Goal: Task Accomplishment & Management: Manage account settings

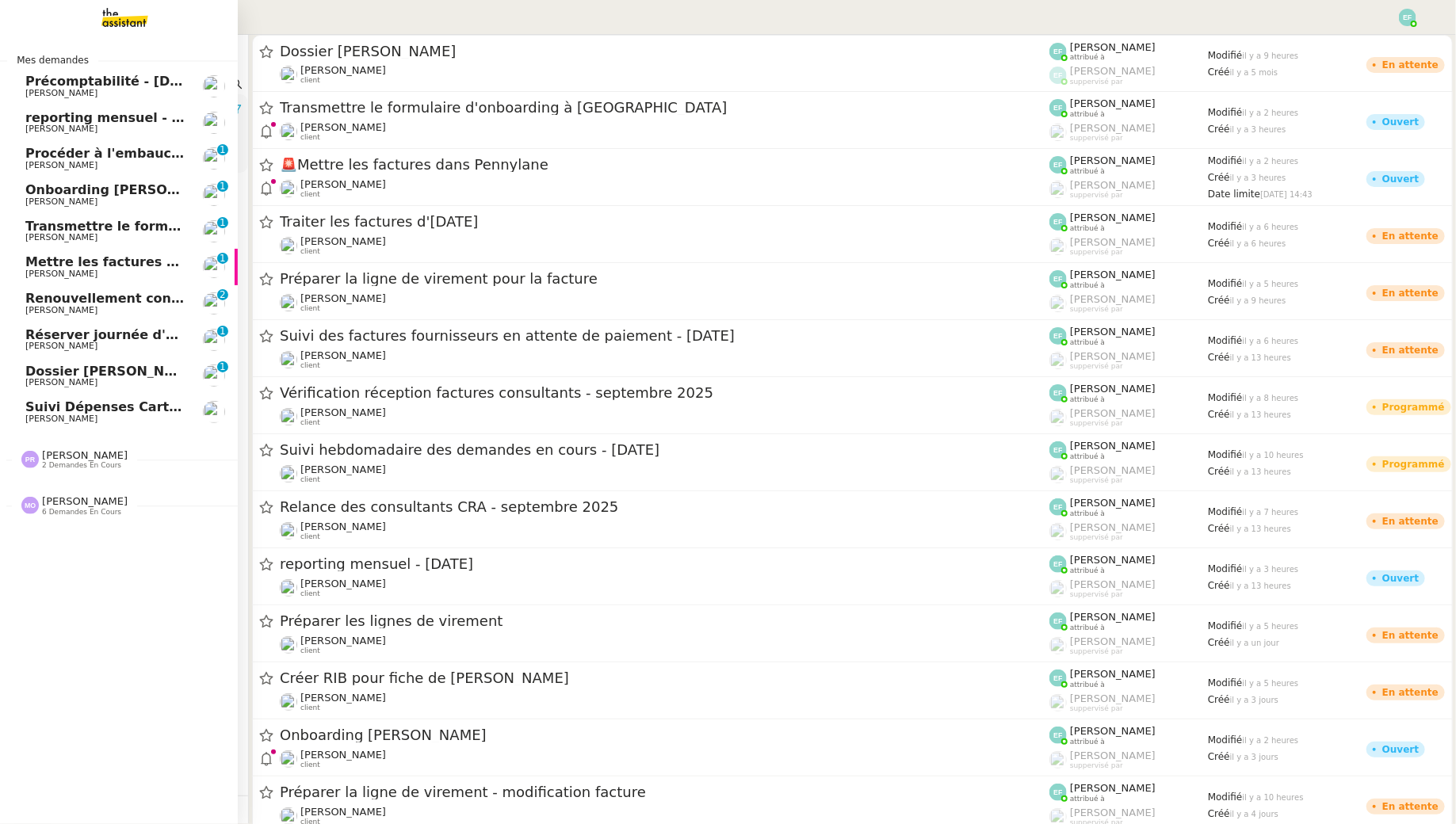
click at [96, 83] on span "Précomptabilité - [DATE]" at bounding box center [113, 81] width 177 height 15
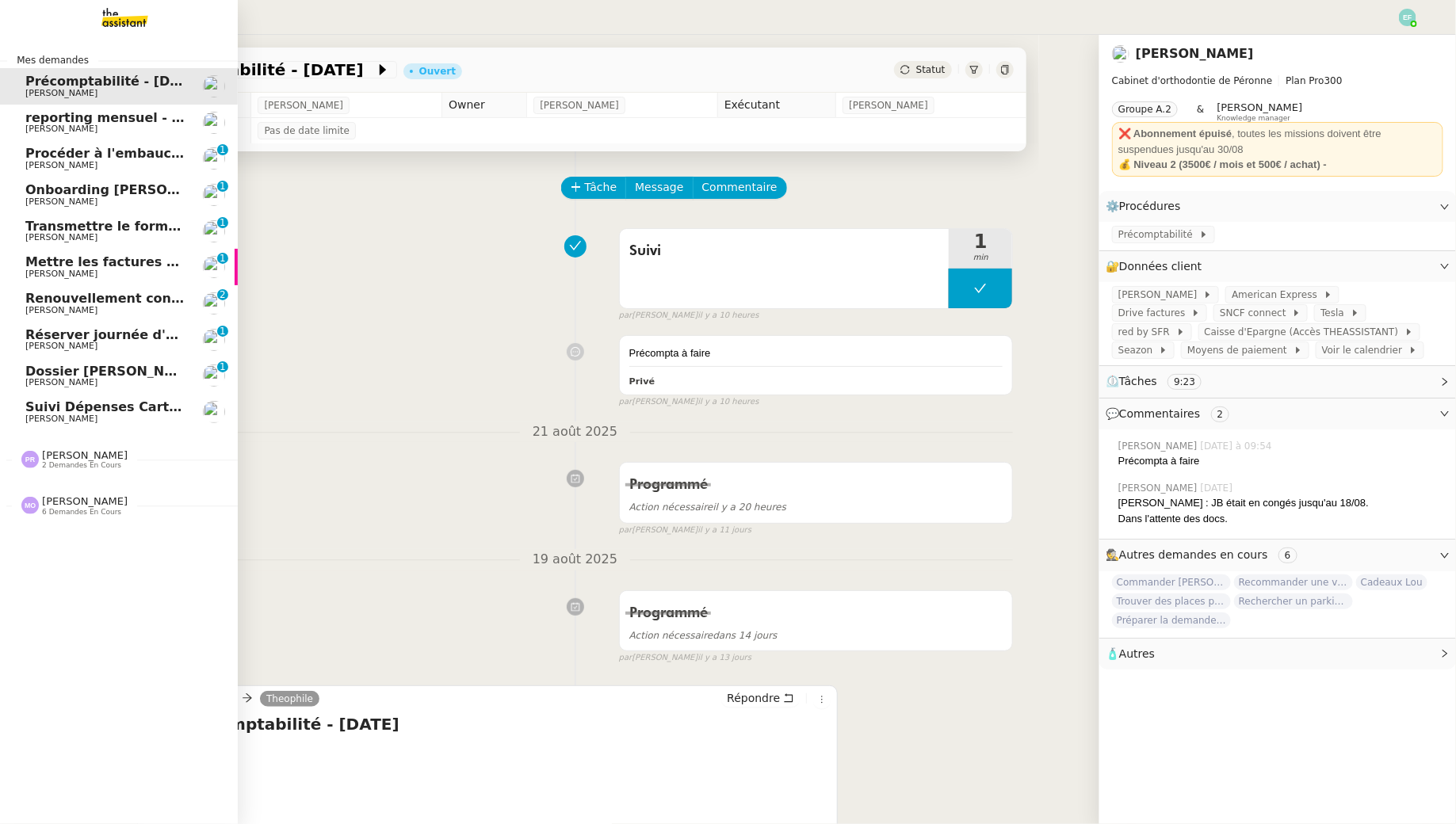
click at [96, 149] on span "Procéder à l'embauche d'[PERSON_NAME]" at bounding box center [175, 153] width 299 height 15
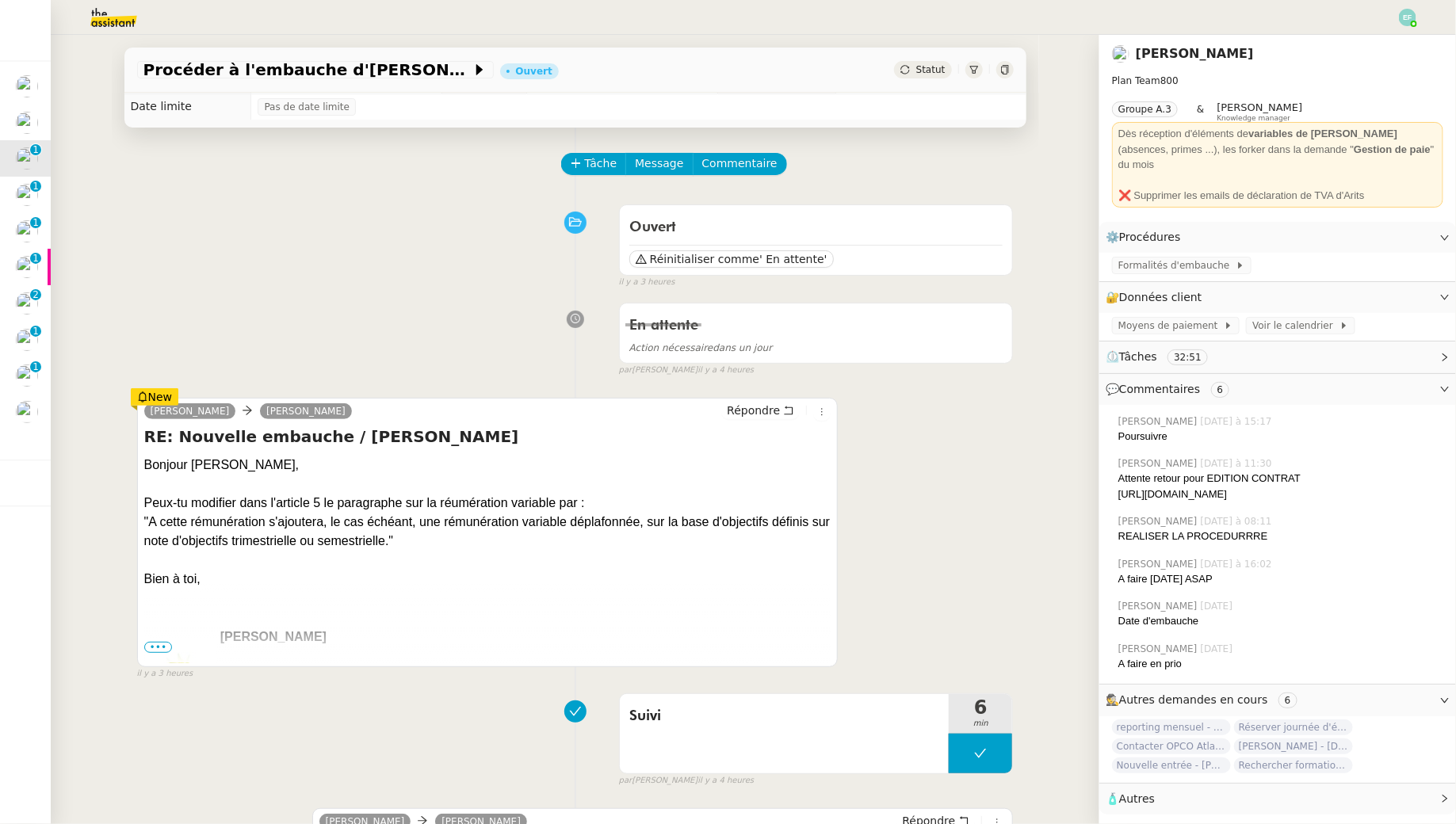
scroll to position [26, 0]
click at [586, 157] on span "Tâche" at bounding box center [602, 162] width 33 height 18
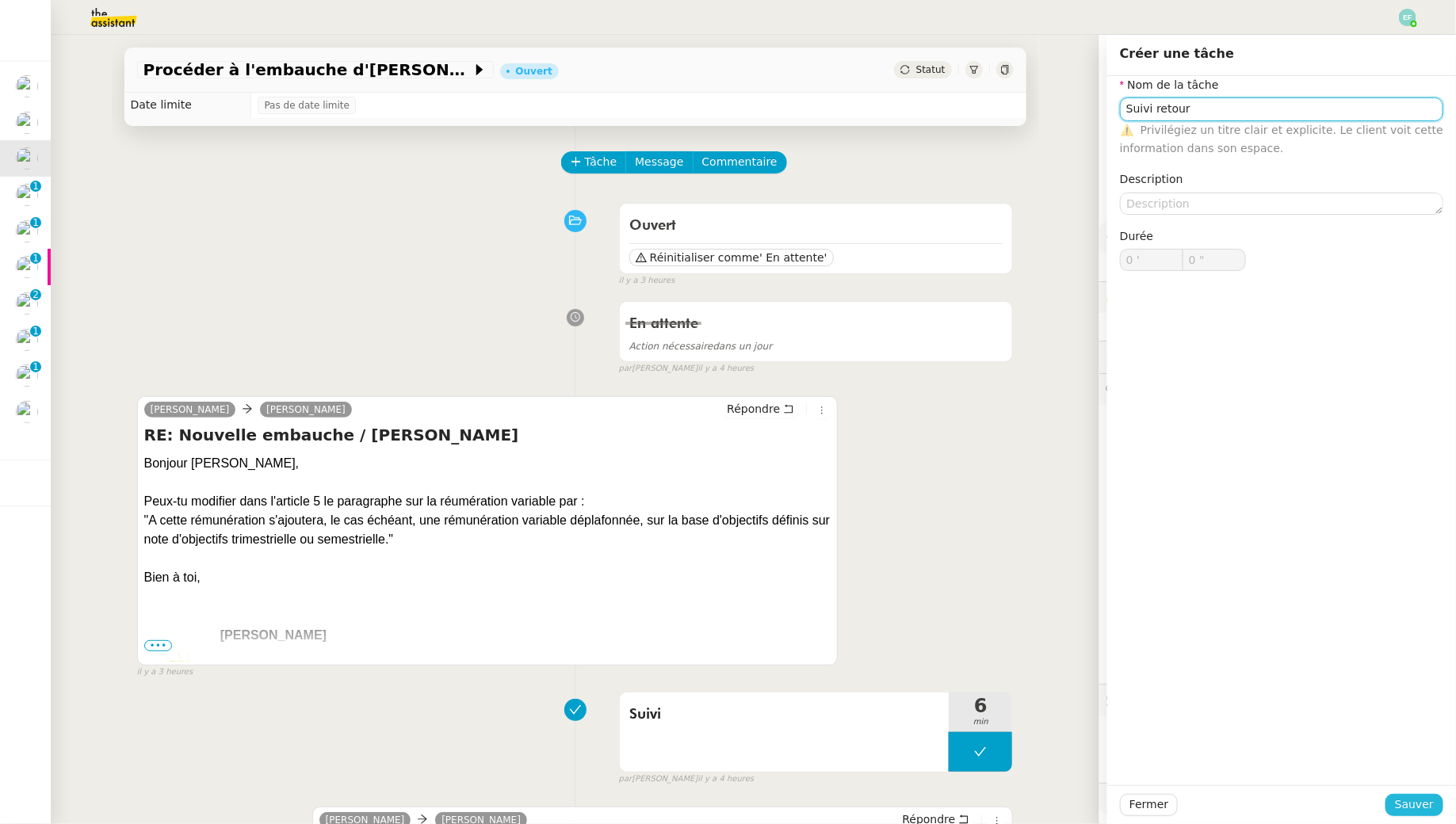
type input "Suivi retour"
click at [1417, 810] on span "Sauver" at bounding box center [1415, 805] width 38 height 18
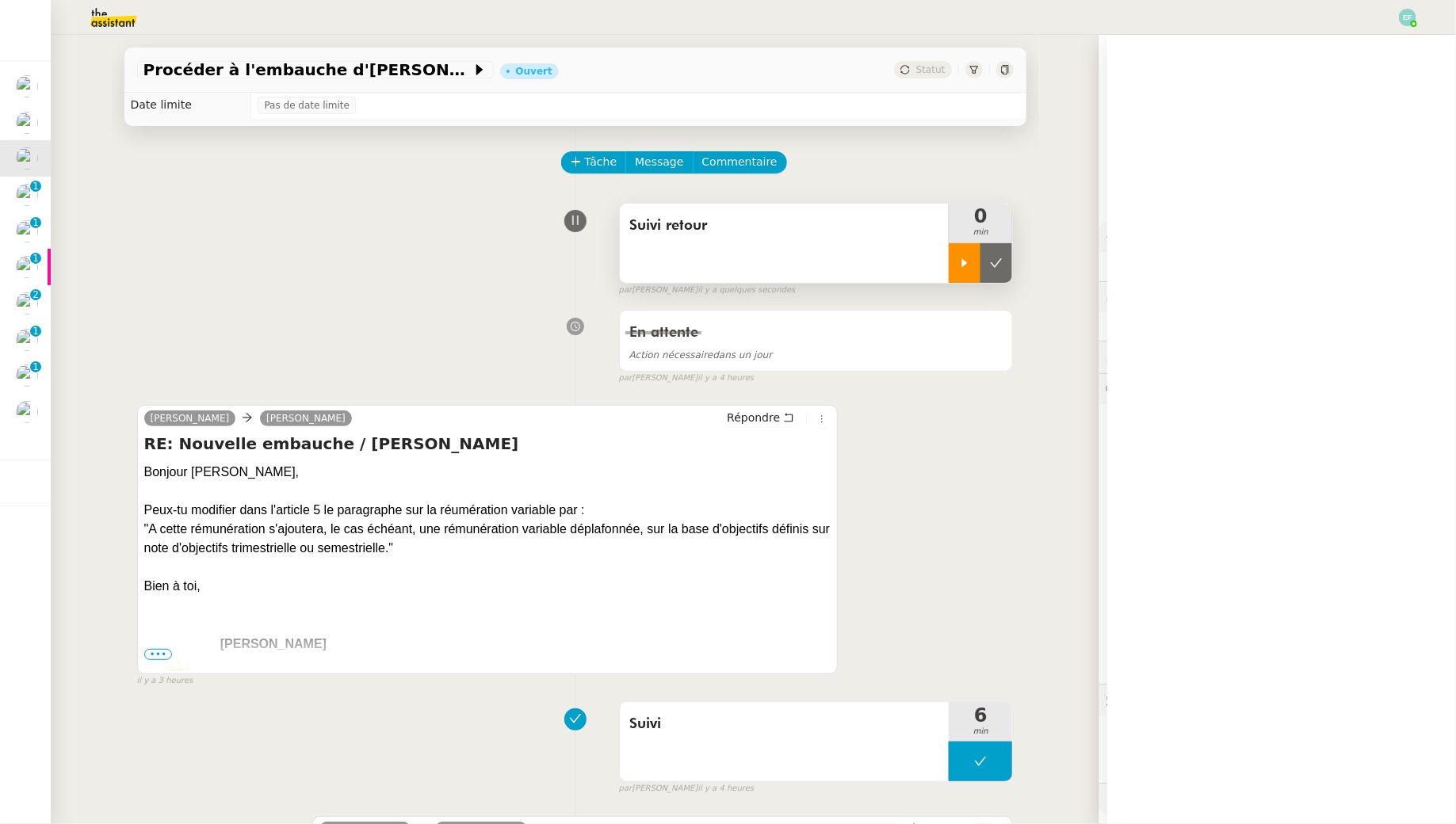
click at [971, 276] on div at bounding box center [965, 262] width 32 height 39
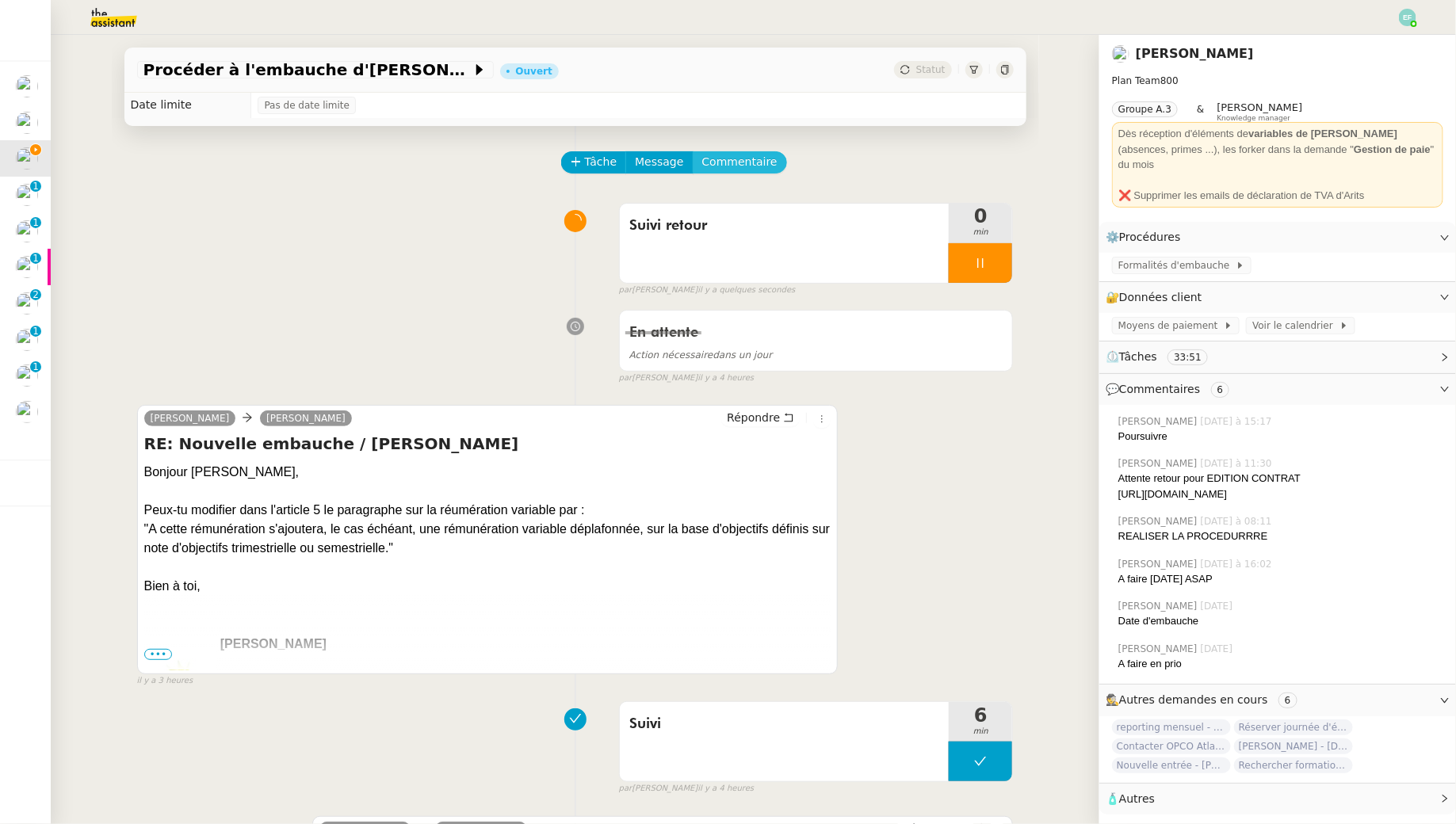
click at [750, 154] on span "Commentaire" at bounding box center [740, 162] width 75 height 18
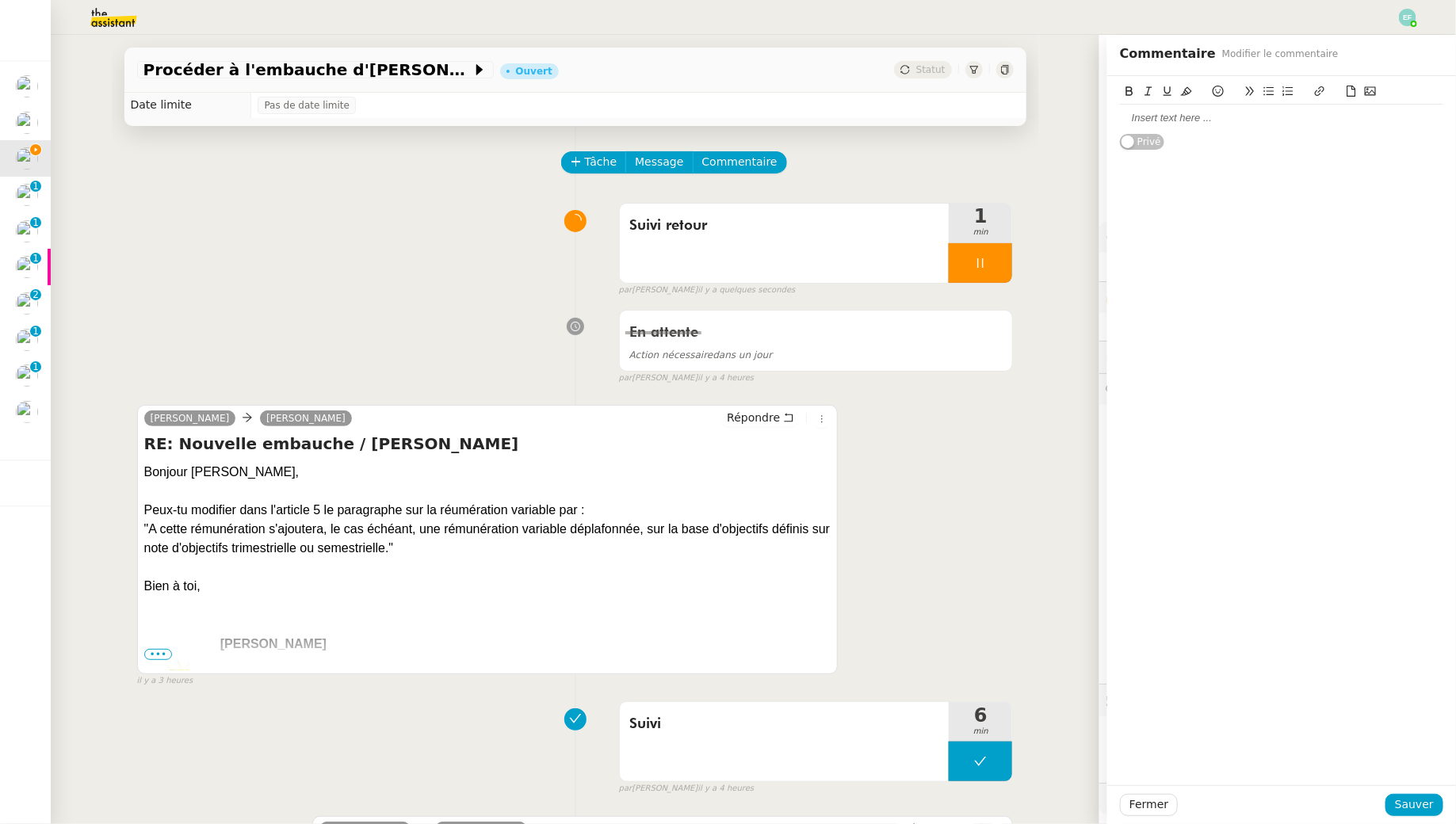
click at [1278, 123] on div at bounding box center [1282, 118] width 324 height 15
click at [1407, 810] on span "Sauver" at bounding box center [1415, 805] width 38 height 18
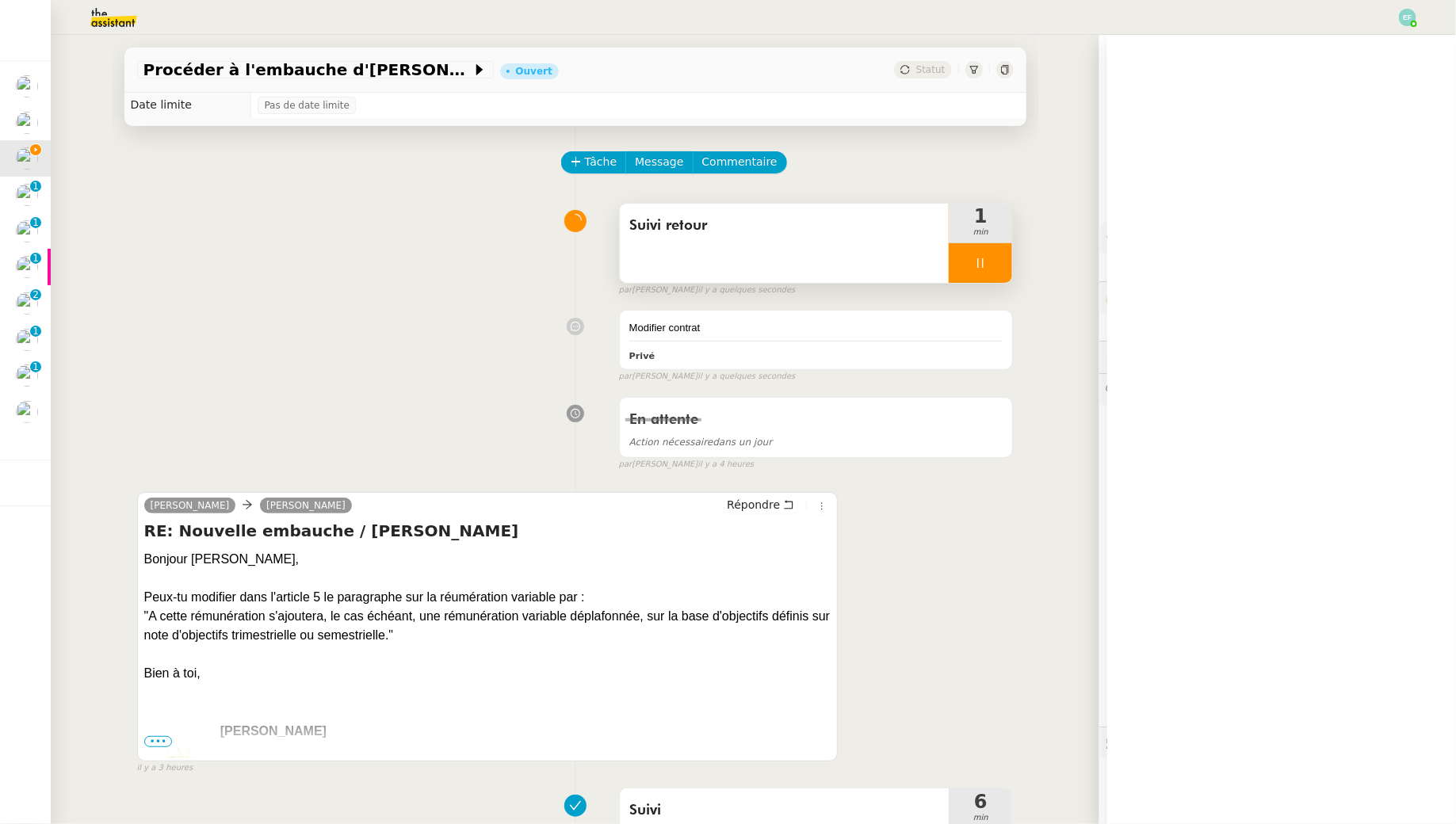
click at [985, 247] on div at bounding box center [980, 262] width 63 height 39
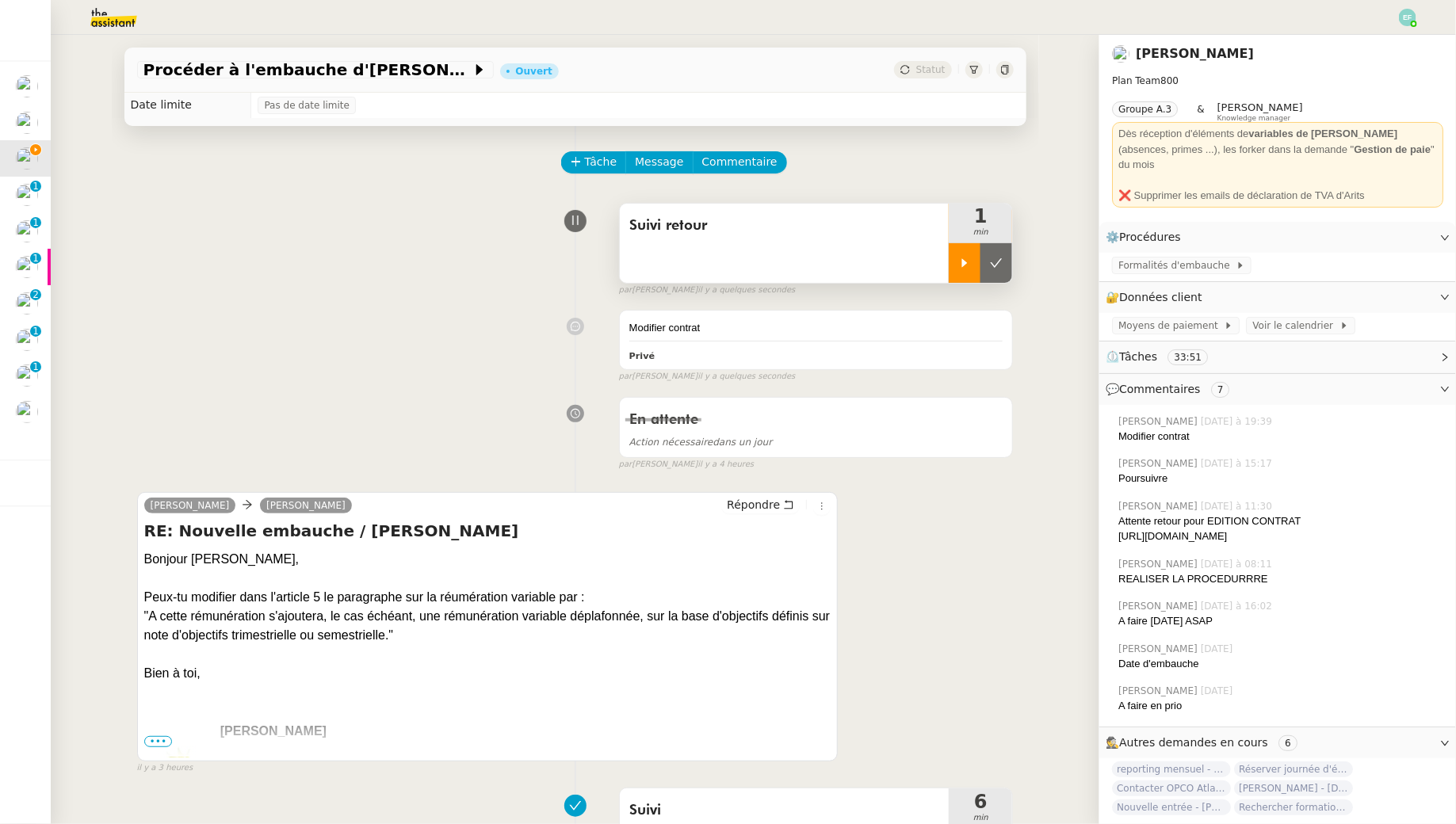
click at [985, 247] on button at bounding box center [996, 262] width 32 height 39
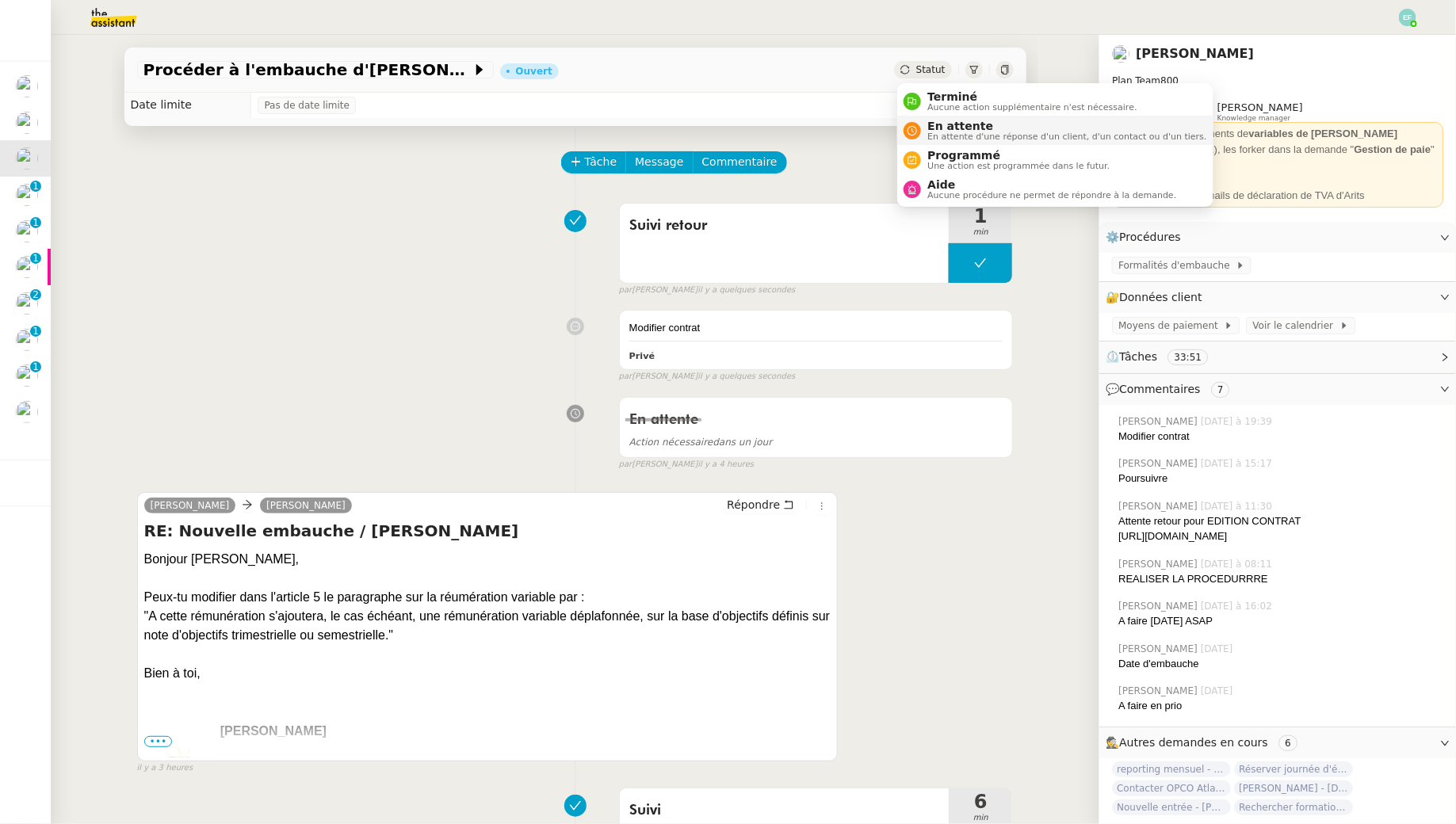
click at [947, 128] on span "En attente" at bounding box center [1066, 126] width 279 height 13
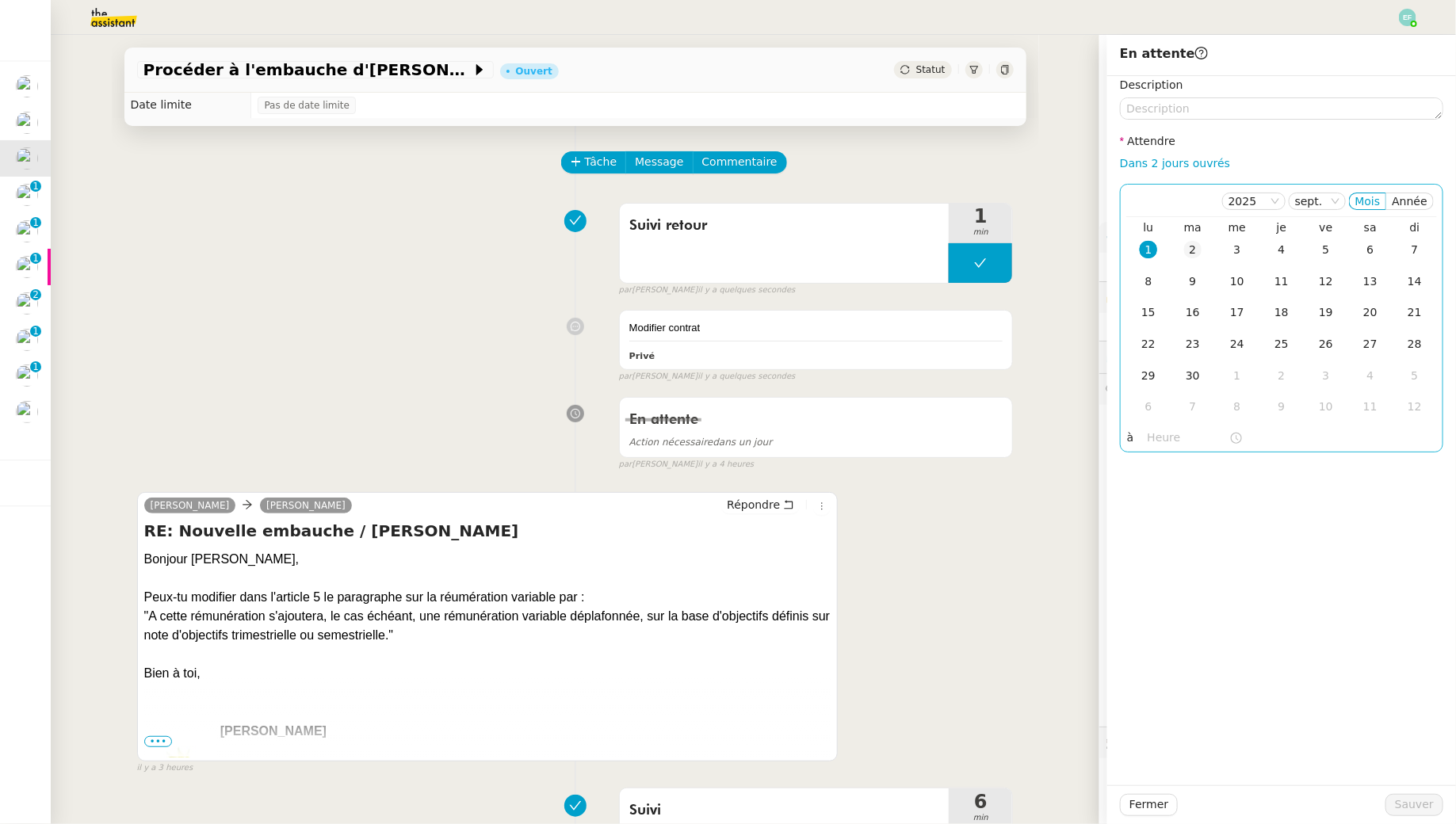
click at [1195, 254] on div "2" at bounding box center [1193, 250] width 17 height 17
click at [1401, 812] on span "Sauver" at bounding box center [1415, 805] width 38 height 18
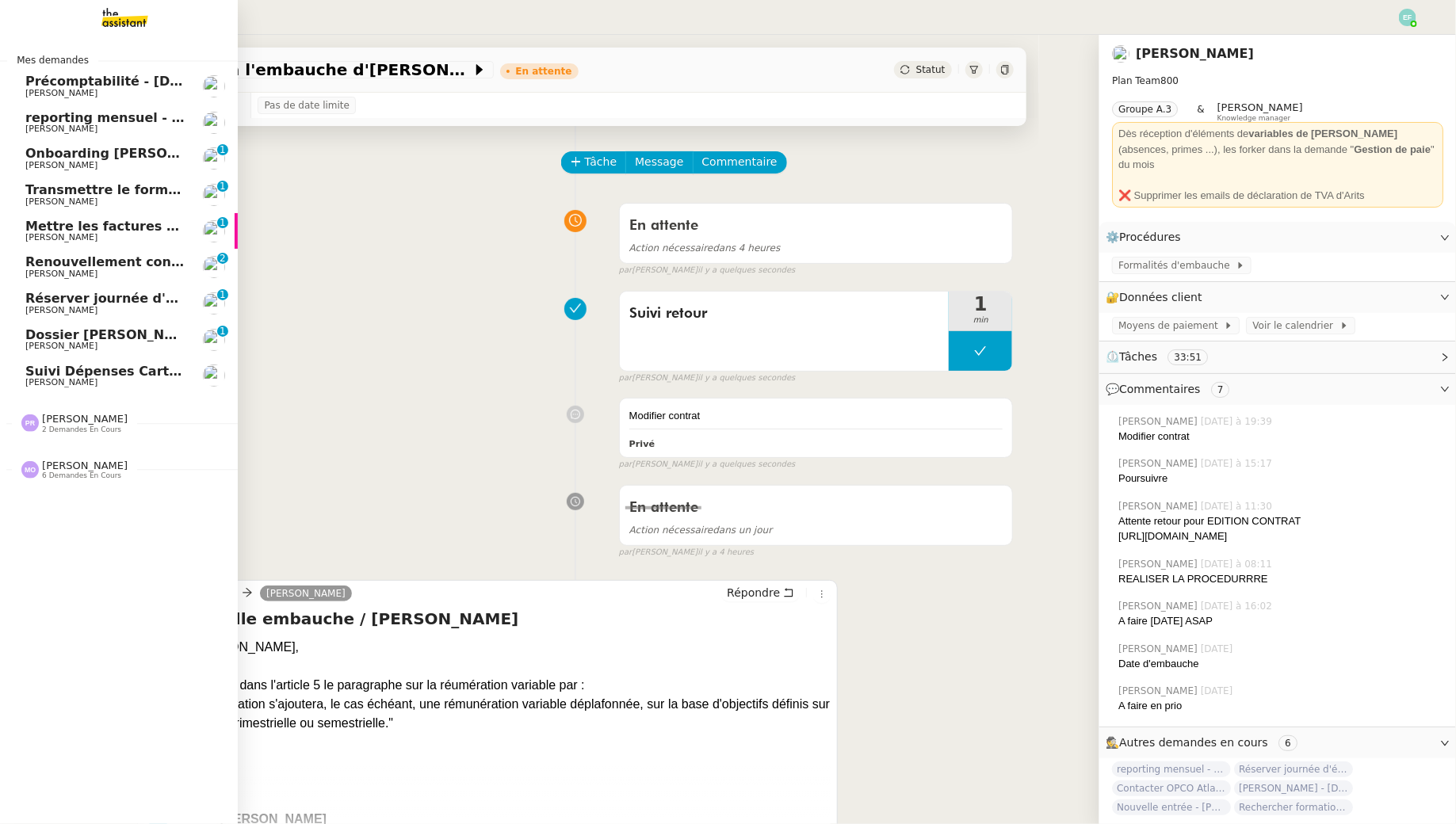
click at [78, 162] on span "[PERSON_NAME]" at bounding box center [61, 165] width 72 height 10
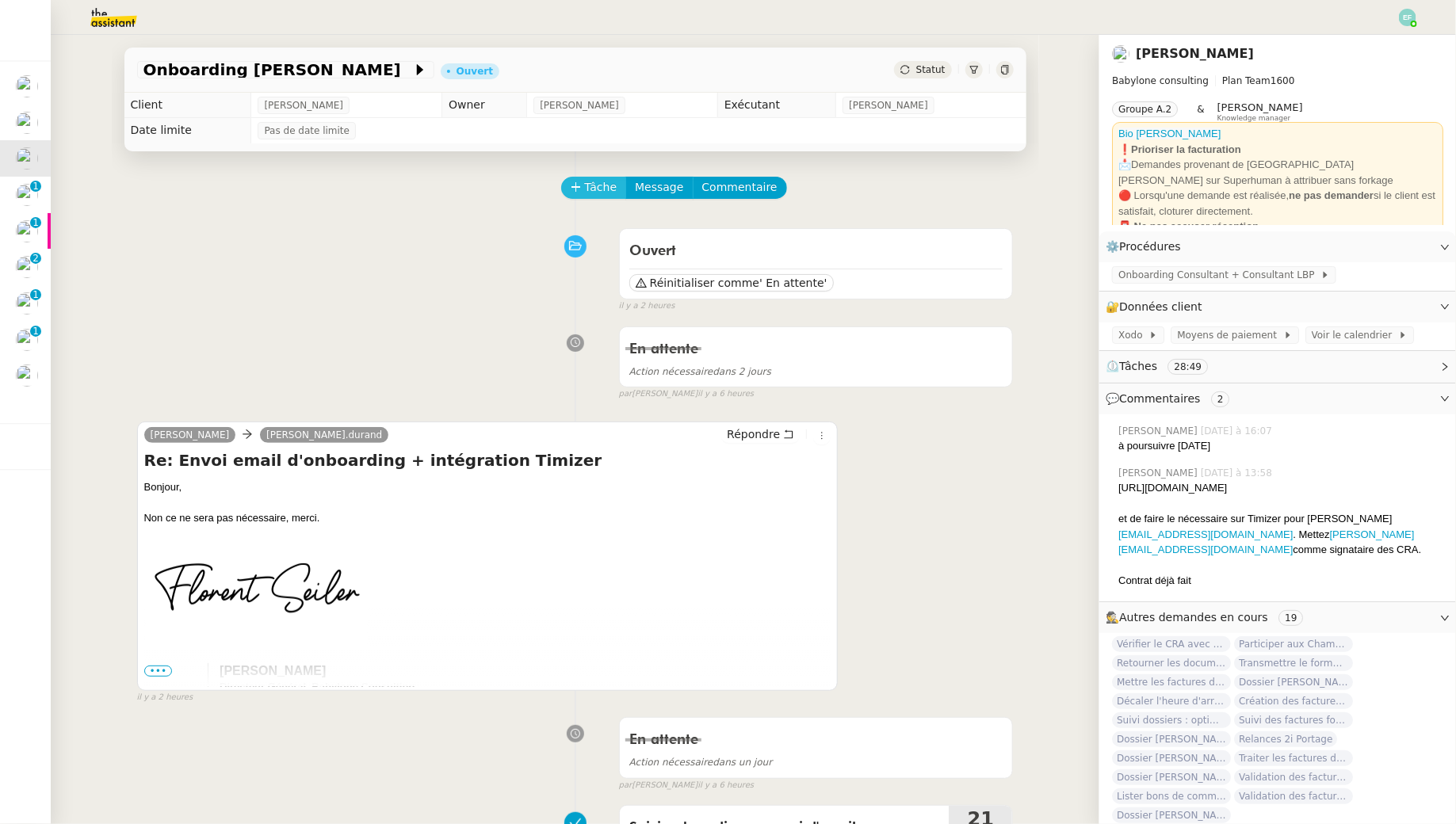
click at [596, 192] on span "Tâche" at bounding box center [602, 187] width 33 height 18
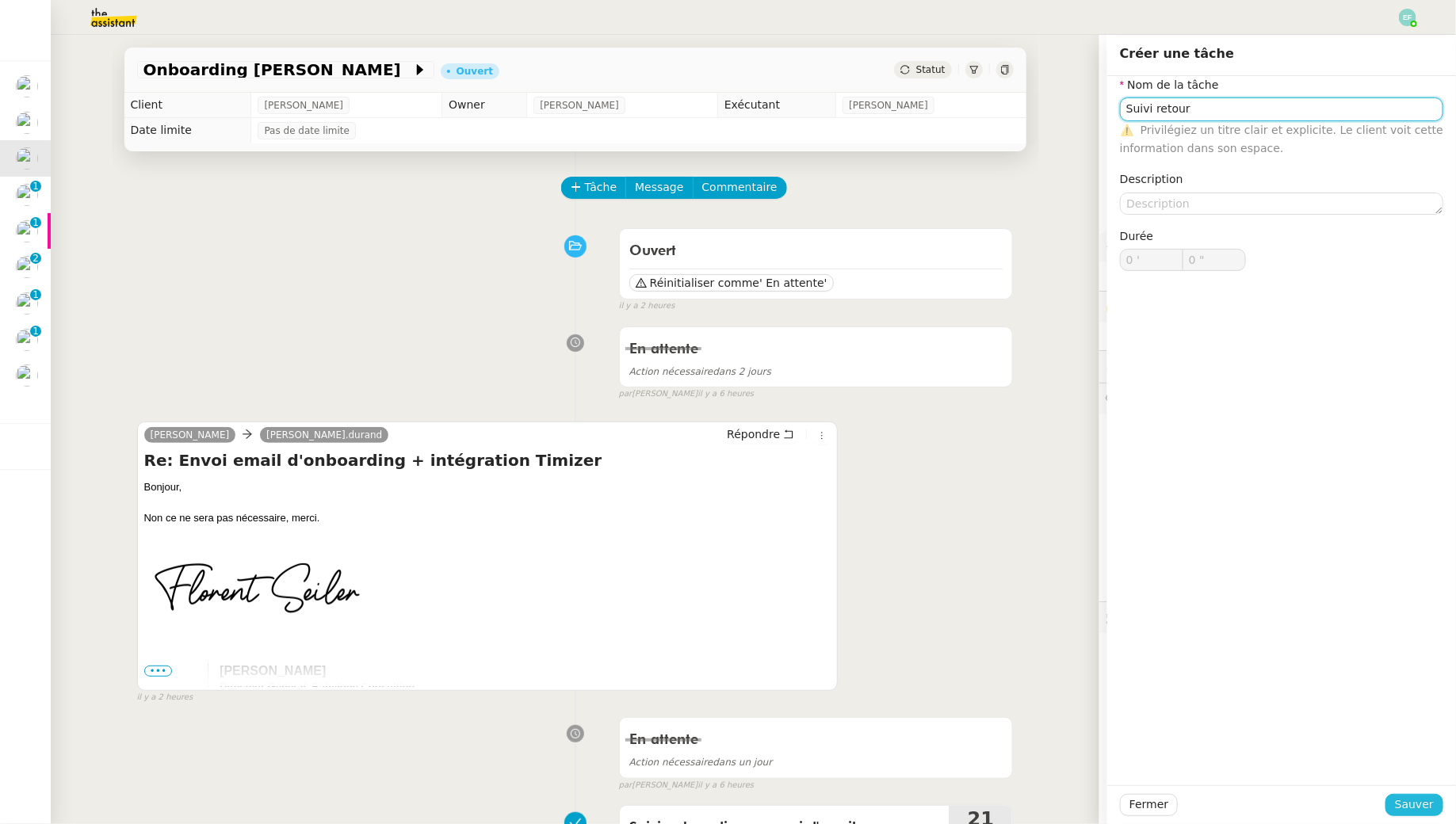
type input "Suivi retour"
click at [1400, 803] on span "Sauver" at bounding box center [1415, 805] width 38 height 18
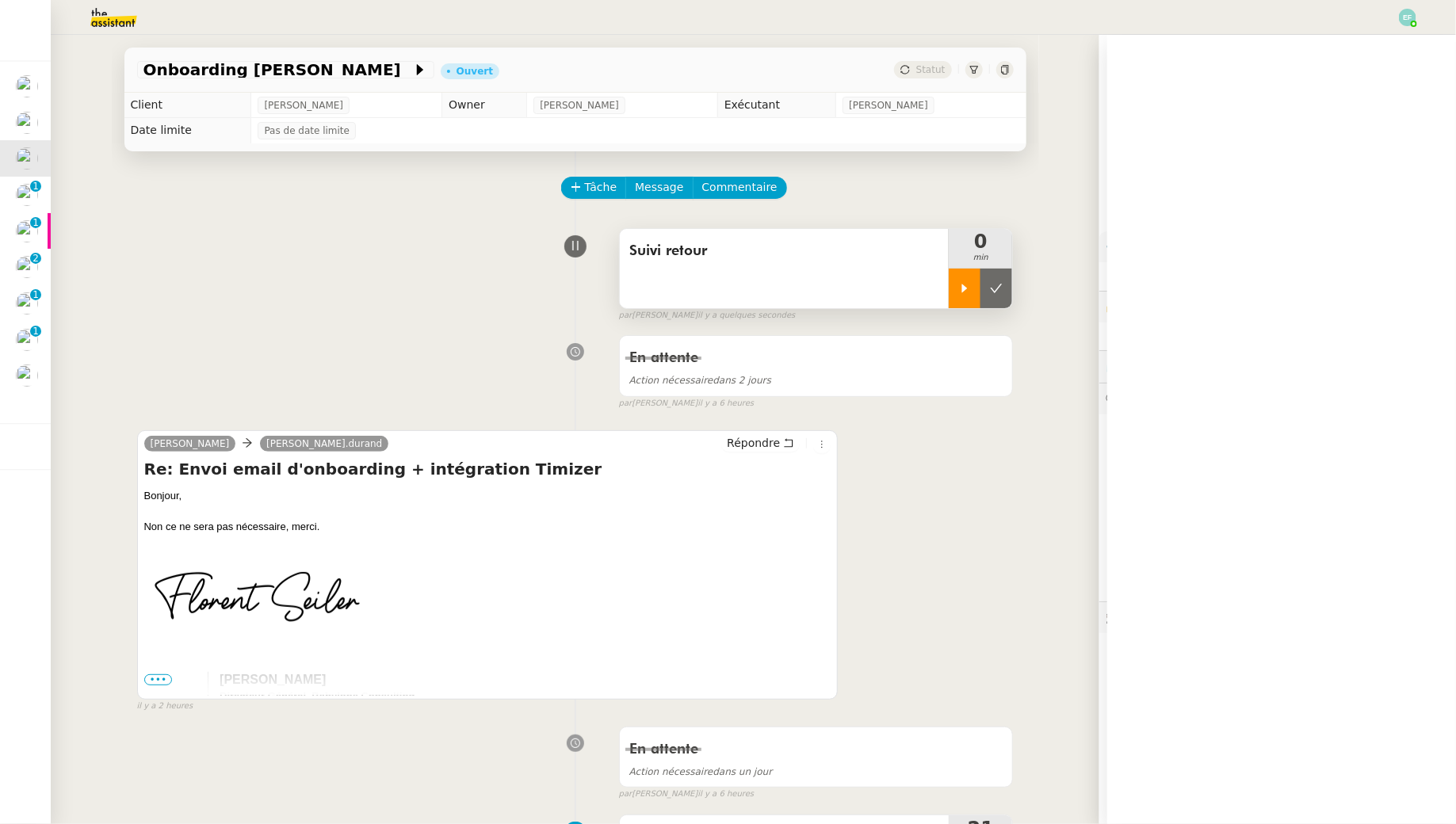
click at [963, 299] on div at bounding box center [965, 288] width 32 height 39
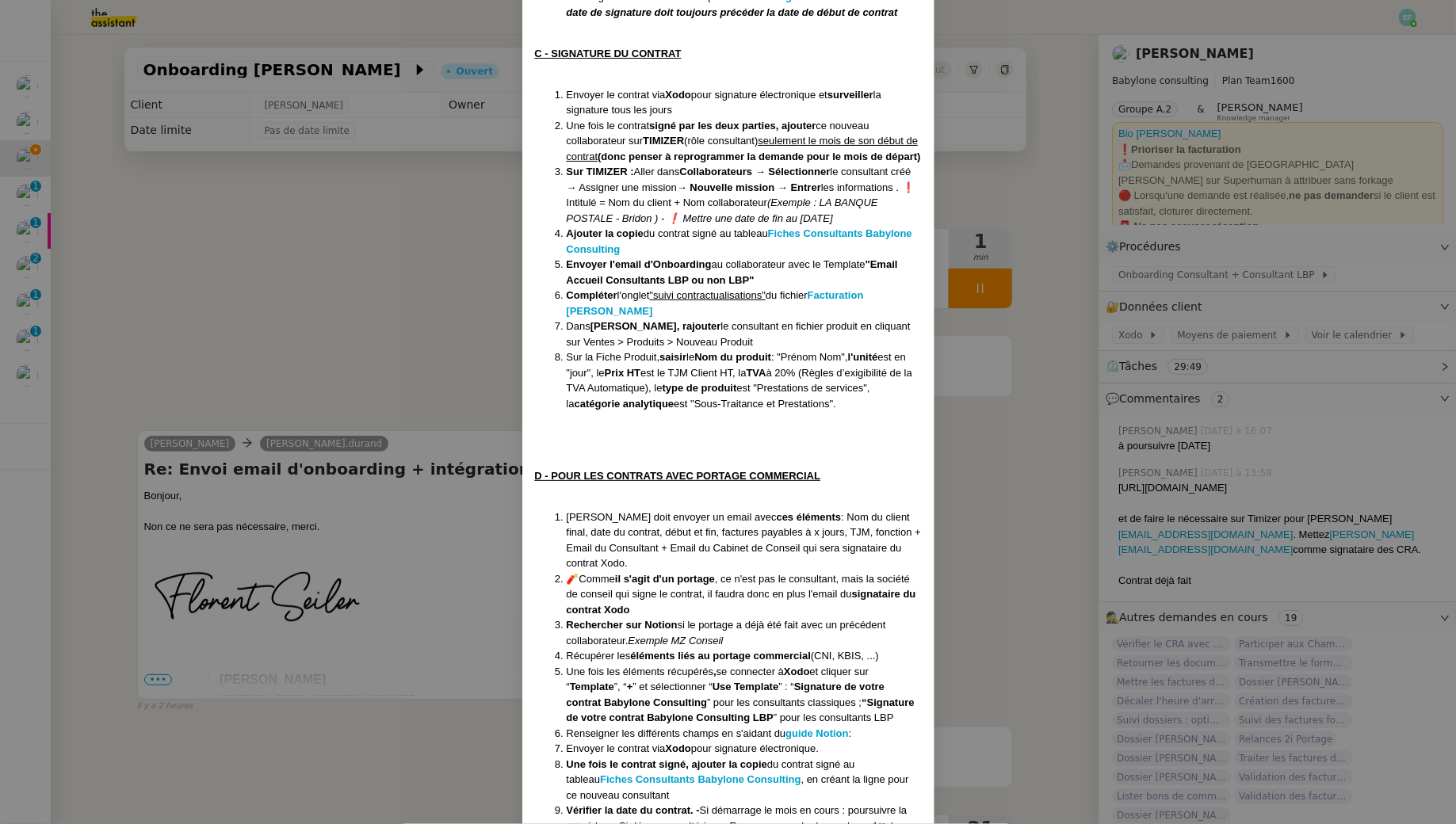
scroll to position [1071, 0]
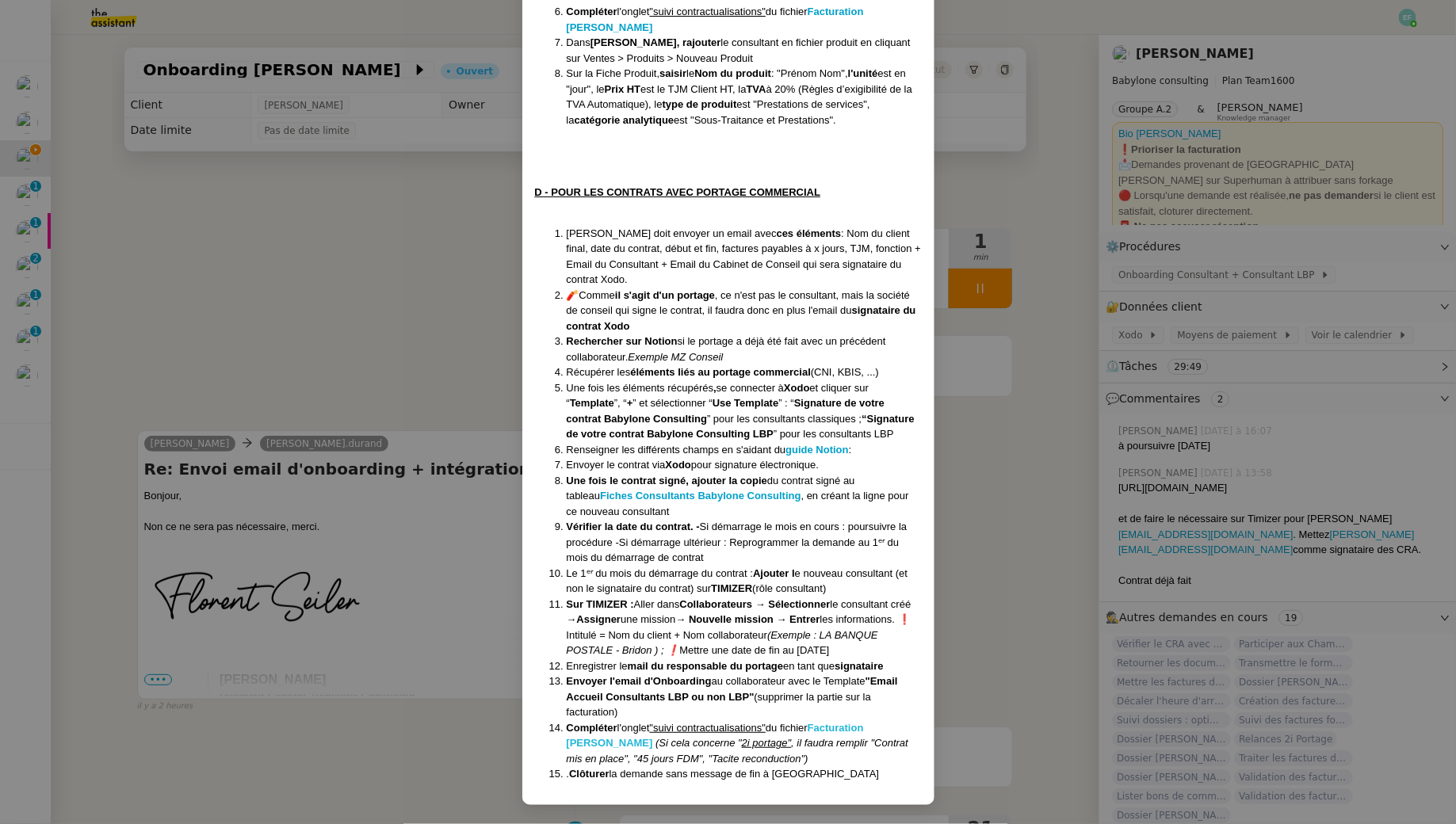
click at [836, 726] on strong "Facturation [PERSON_NAME]" at bounding box center [715, 736] width 297 height 27
click at [325, 313] on nz-modal-container "Crée le [DATE] MAJ le [DATE] Contexte : Le client souhaite que nous déroulions …" at bounding box center [728, 412] width 1456 height 824
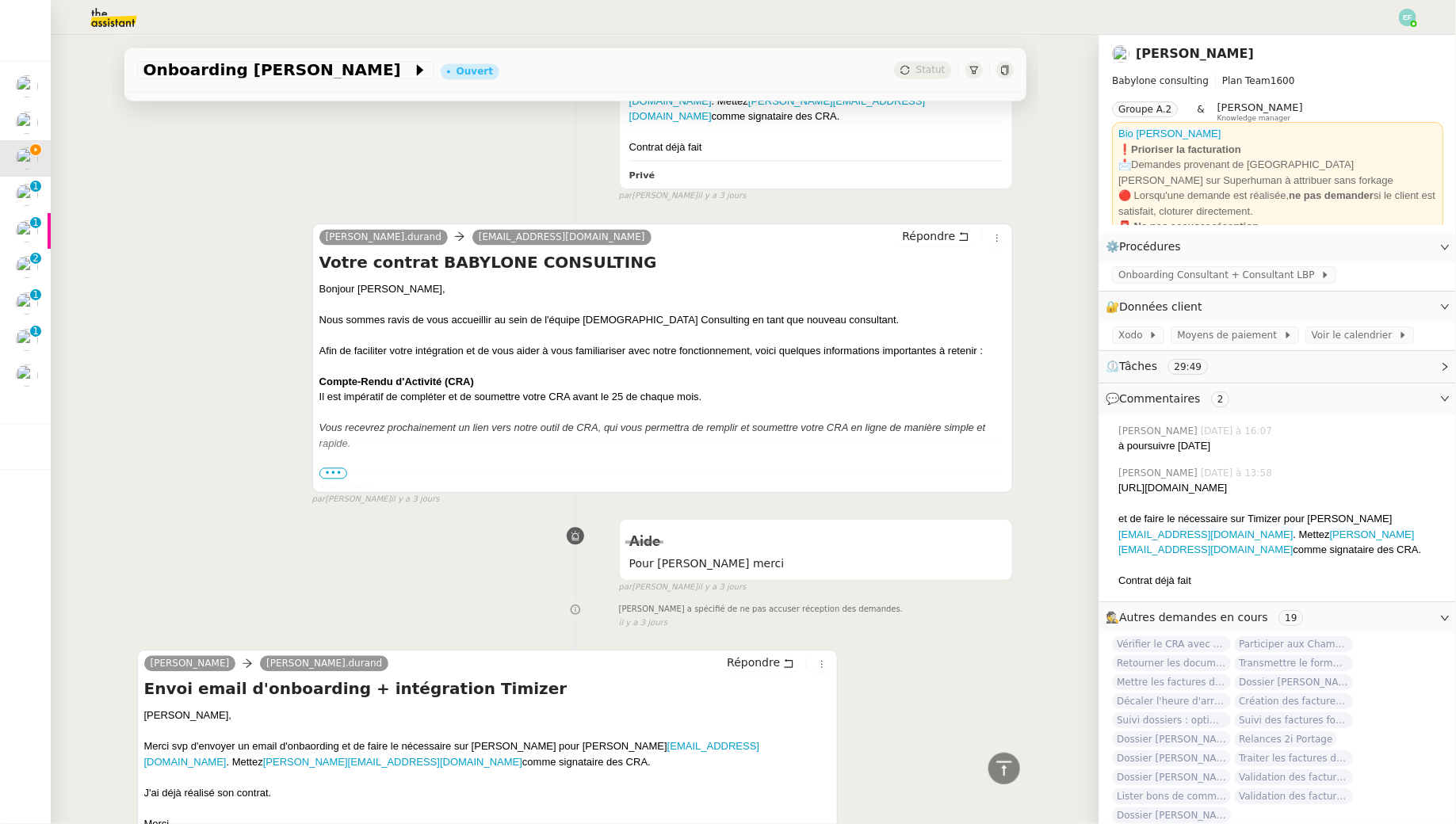
scroll to position [1675, 0]
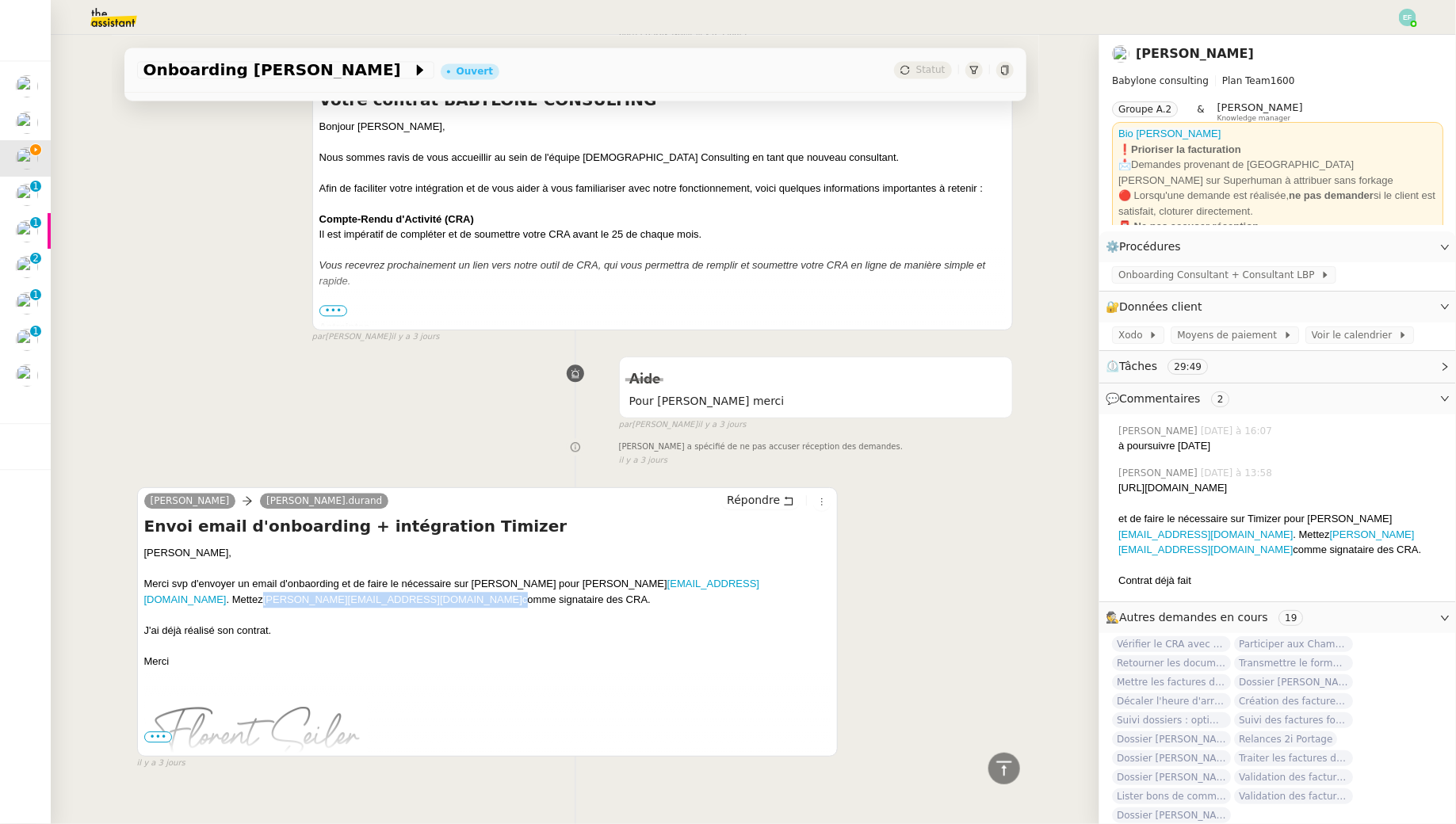
drag, startPoint x: 277, startPoint y: 581, endPoint x: 745, endPoint y: 559, distance: 468.5
click at [745, 576] on div "Merci svp d'envoyer un email d'onbaording et de faire le nécessaire sur Timizer…" at bounding box center [488, 592] width 688 height 31
copy div "[PERSON_NAME][EMAIL_ADDRESS][DOMAIN_NAME]"
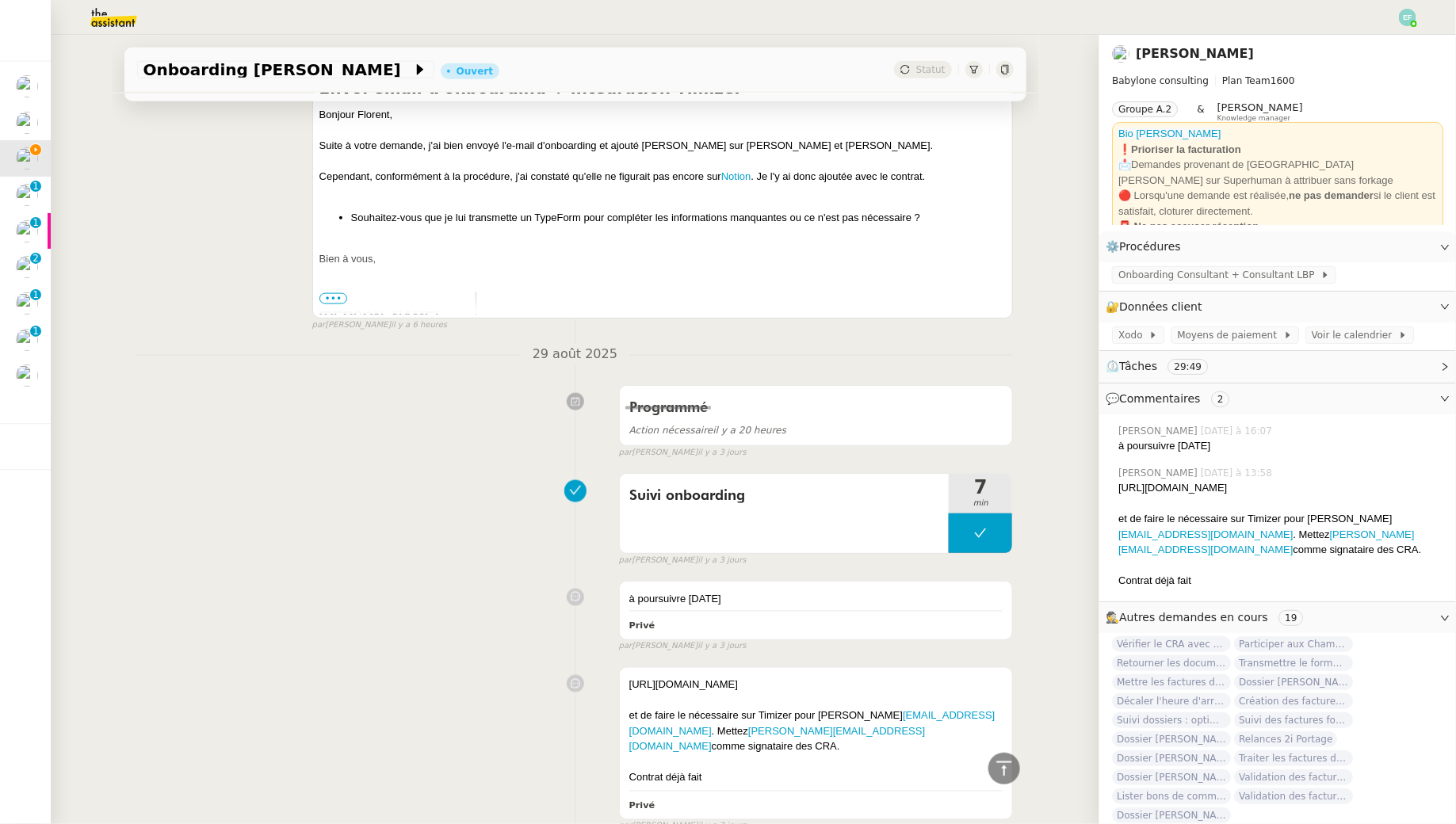
scroll to position [0, 0]
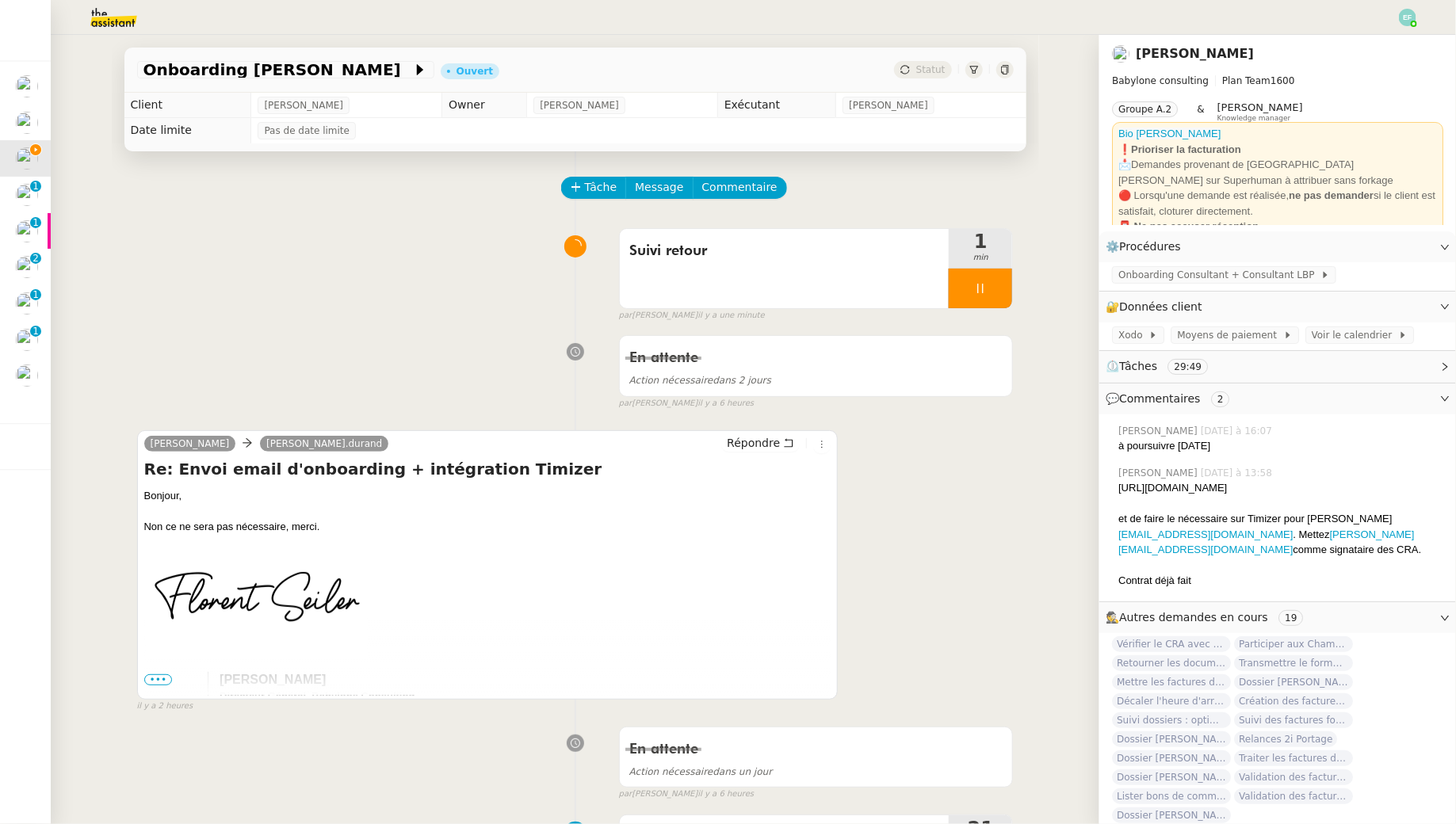
click at [595, 189] on span "Tâche" at bounding box center [602, 187] width 33 height 18
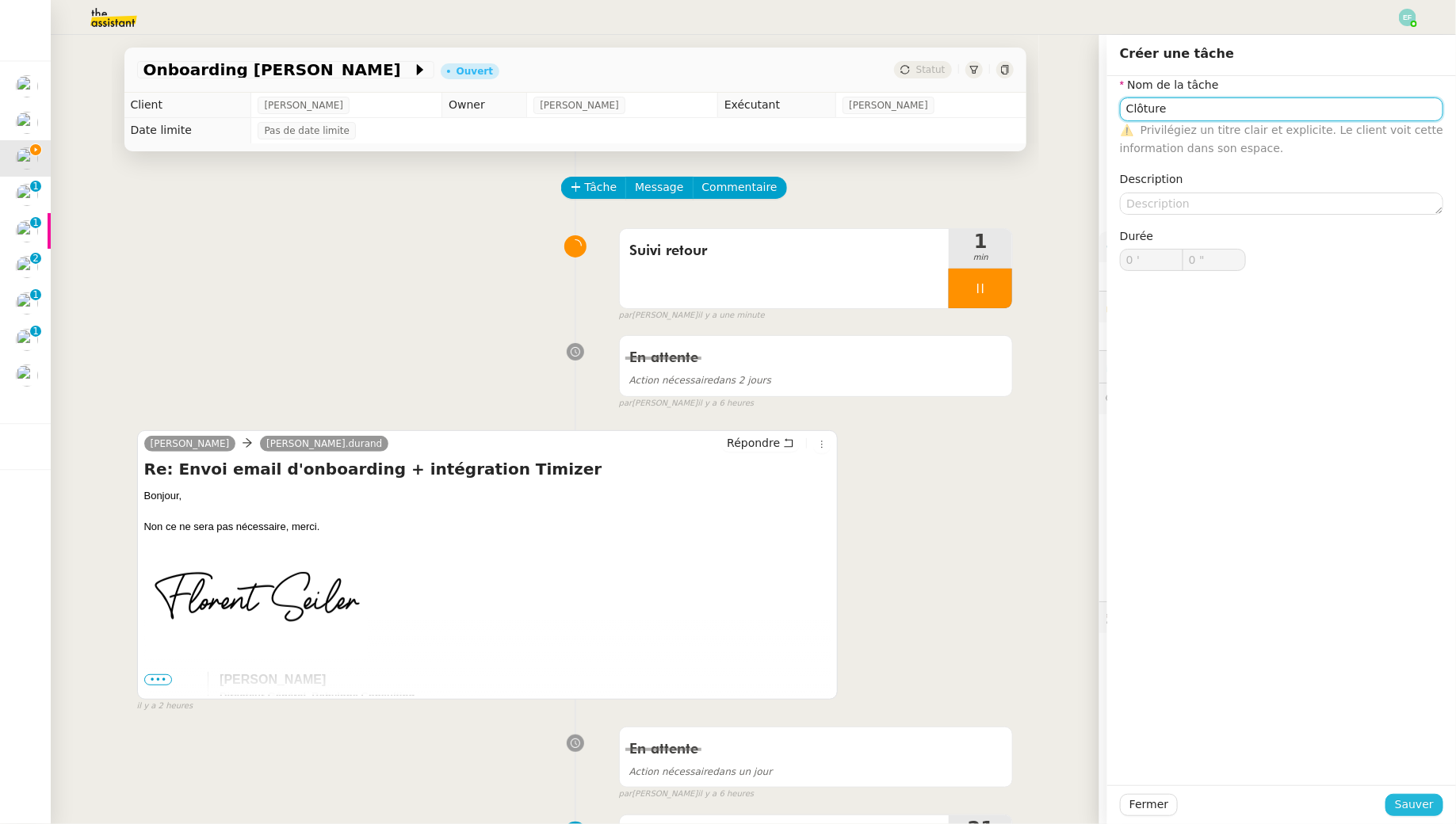
type input "Clôture"
click at [1408, 809] on span "Sauver" at bounding box center [1415, 805] width 38 height 18
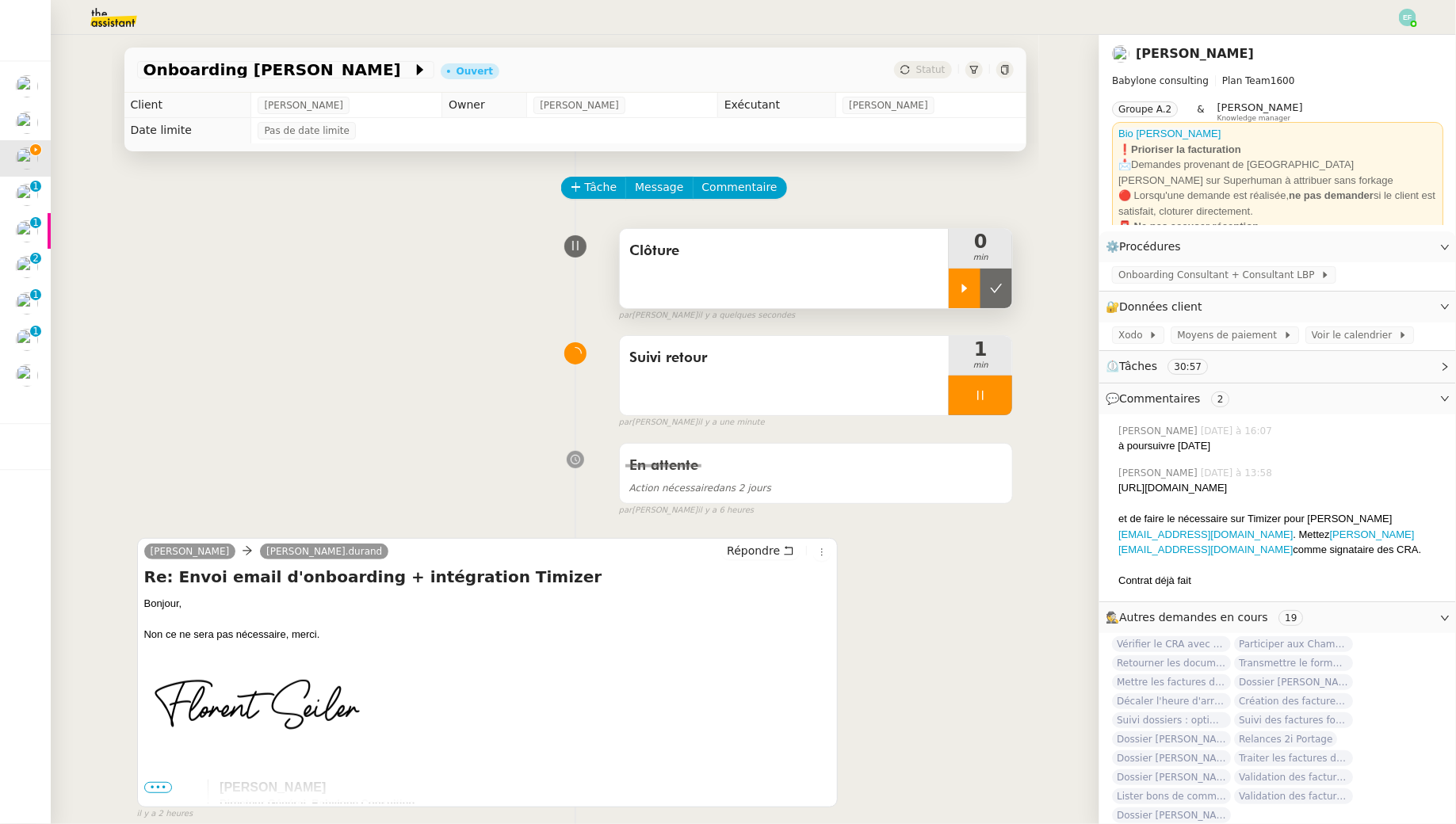
click at [971, 283] on icon at bounding box center [965, 289] width 13 height 13
click at [999, 376] on div at bounding box center [980, 395] width 63 height 39
click at [1002, 384] on button at bounding box center [996, 395] width 32 height 39
click at [997, 283] on div at bounding box center [980, 288] width 63 height 39
click at [997, 283] on icon at bounding box center [997, 289] width 13 height 13
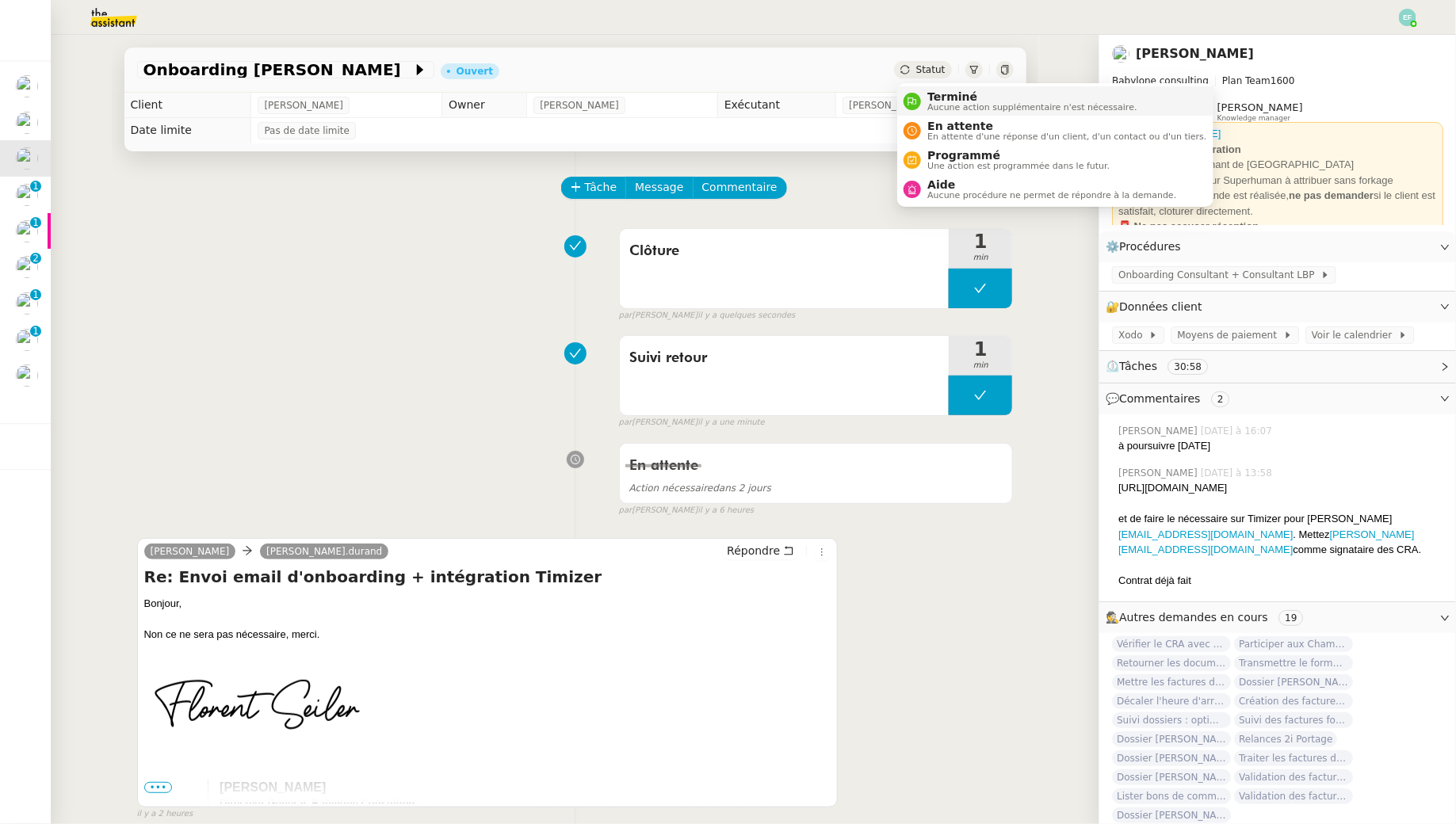
click at [937, 96] on span "Terminé" at bounding box center [1032, 97] width 209 height 13
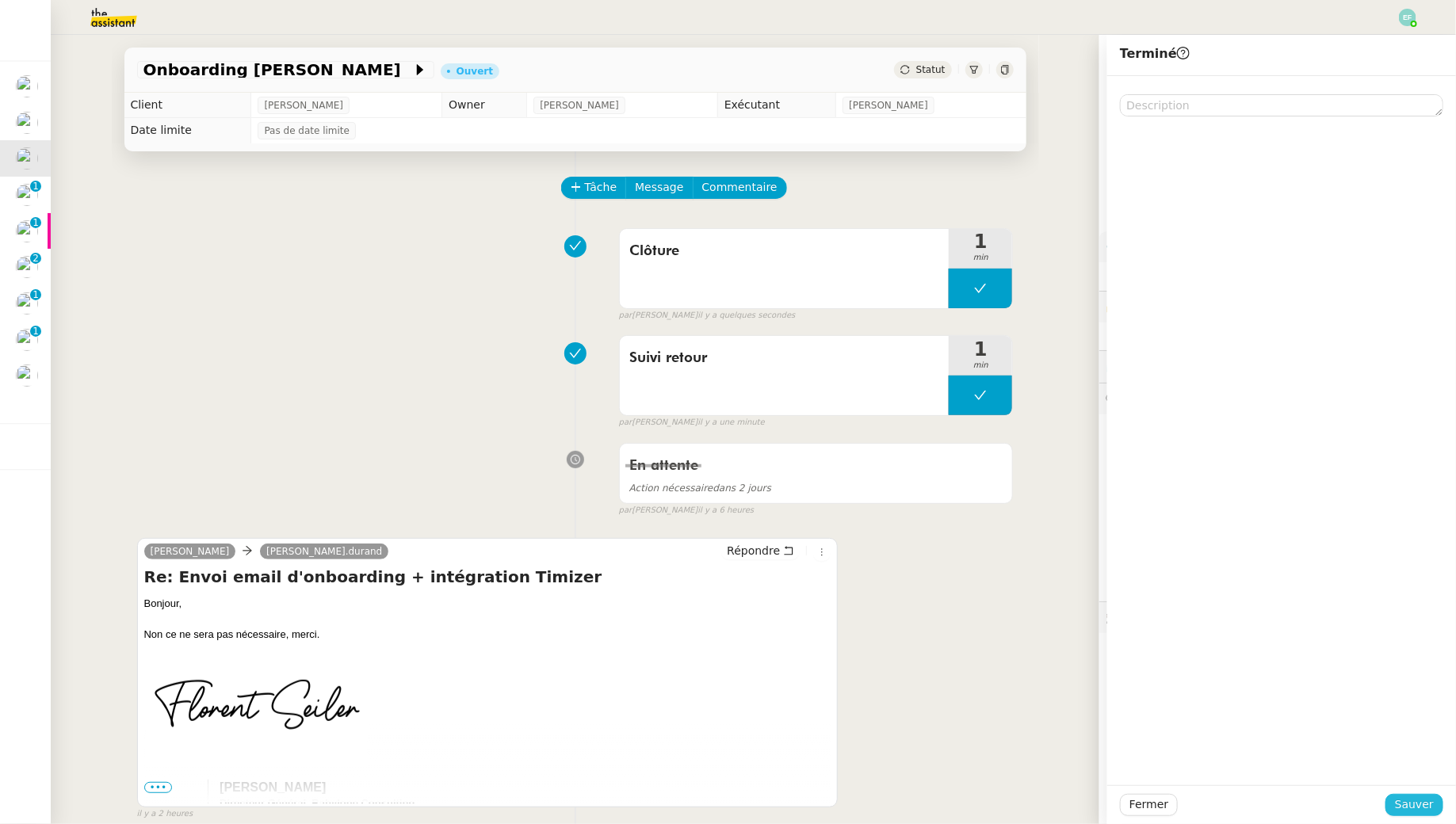
click at [1416, 801] on span "Sauver" at bounding box center [1415, 805] width 38 height 18
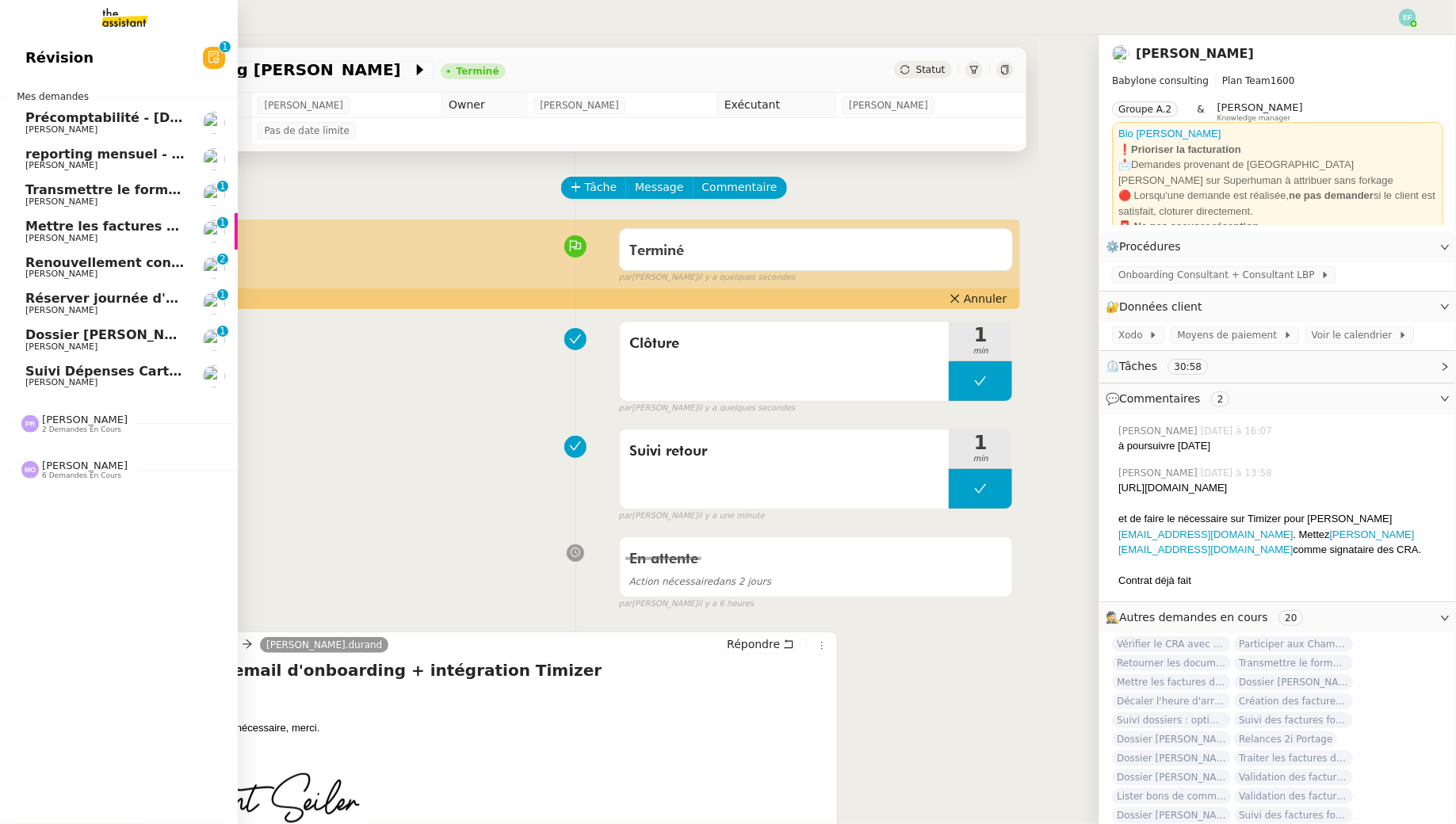
click at [94, 190] on span "Transmettre le formulaire d'onboarding à [GEOGRAPHIC_DATA]" at bounding box center [250, 189] width 449 height 15
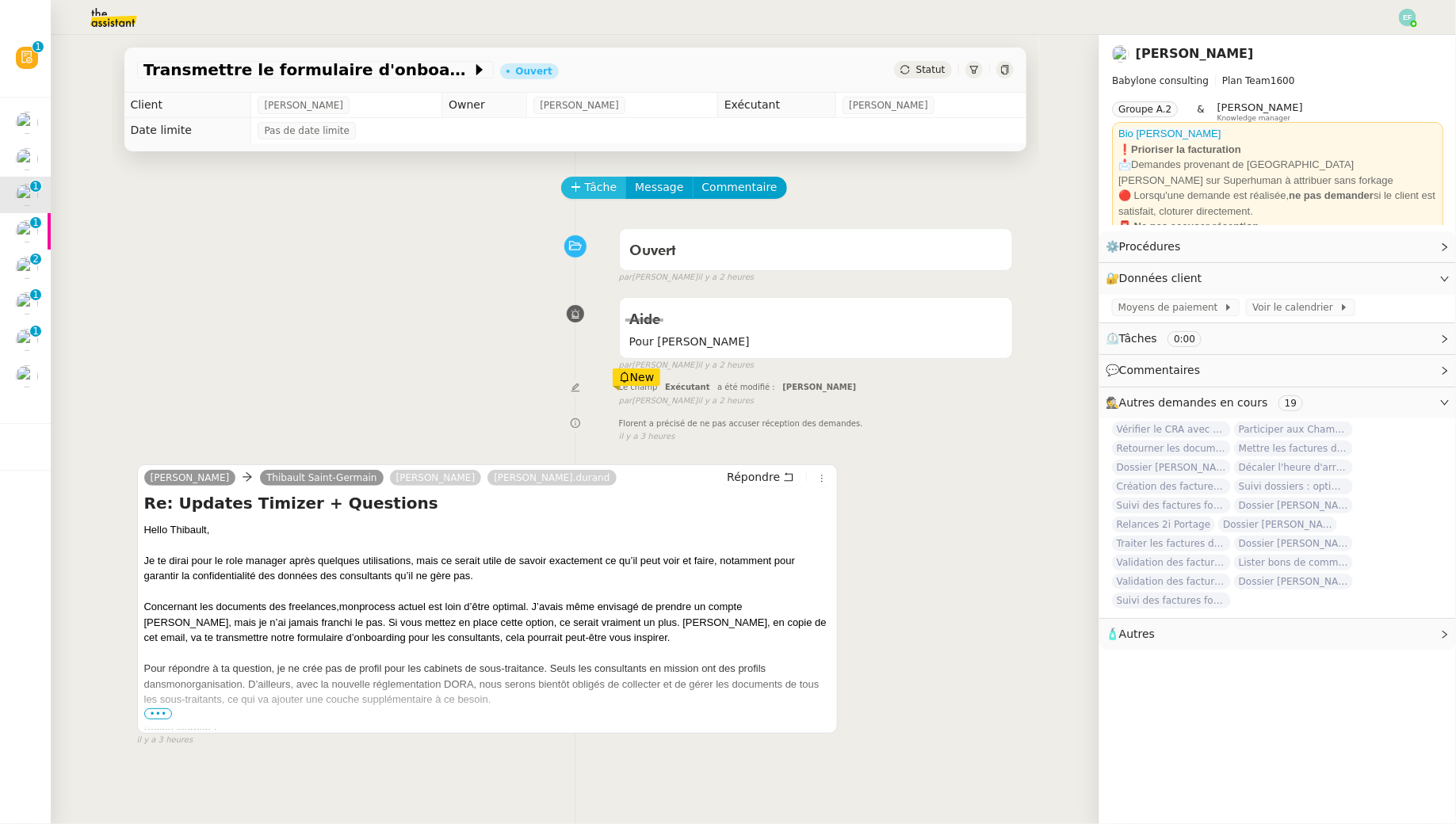
click at [583, 181] on button "Tâche" at bounding box center [594, 187] width 66 height 22
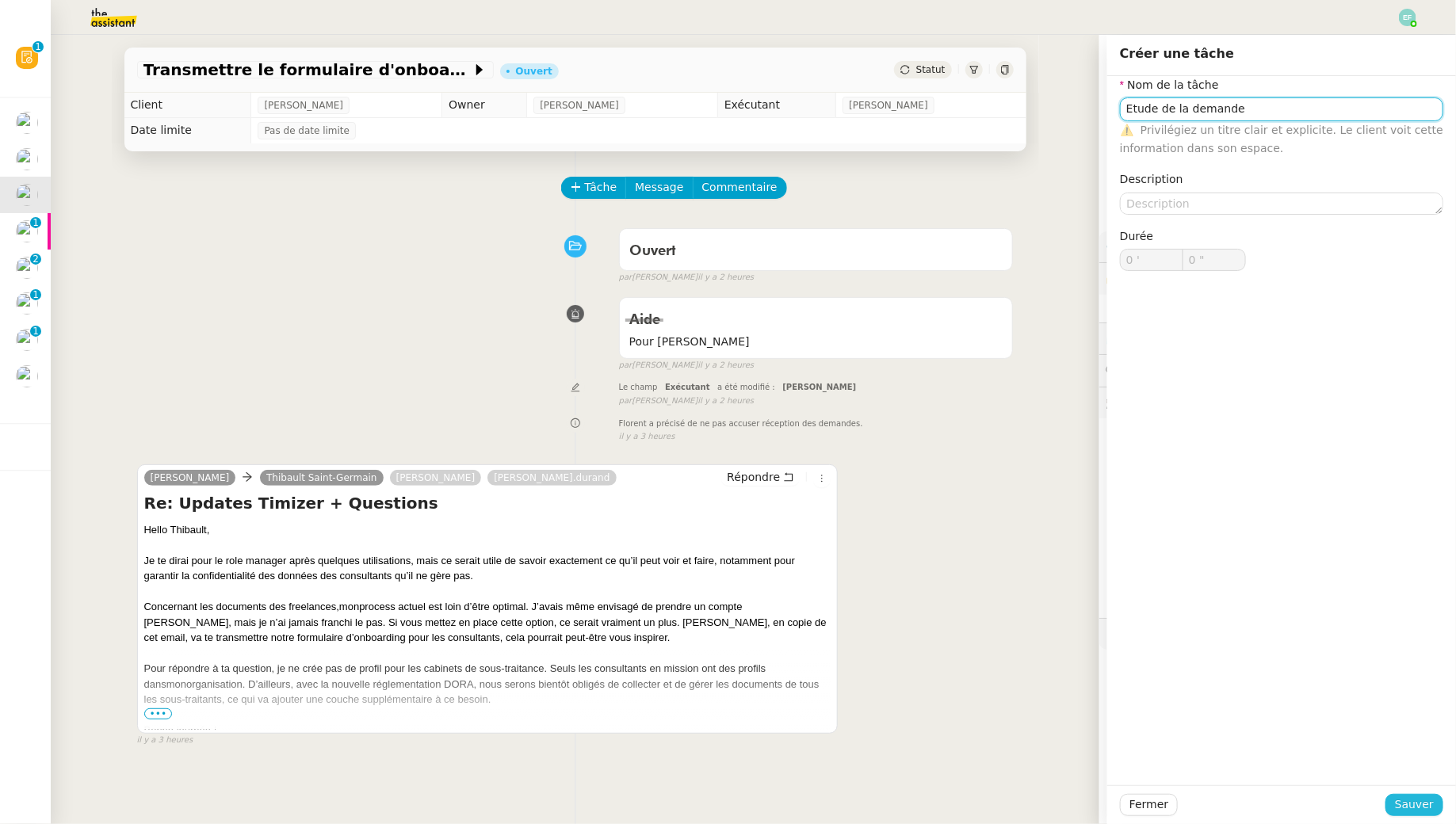
type input "Etude de la demande"
click at [1419, 795] on button "Sauver" at bounding box center [1414, 806] width 58 height 22
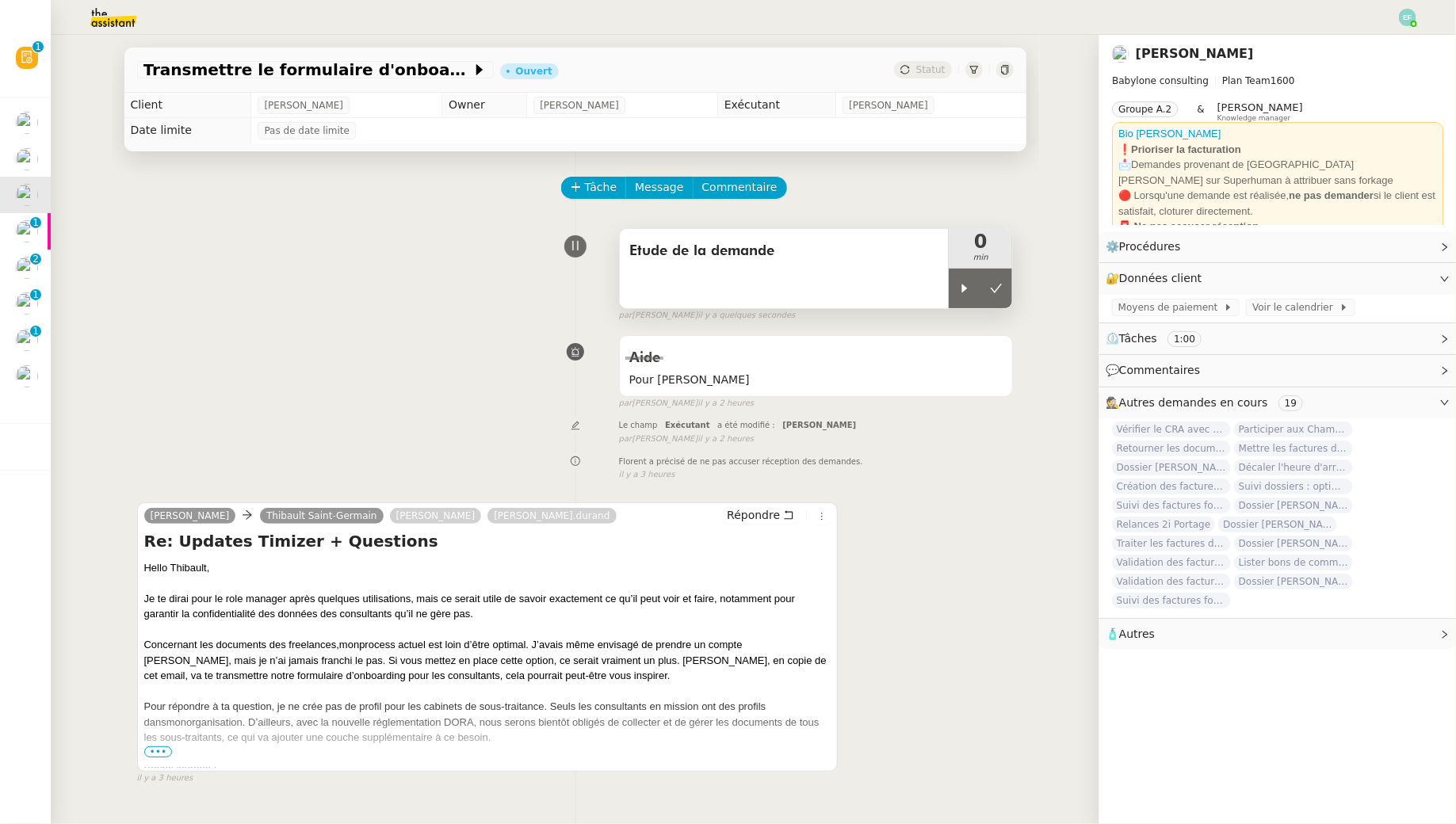
click at [961, 259] on span "min" at bounding box center [980, 258] width 63 height 14
click at [968, 285] on icon at bounding box center [965, 289] width 13 height 13
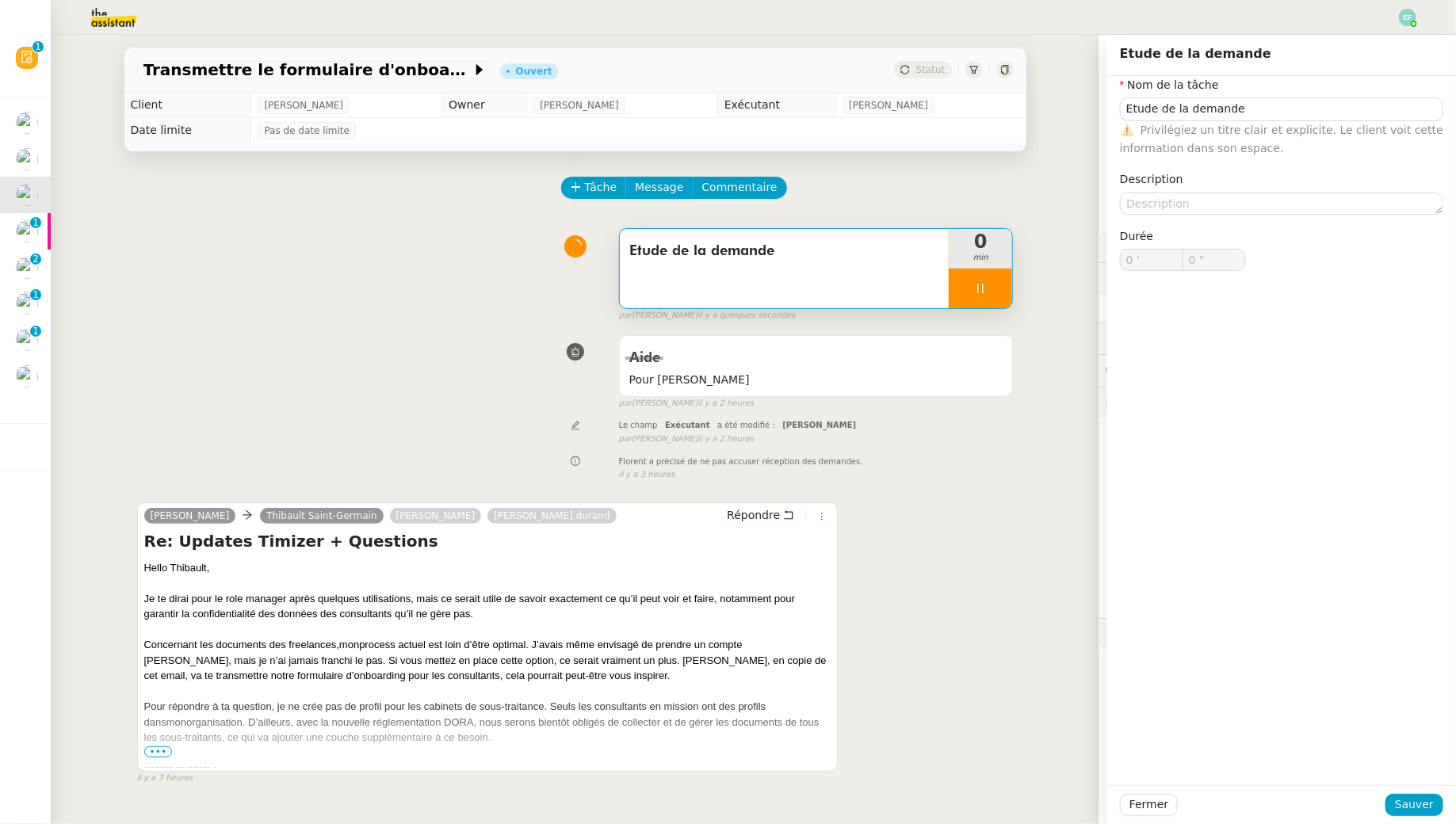
type input "Etude de la demande"
type input "0 '"
type input "0 ""
click at [420, 313] on div "Etude de la demande 0 min false par [PERSON_NAME] il y a quelques secondes" at bounding box center [575, 272] width 877 height 102
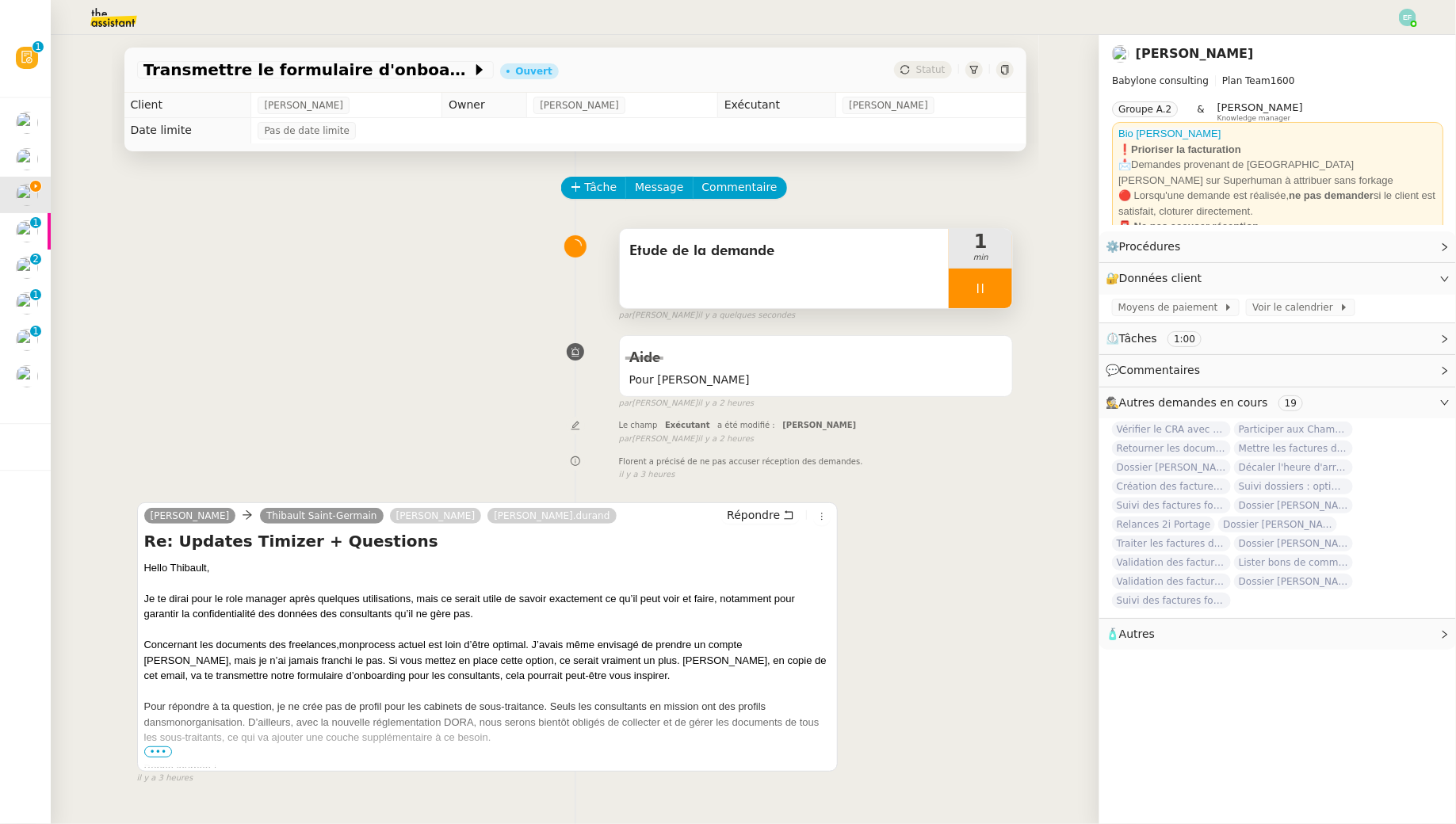
click at [159, 749] on span "•••" at bounding box center [158, 753] width 28 height 11
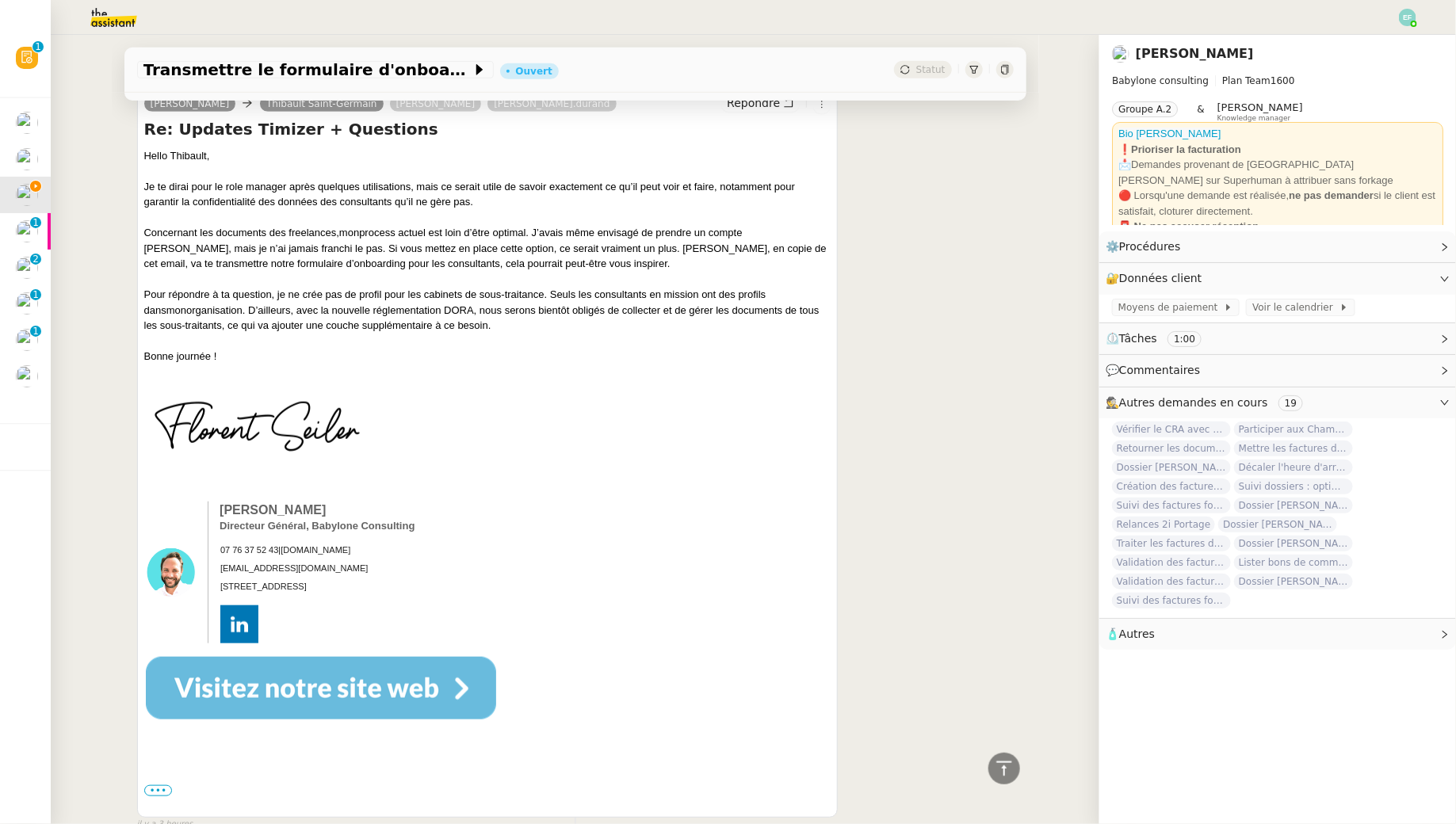
scroll to position [494, 0]
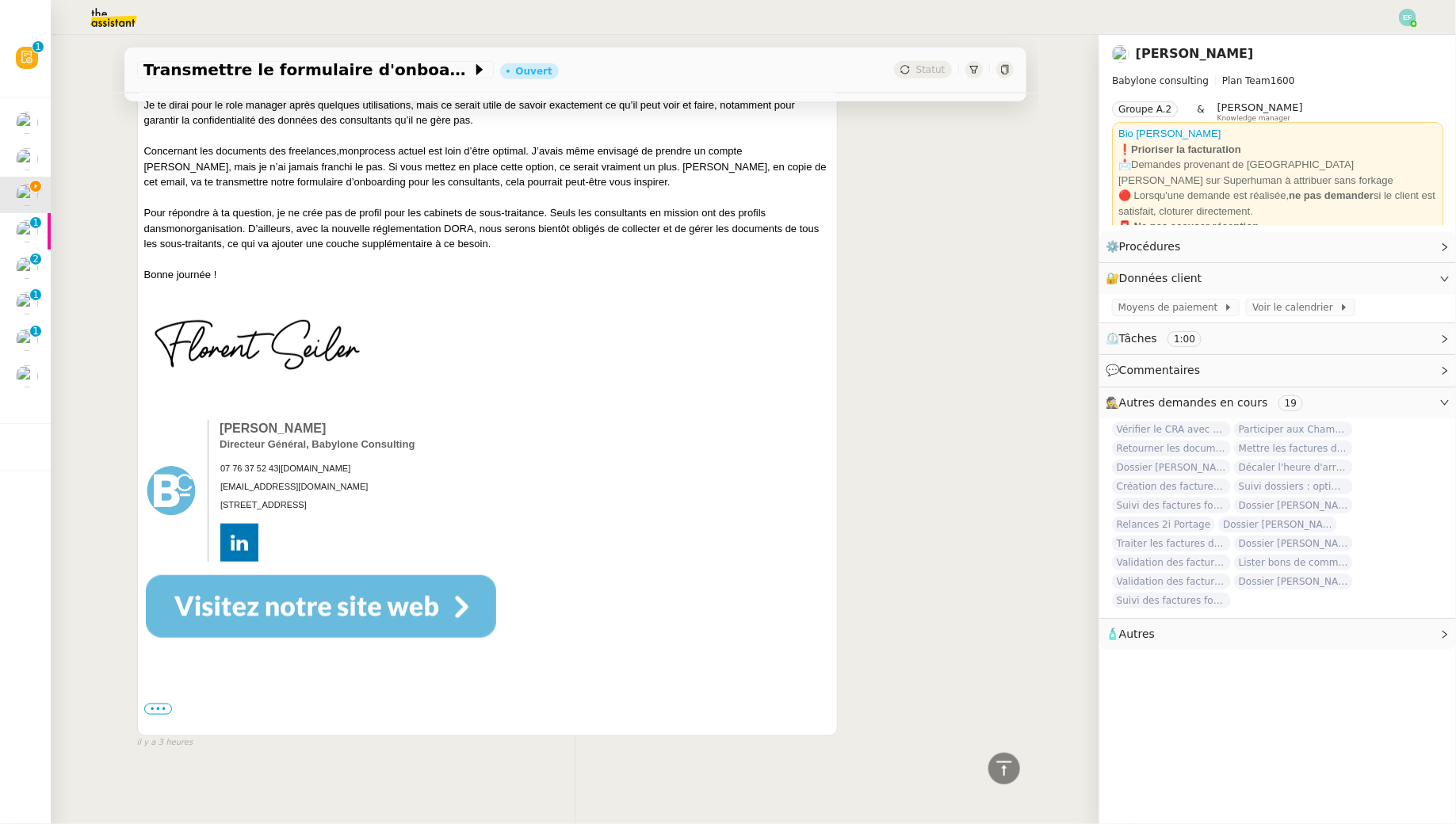
click at [157, 699] on div "Hello [PERSON_NAME], Je te dirai pour le role manager après quelques utilisatio…" at bounding box center [488, 400] width 688 height 666
click at [155, 710] on label "•••" at bounding box center [158, 710] width 28 height 11
click at [0, 0] on input "•••" at bounding box center [0, 0] width 0 height 0
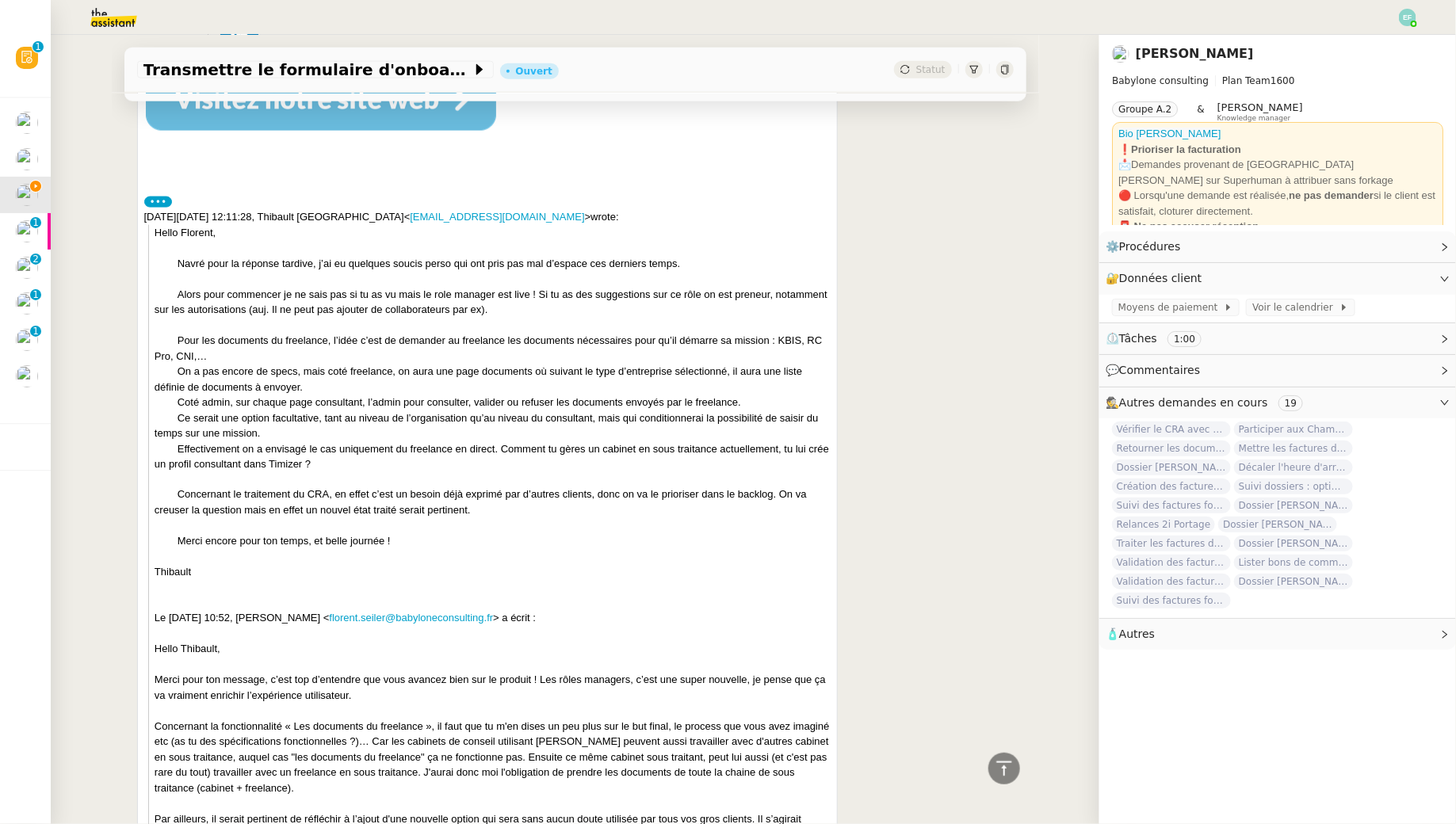
scroll to position [0, 0]
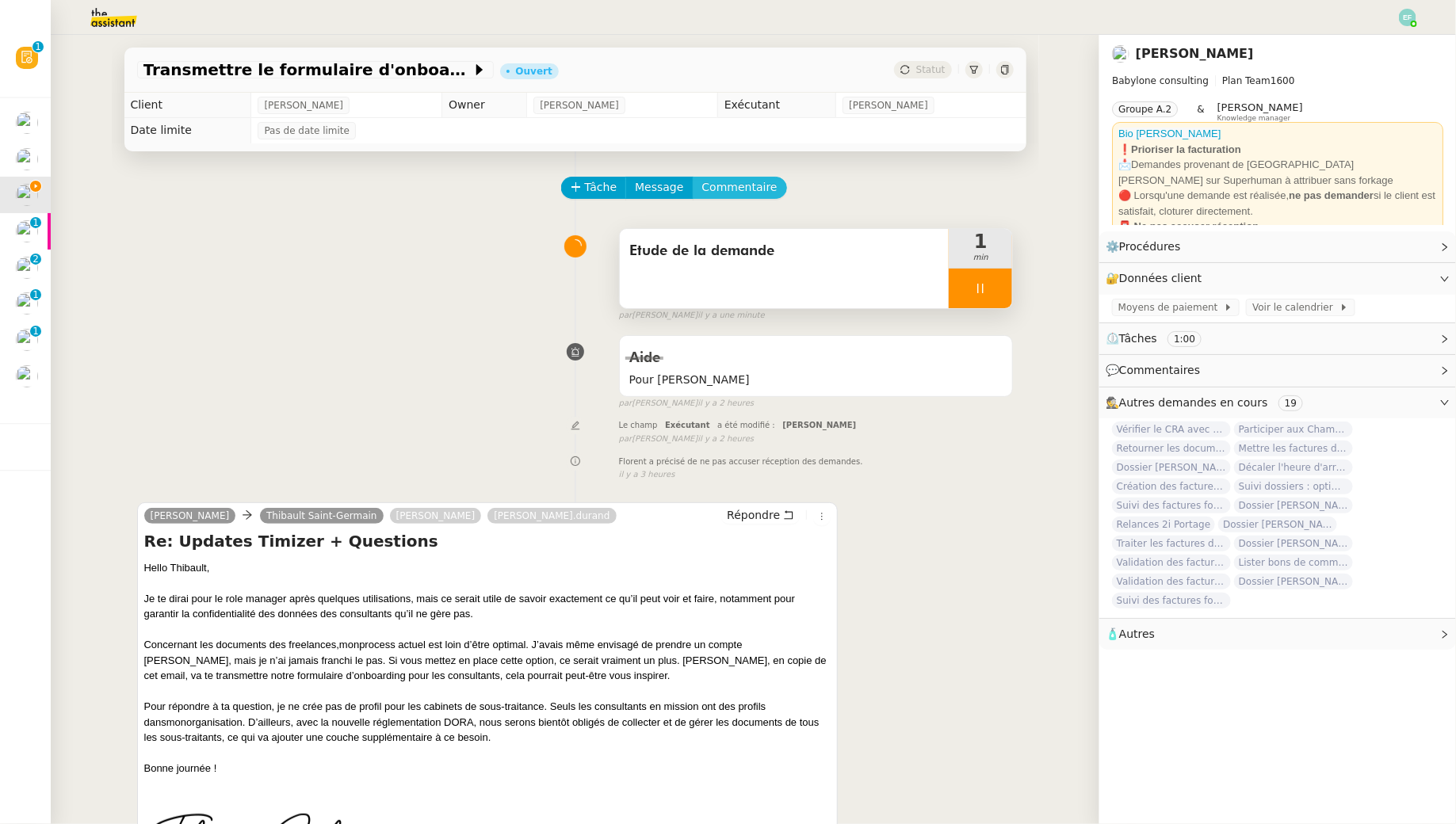
click at [747, 198] on button "Commentaire" at bounding box center [740, 187] width 94 height 22
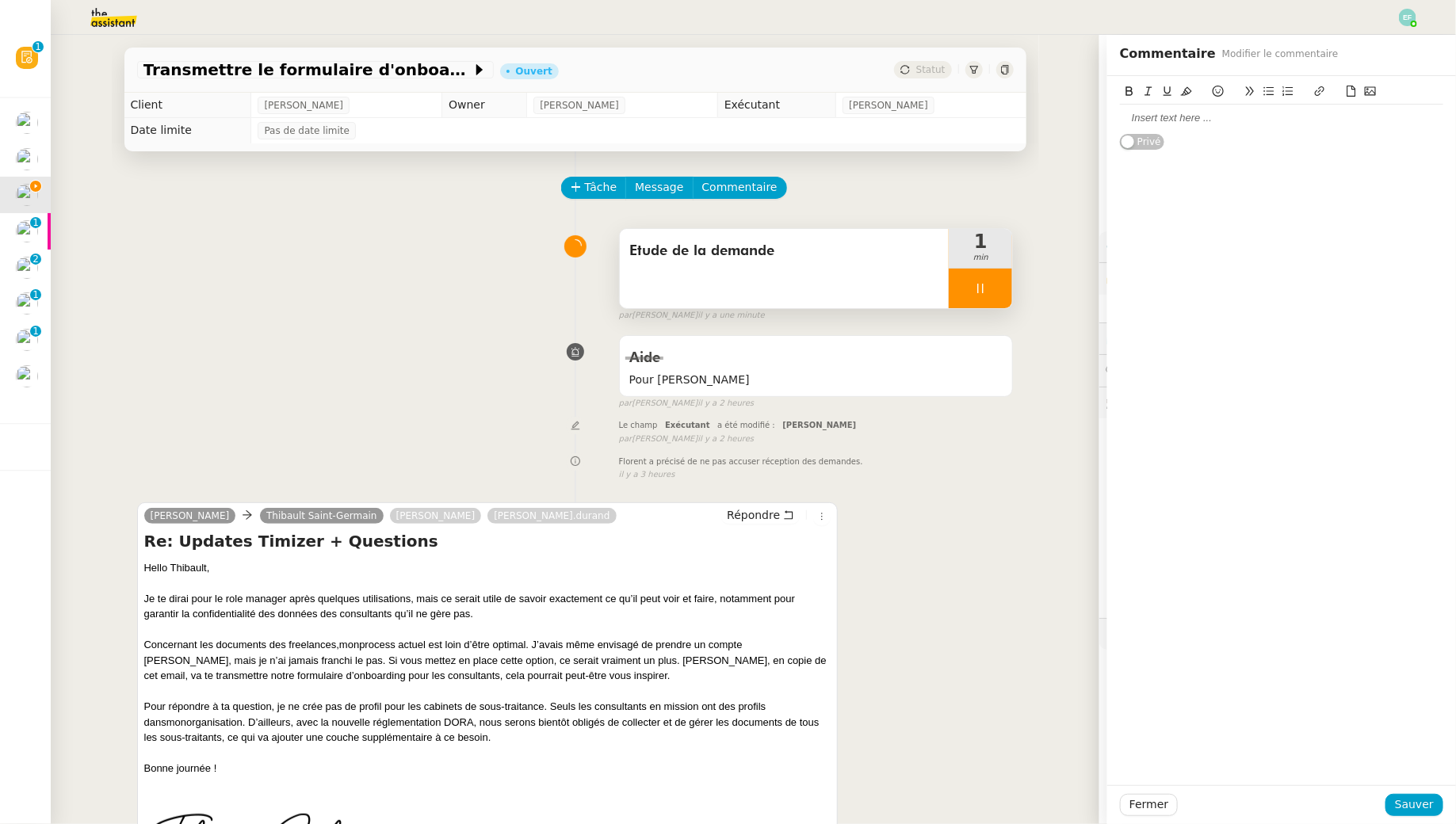
click at [1323, 114] on div at bounding box center [1282, 118] width 324 height 15
click at [1415, 798] on span "Sauver" at bounding box center [1415, 805] width 38 height 18
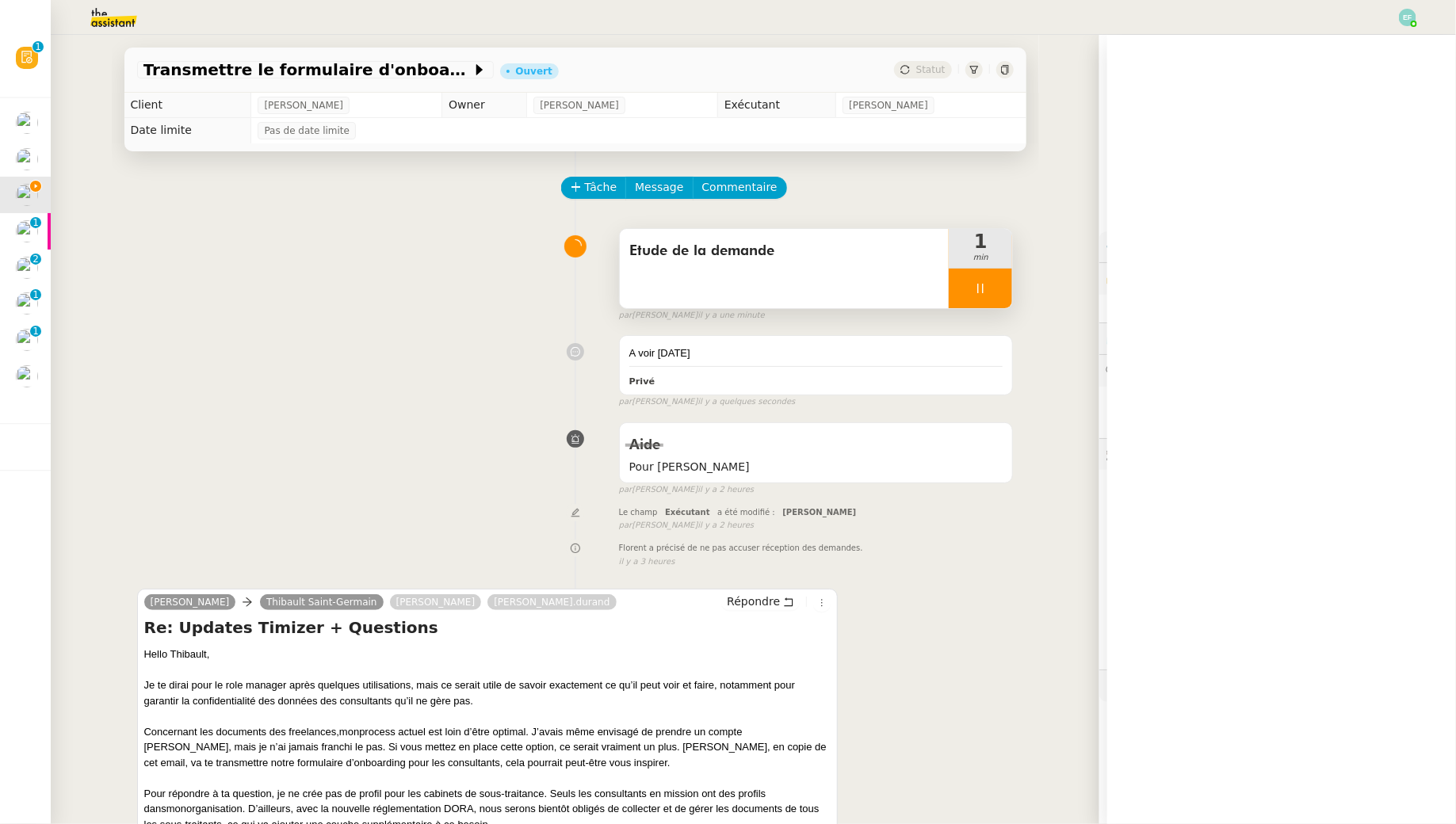
click at [999, 283] on div at bounding box center [980, 288] width 63 height 39
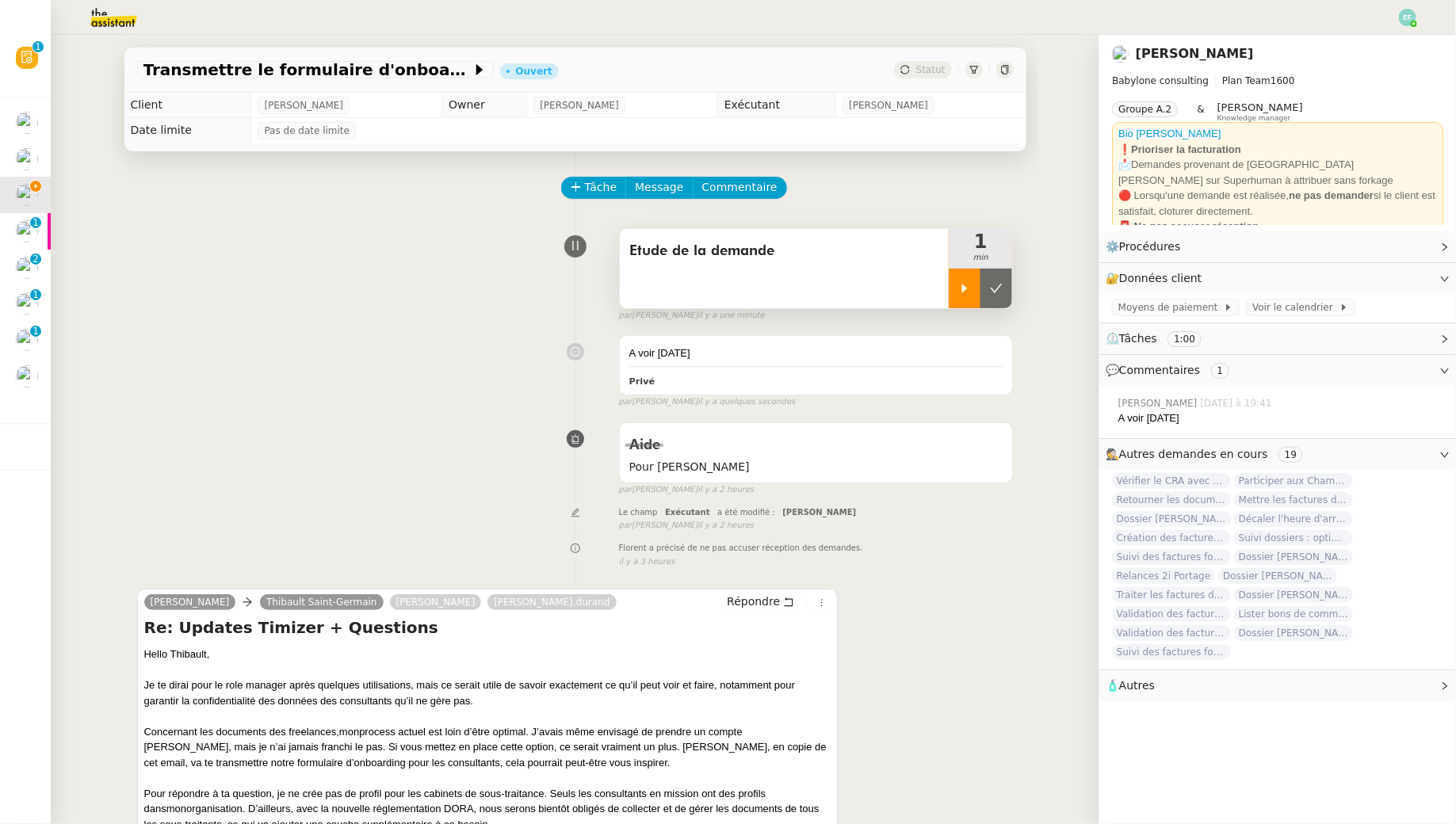
click at [999, 283] on icon at bounding box center [997, 289] width 13 height 13
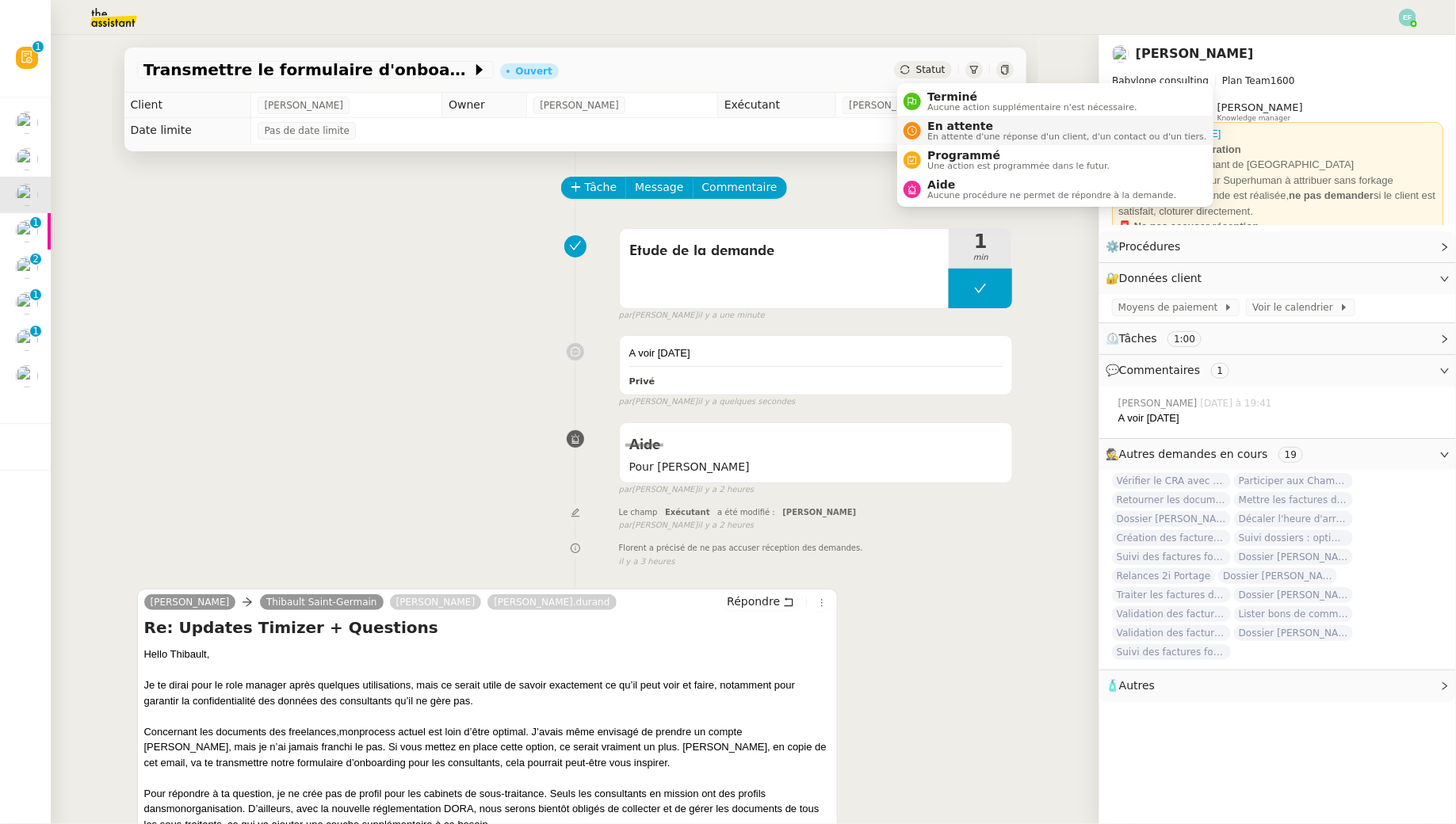
click at [947, 130] on span "En attente" at bounding box center [1066, 126] width 279 height 13
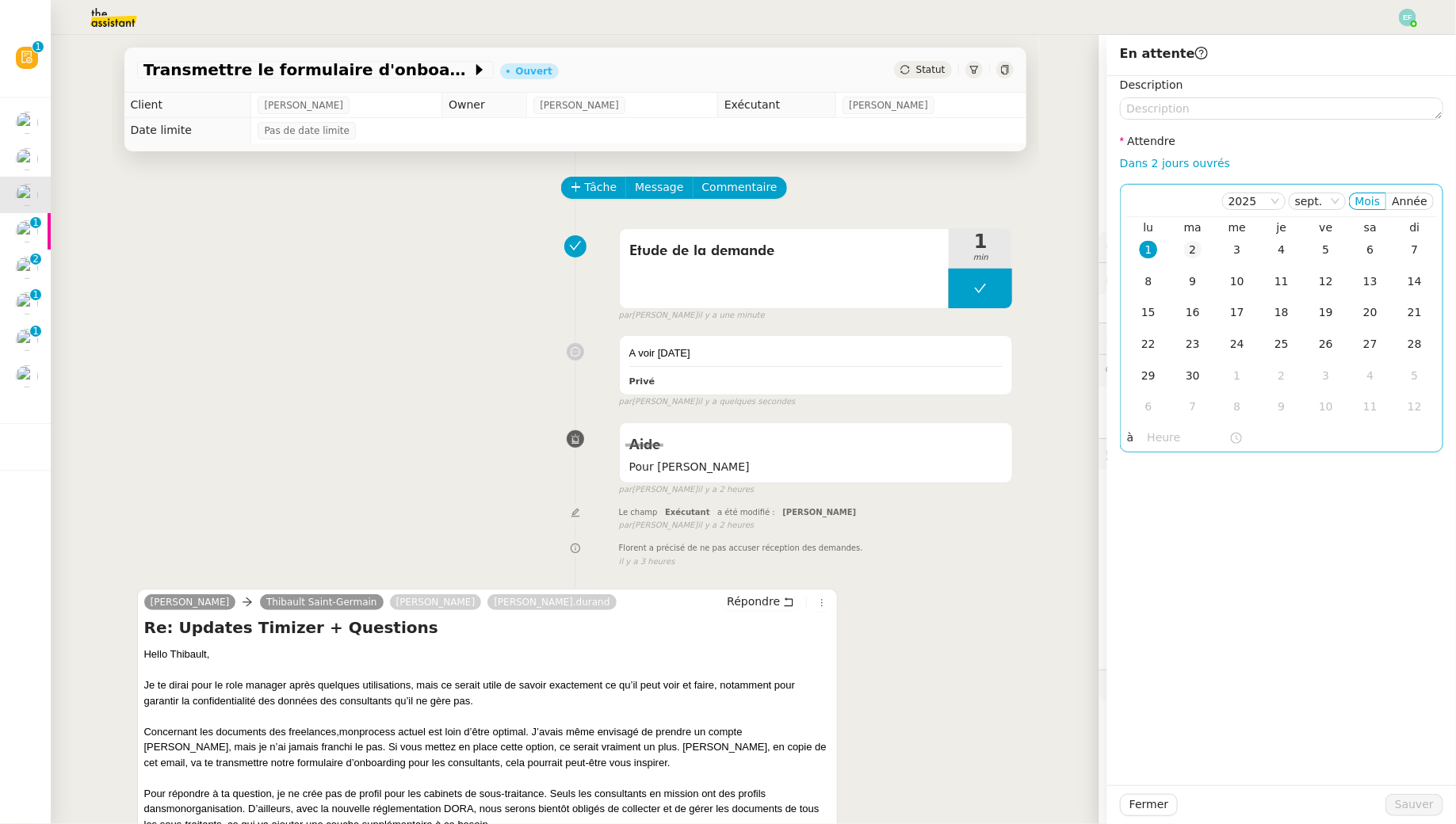
click at [1191, 246] on div "2" at bounding box center [1193, 250] width 17 height 17
click at [1406, 809] on span "Sauver" at bounding box center [1415, 805] width 38 height 18
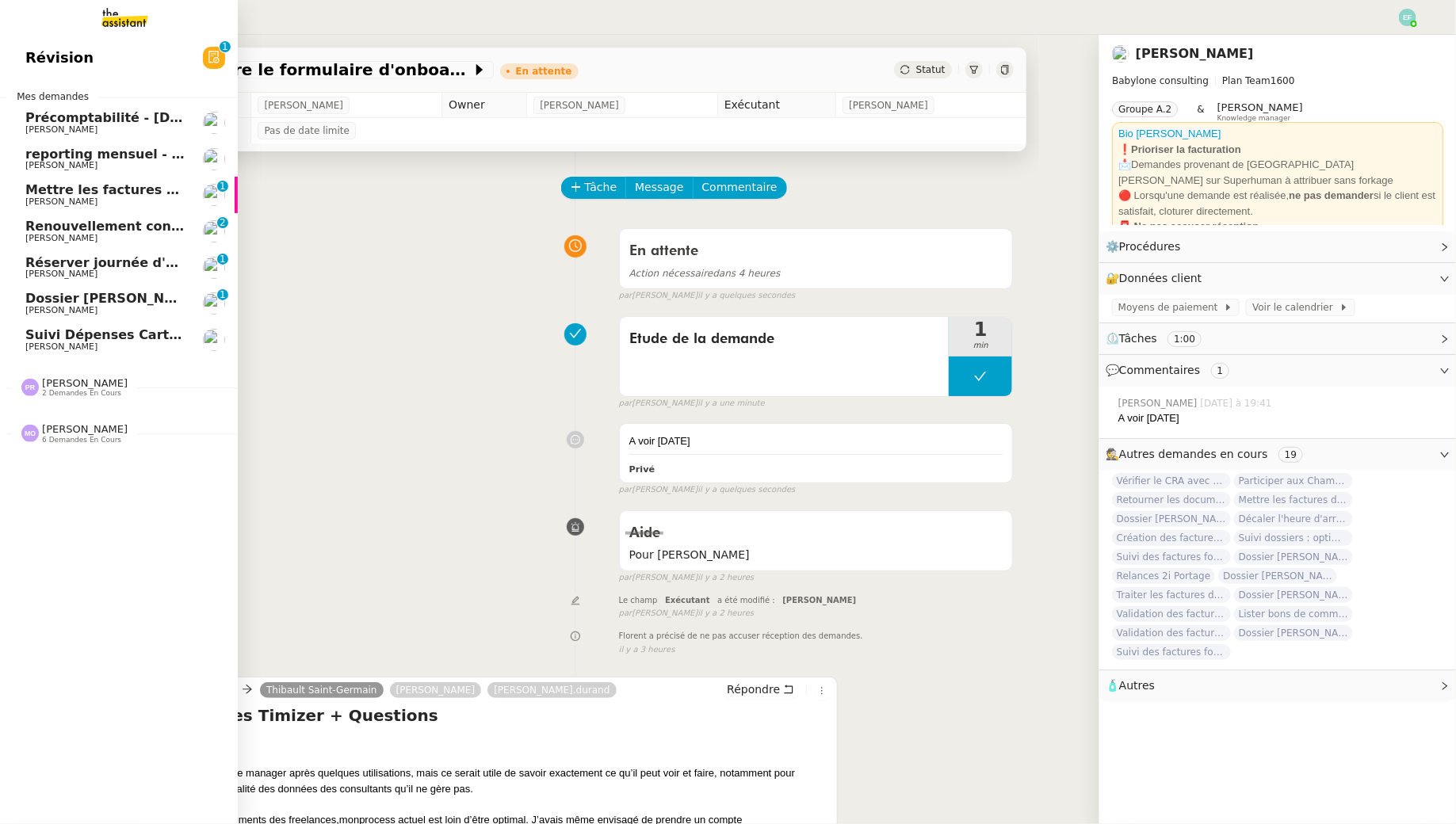
click at [69, 202] on span "[PERSON_NAME]" at bounding box center [61, 201] width 72 height 10
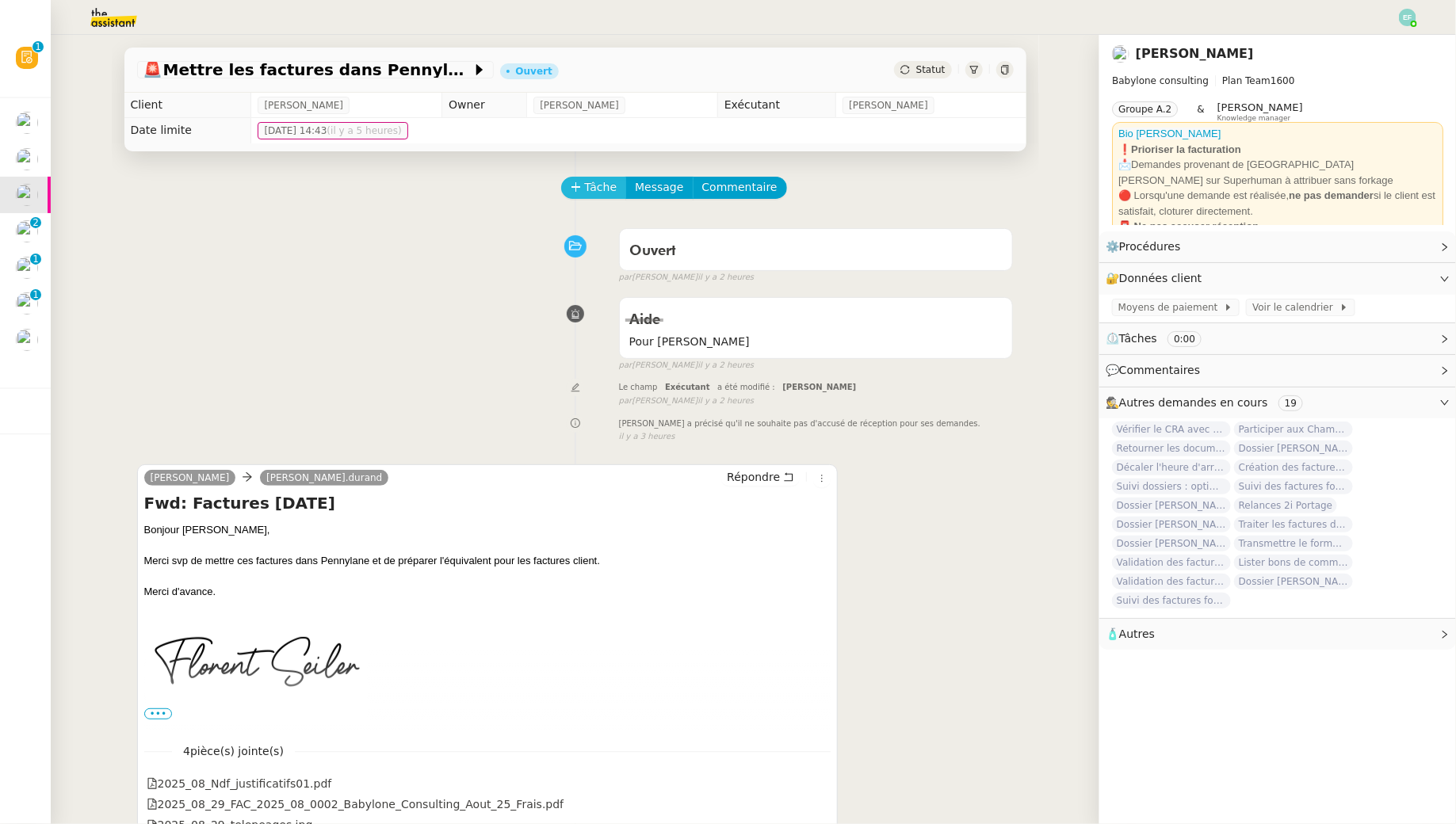
click at [587, 188] on span "Tâche" at bounding box center [602, 187] width 33 height 18
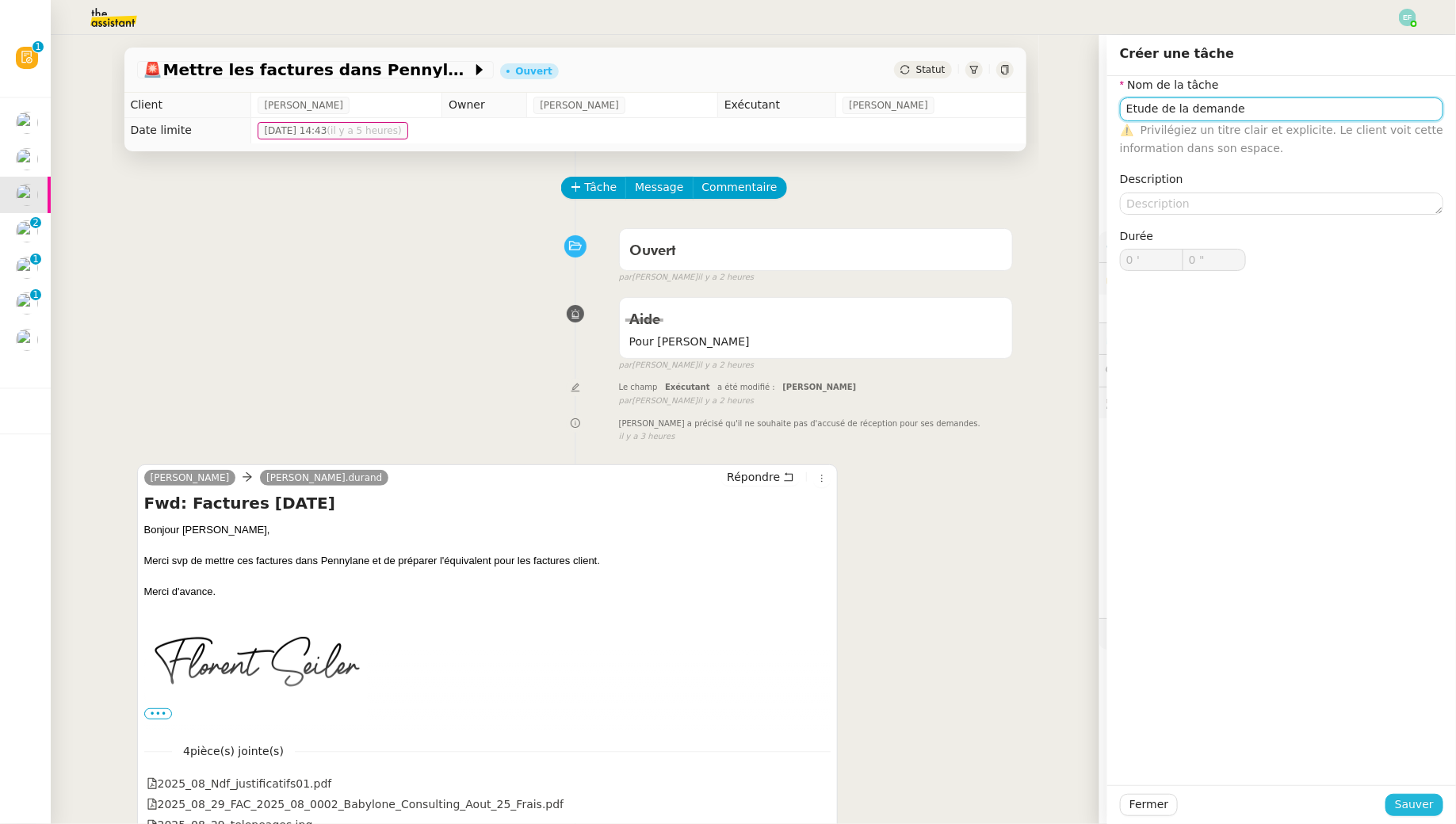
type input "Etude de la demande"
click at [1395, 797] on button "Sauver" at bounding box center [1414, 806] width 58 height 22
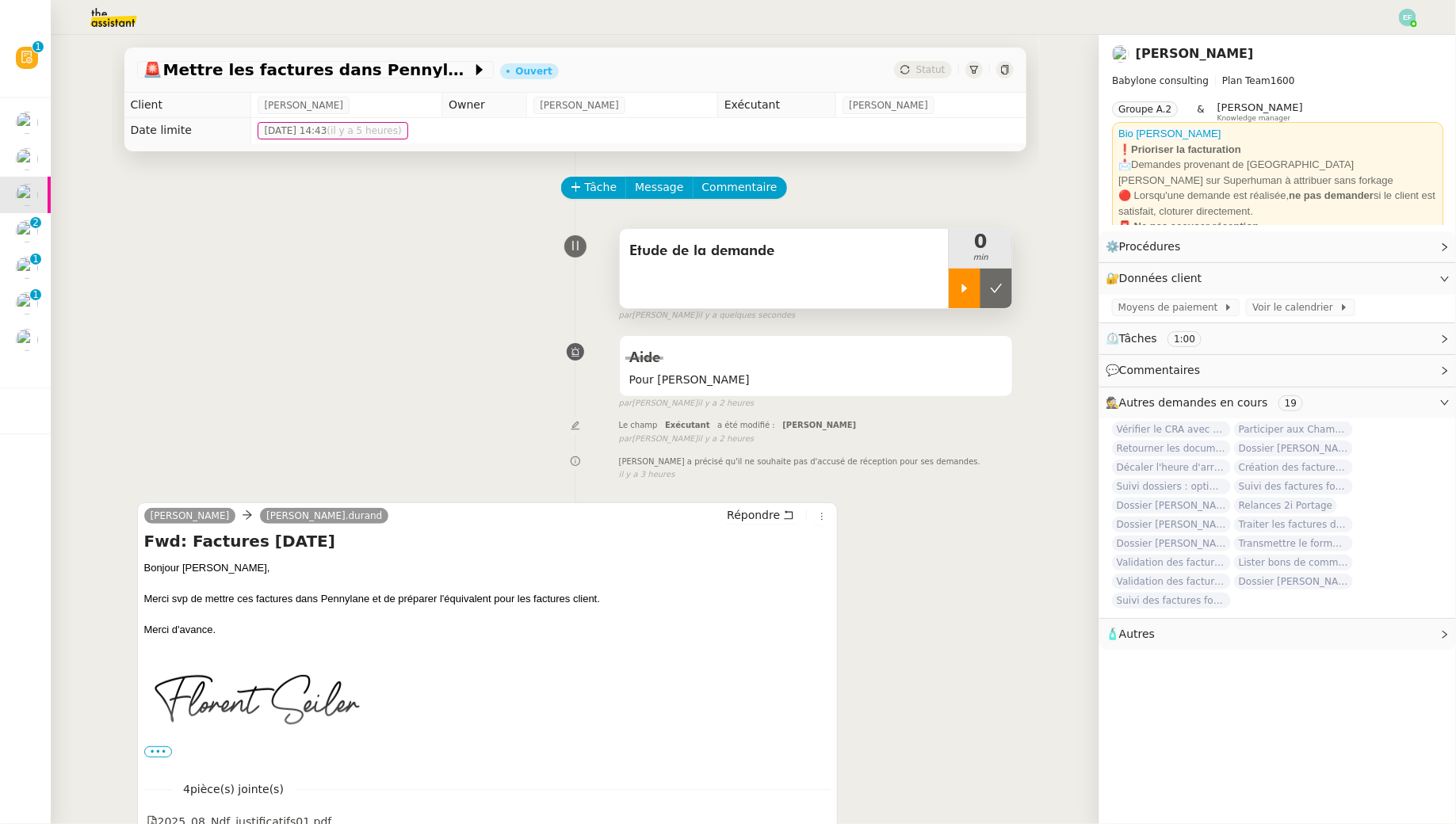
click at [953, 291] on div at bounding box center [965, 288] width 32 height 39
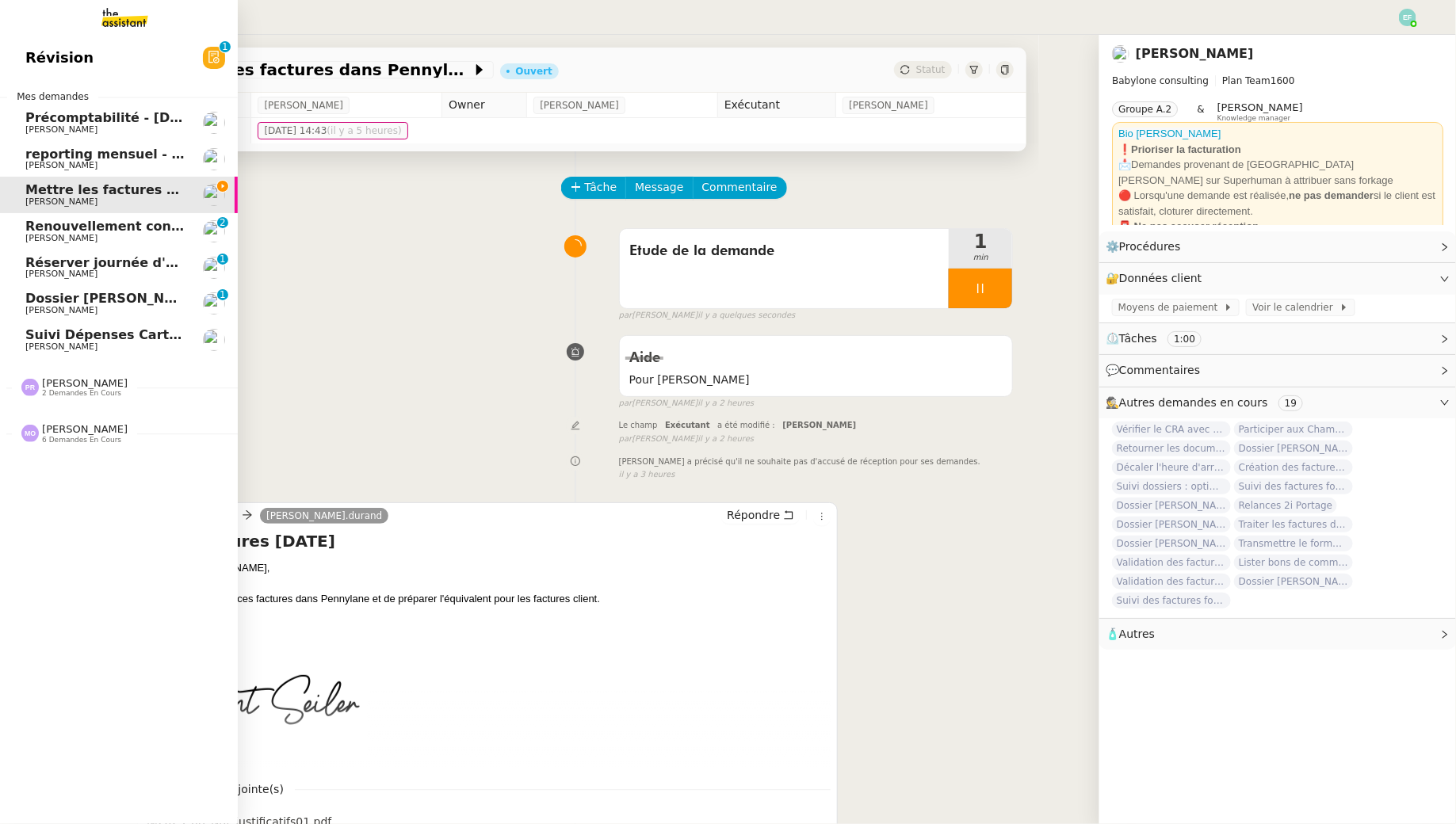
click at [57, 437] on span "6 demandes en cours" at bounding box center [81, 441] width 80 height 9
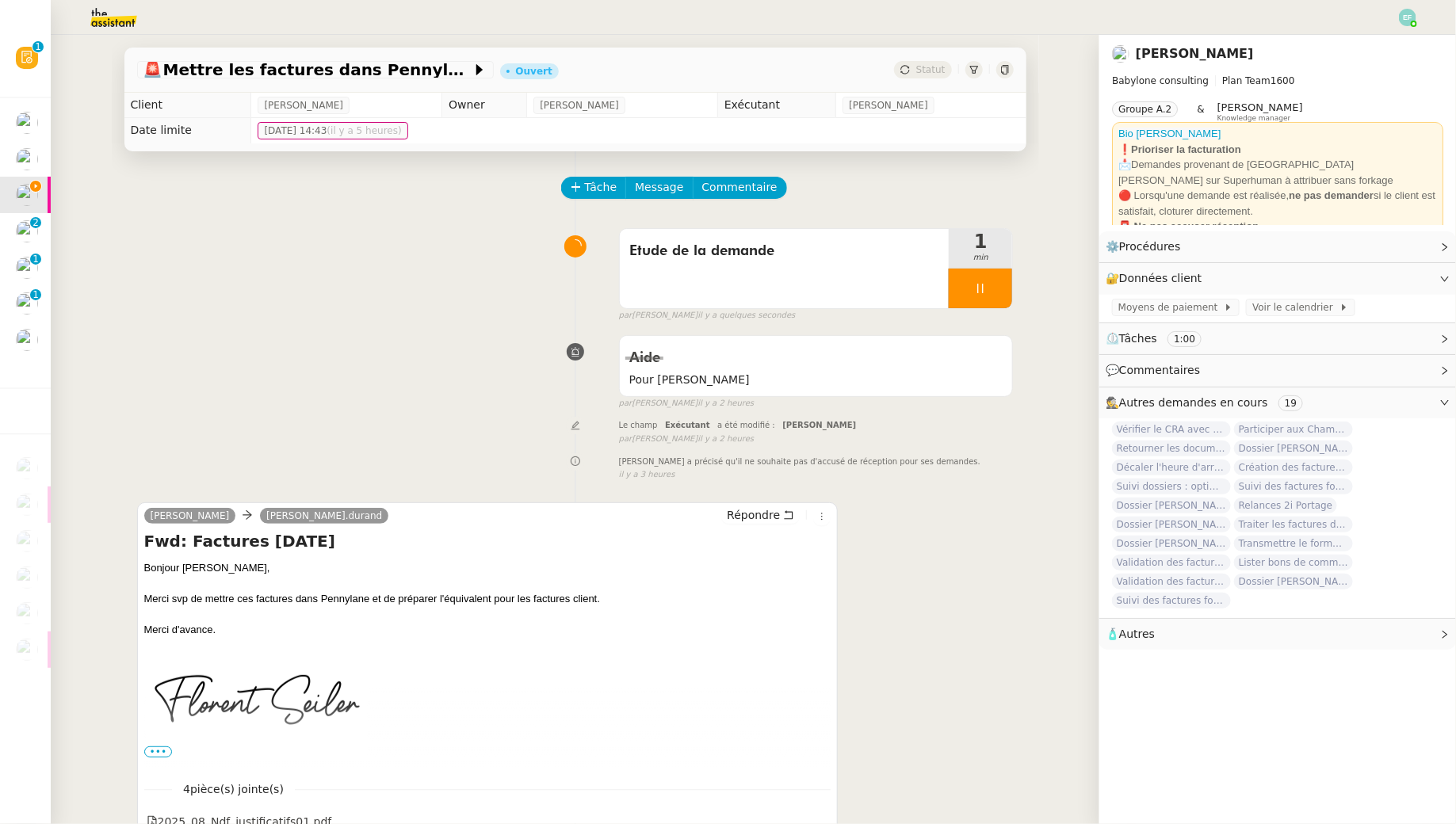
click at [259, 309] on div "Etude de la demande 1 min false par [PERSON_NAME] il y a quelques secondes" at bounding box center [575, 272] width 877 height 102
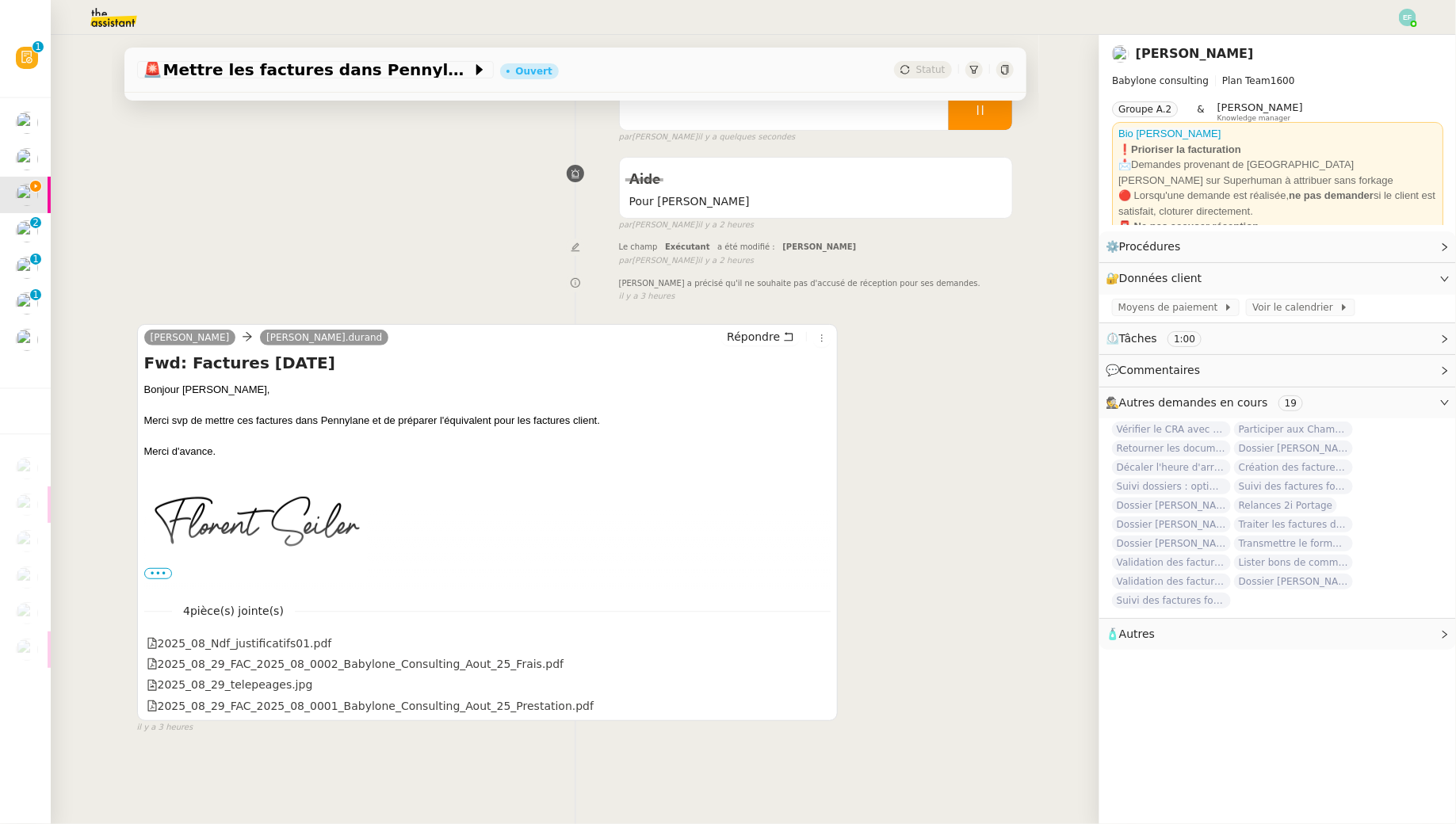
scroll to position [199, 0]
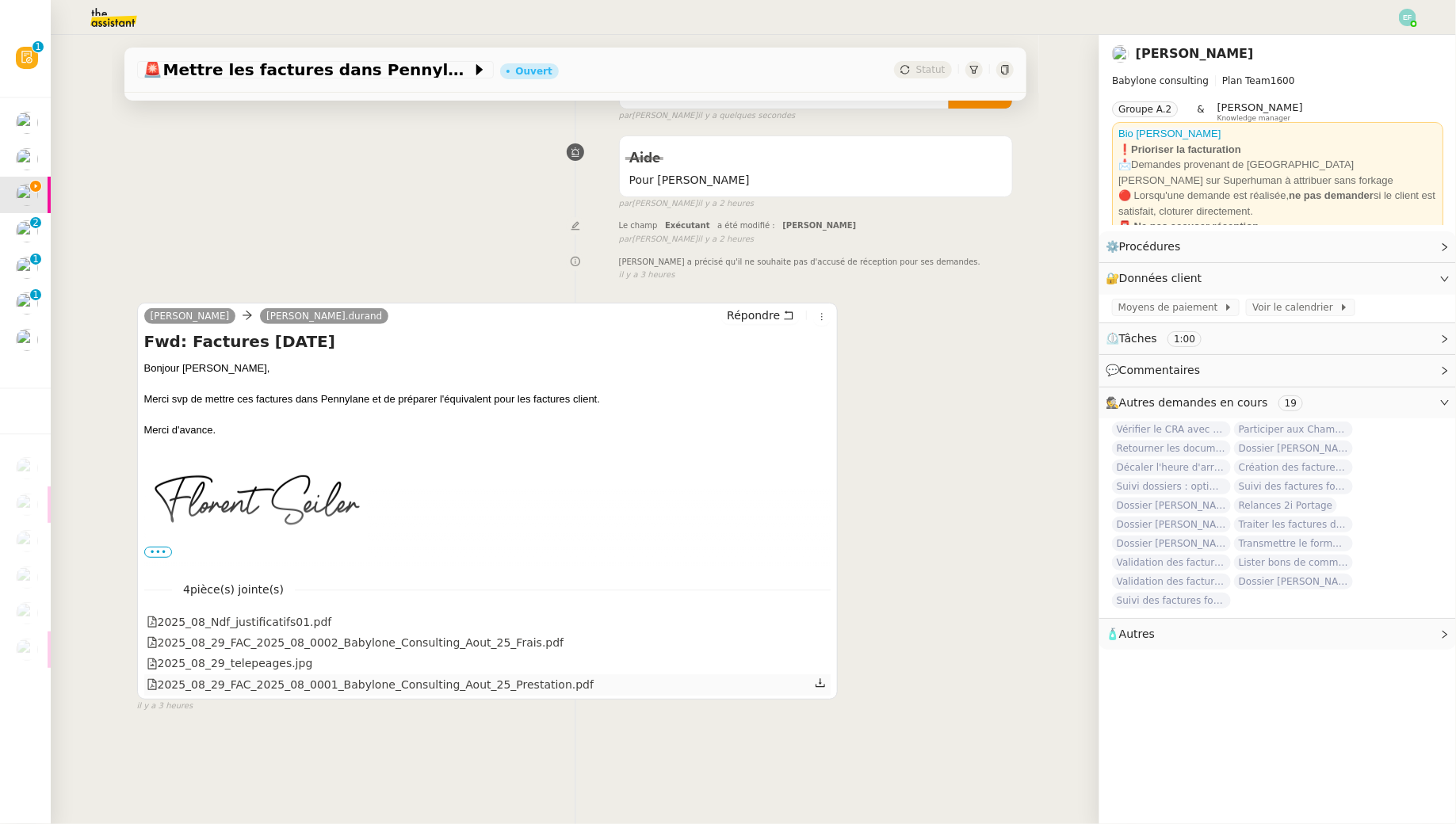
click at [819, 681] on icon at bounding box center [820, 683] width 11 height 11
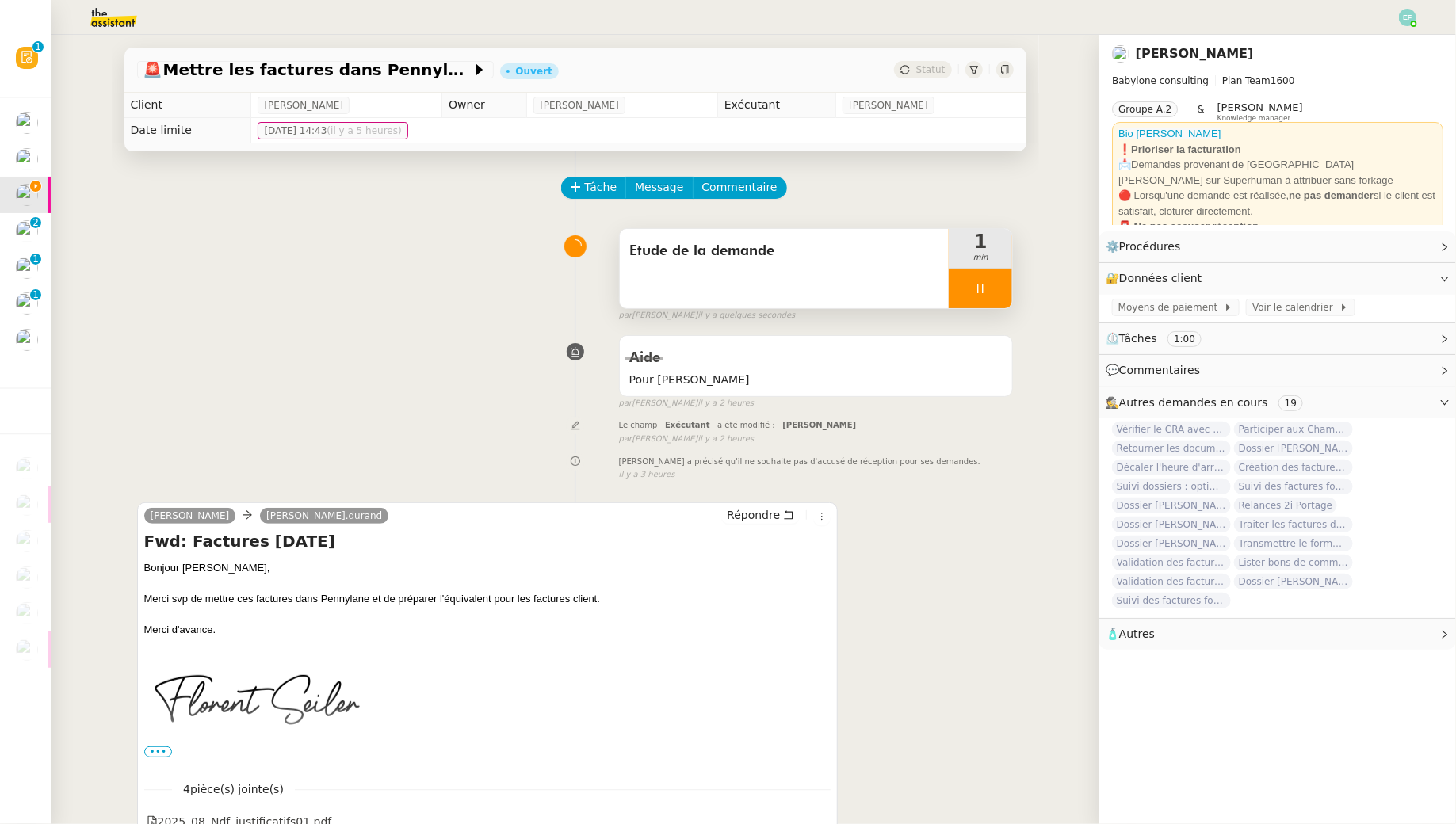
click at [998, 283] on div at bounding box center [980, 288] width 63 height 39
click at [998, 283] on icon at bounding box center [997, 289] width 13 height 13
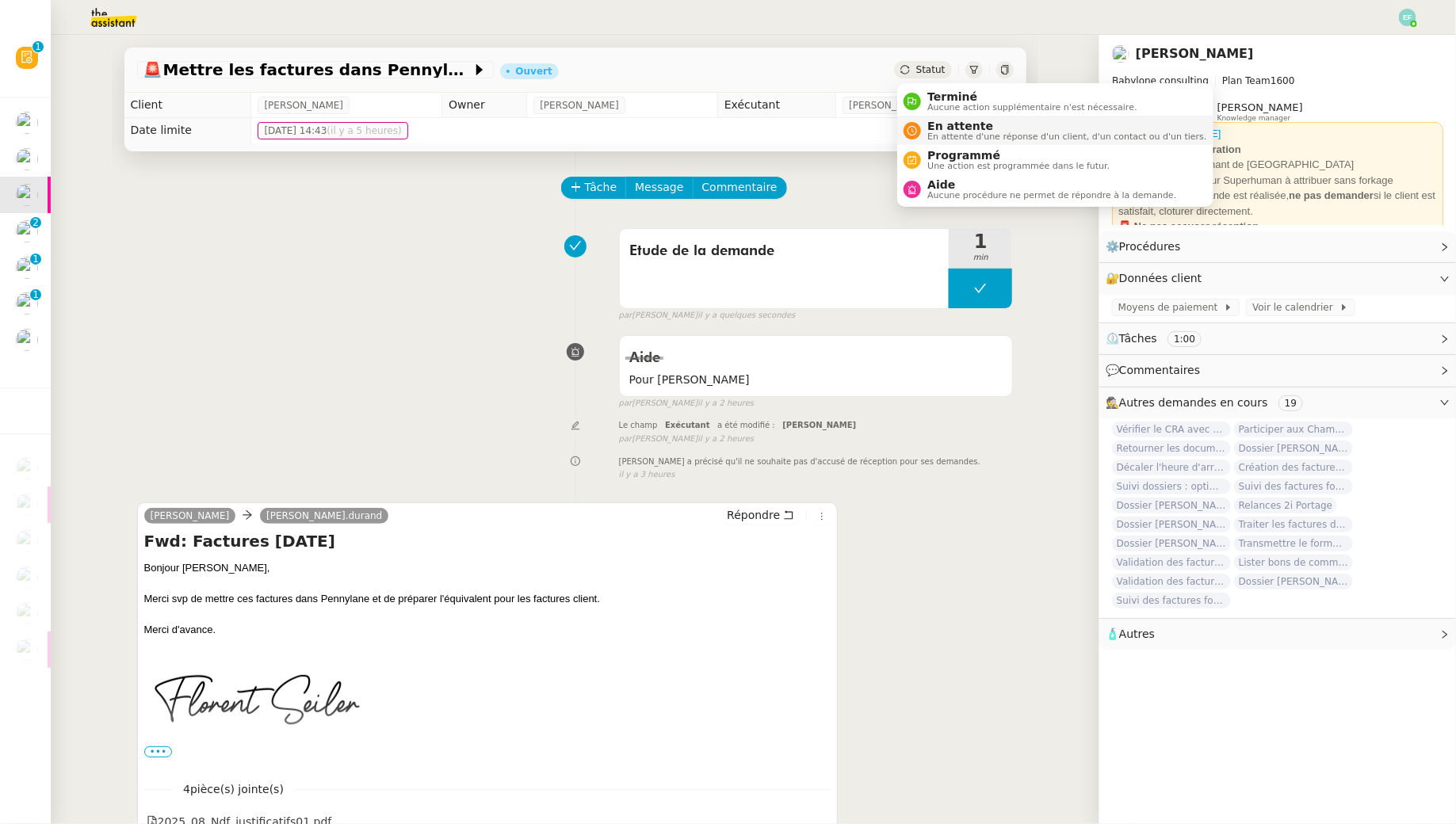
click at [933, 126] on span "En attente" at bounding box center [1066, 126] width 279 height 13
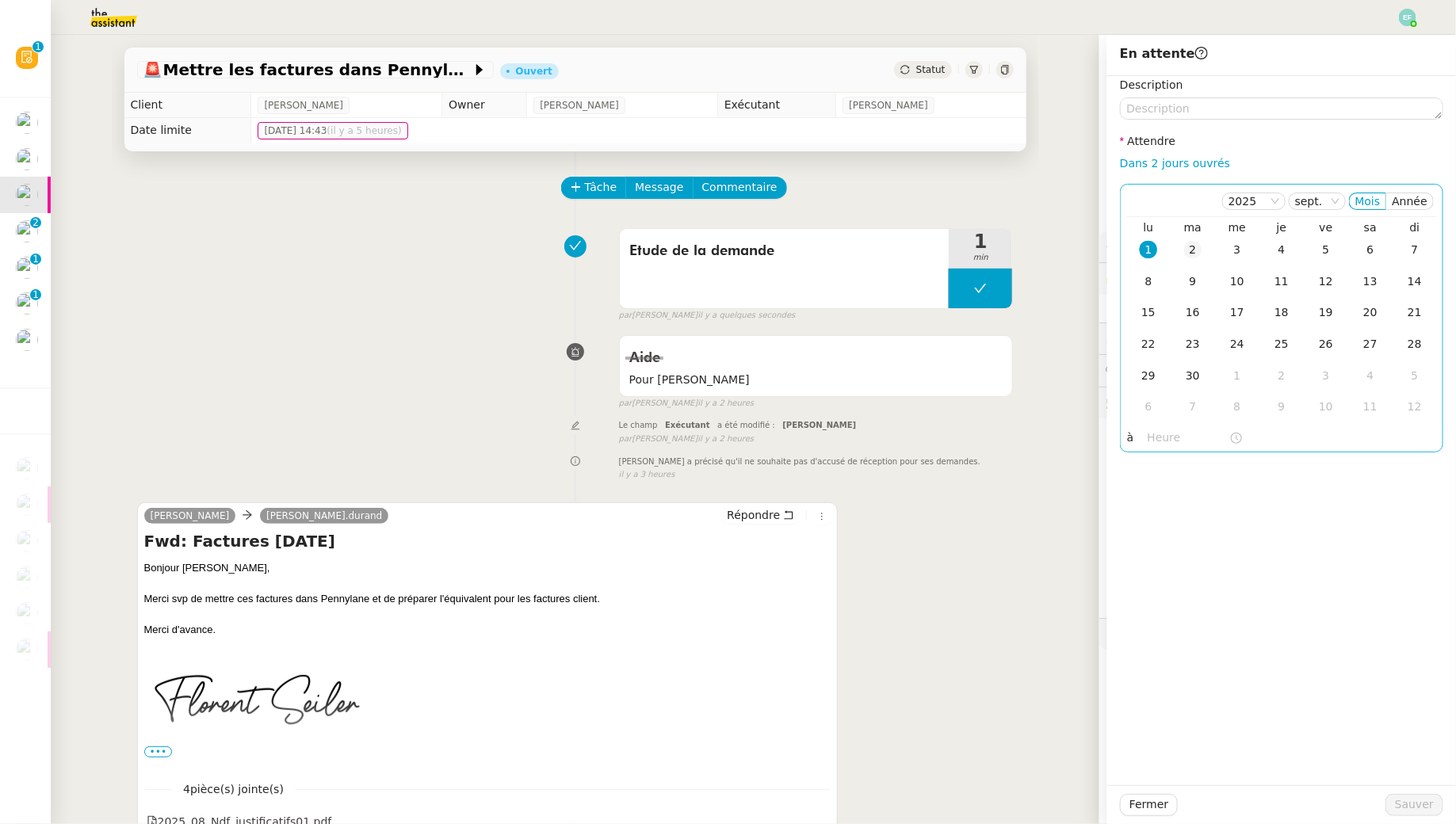
click at [1204, 248] on td "2" at bounding box center [1193, 251] width 45 height 32
click at [1412, 811] on span "Sauver" at bounding box center [1415, 805] width 38 height 18
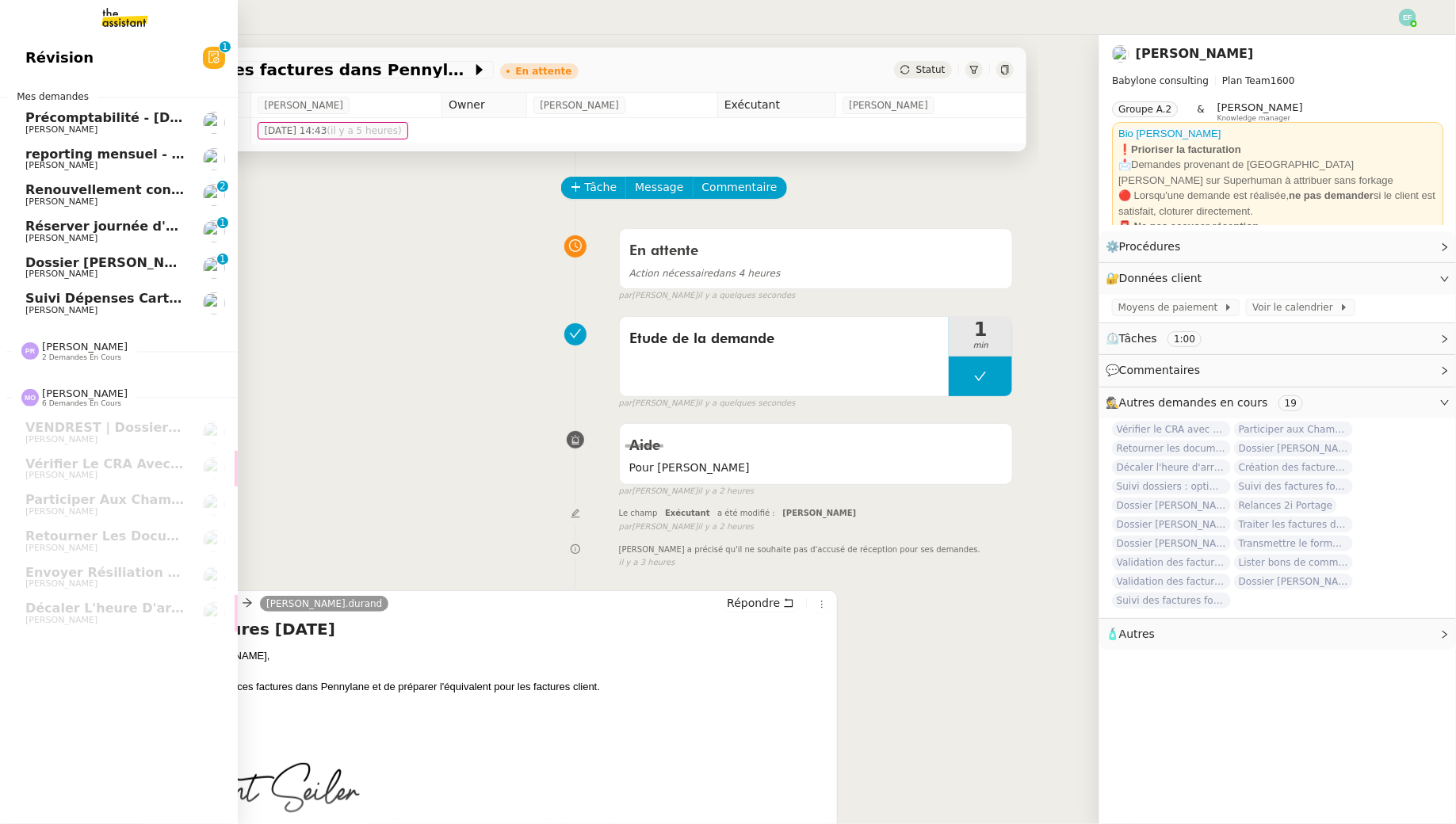
click at [38, 198] on span "[PERSON_NAME]" at bounding box center [61, 201] width 72 height 10
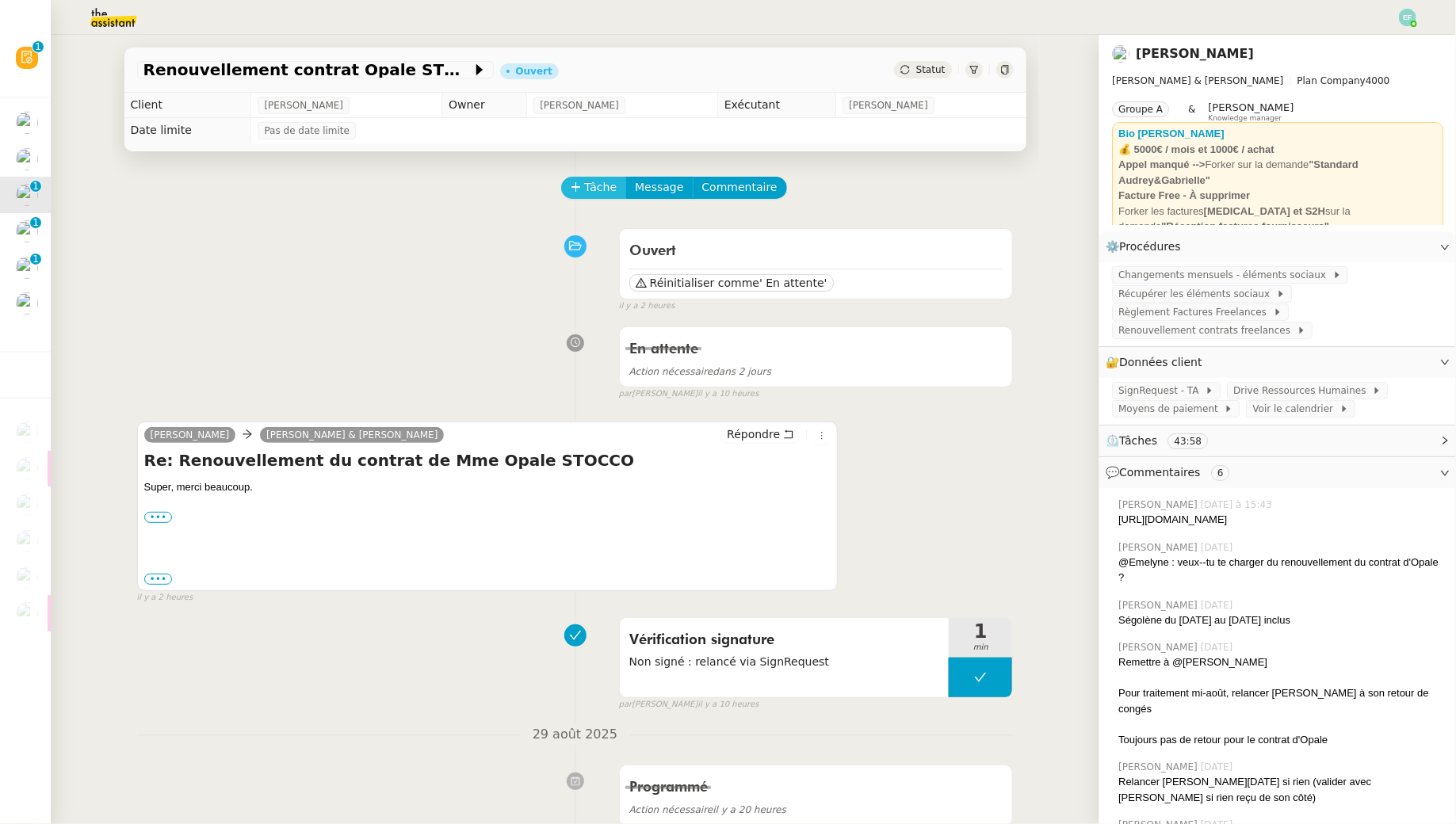
click at [605, 187] on span "Tâche" at bounding box center [602, 187] width 33 height 18
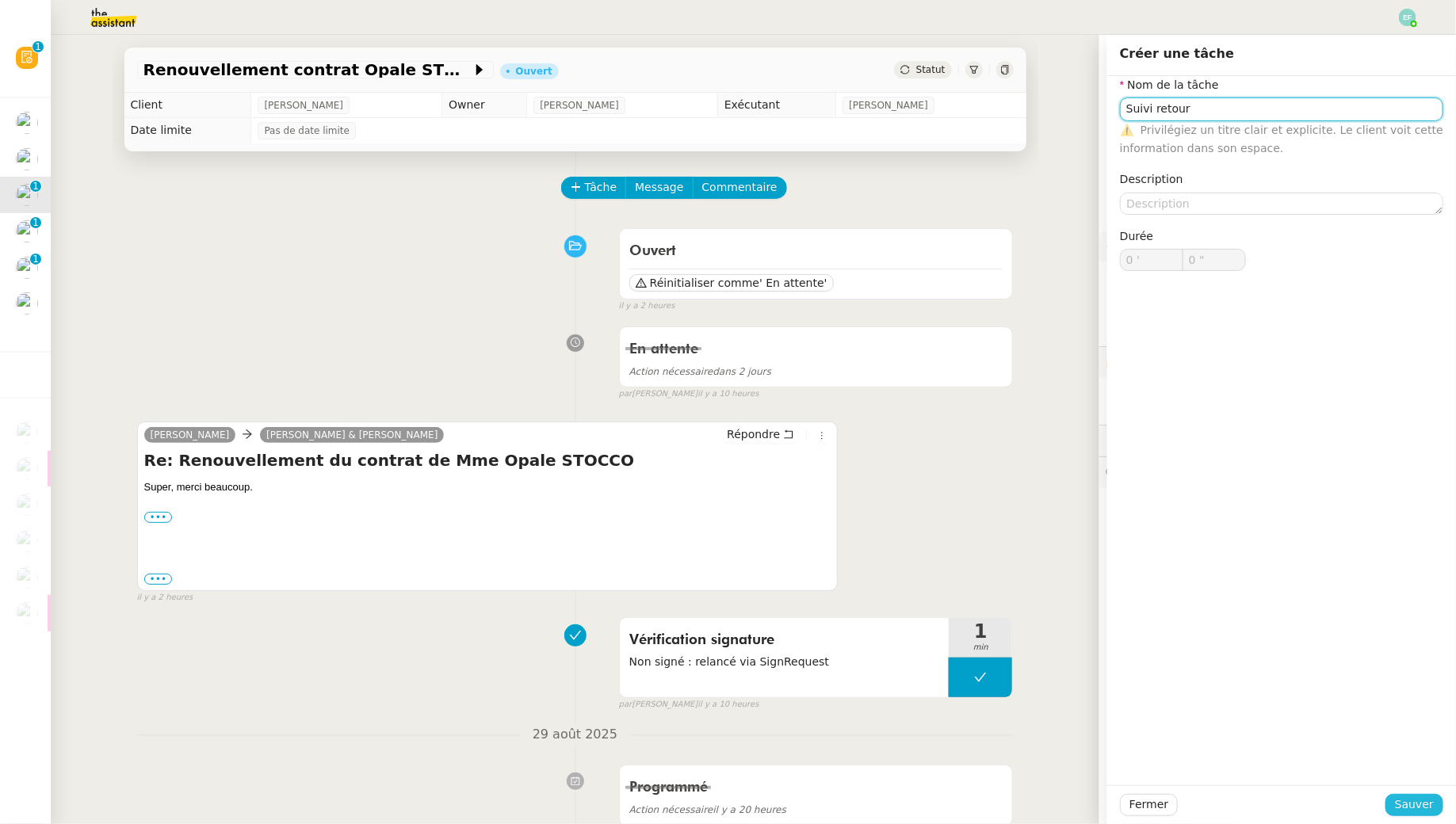
type input "Suivi retour"
click at [1421, 800] on span "Sauver" at bounding box center [1415, 805] width 38 height 18
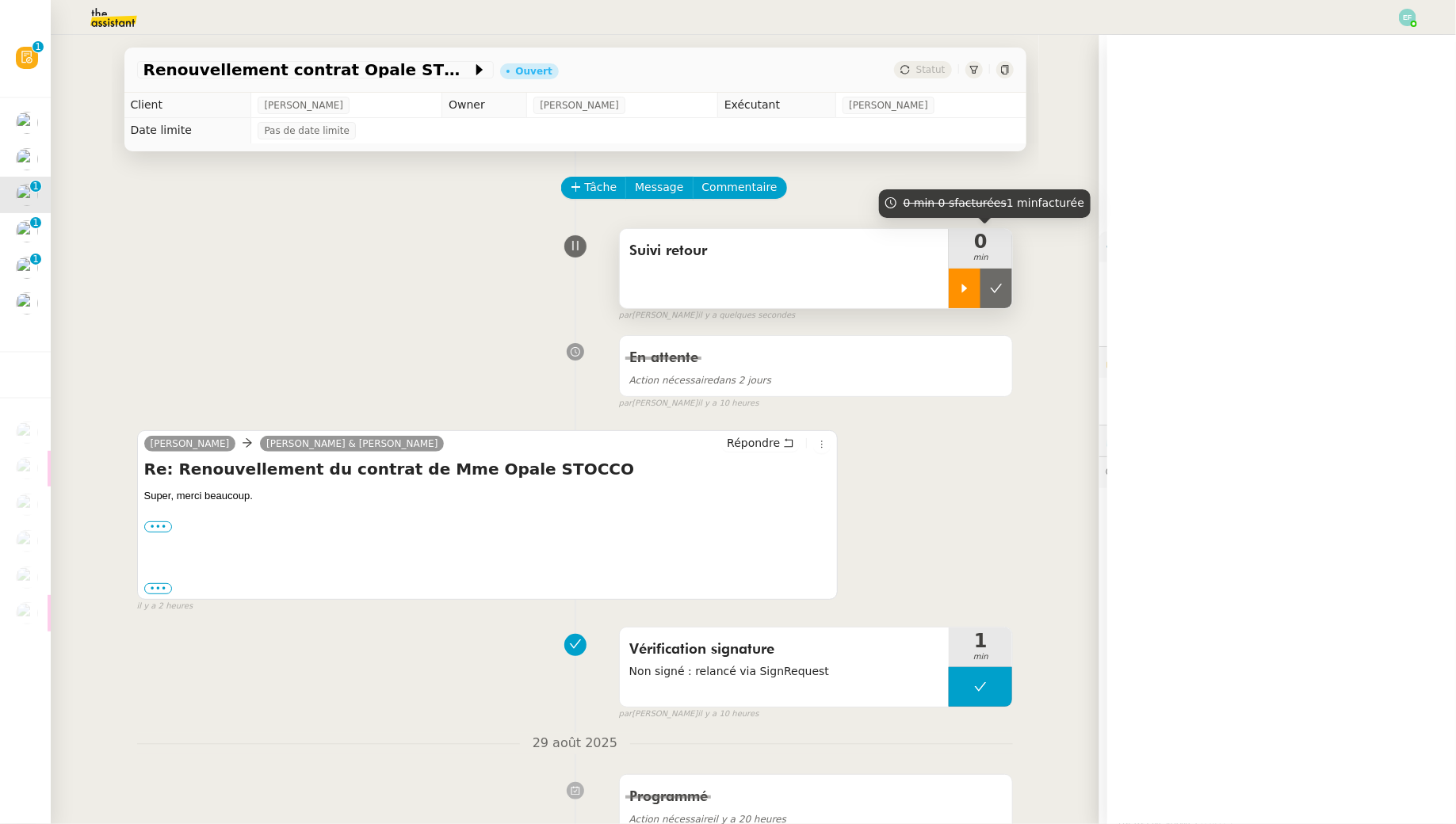
click at [970, 291] on icon at bounding box center [965, 289] width 13 height 13
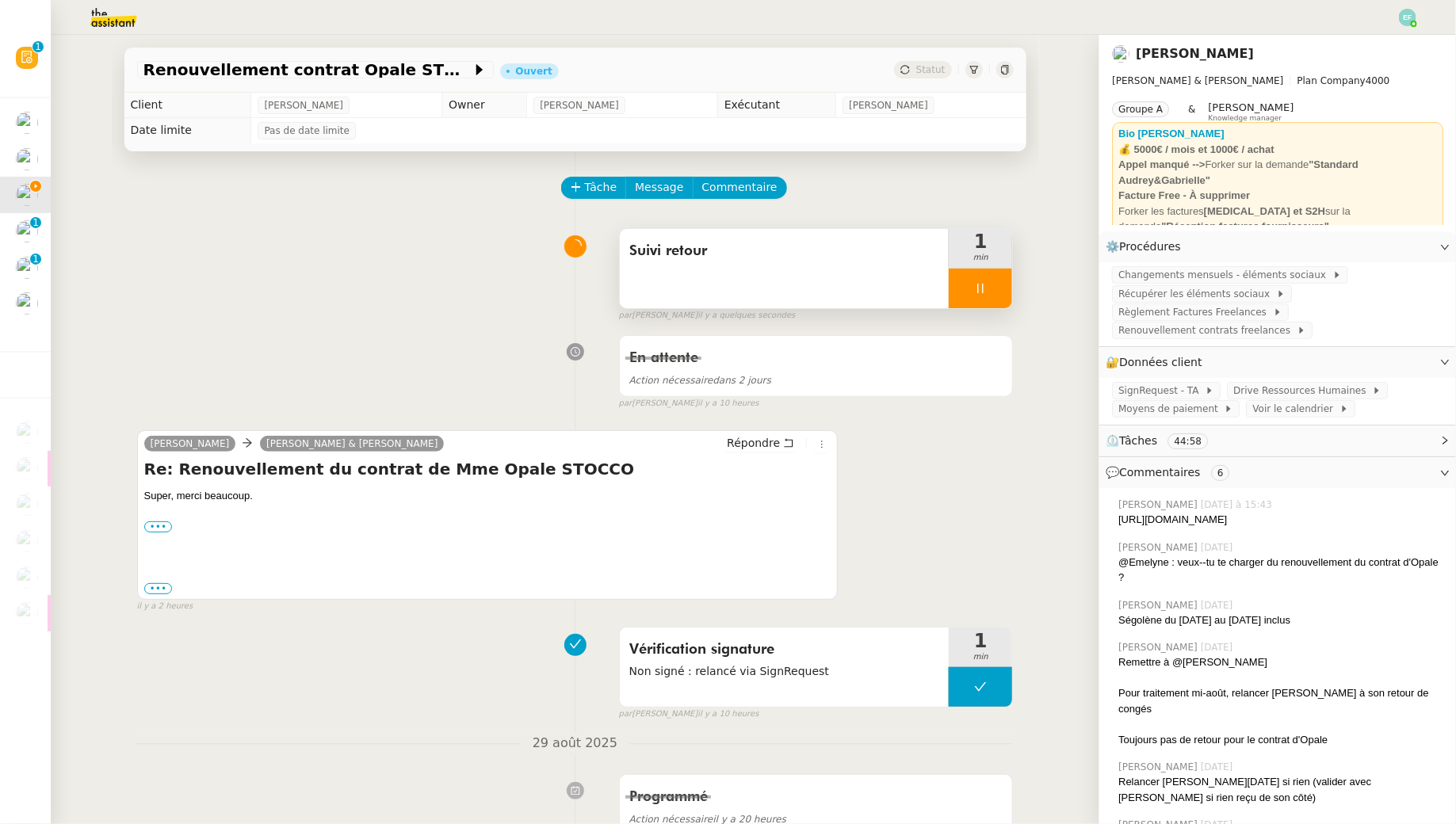
click at [984, 283] on icon at bounding box center [980, 289] width 13 height 13
click at [990, 283] on icon at bounding box center [997, 289] width 13 height 13
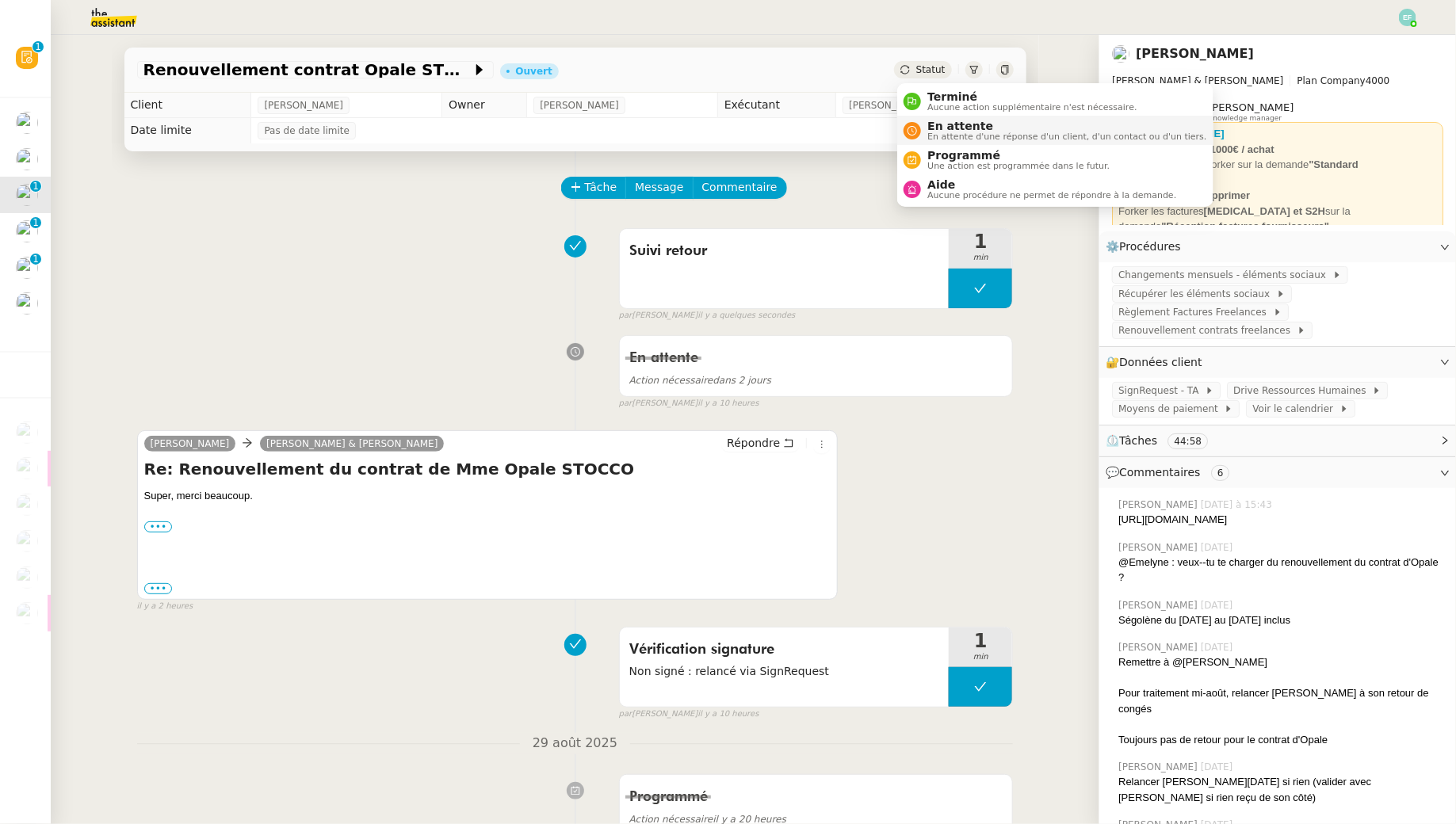
click at [919, 134] on nz-avatar at bounding box center [912, 130] width 17 height 17
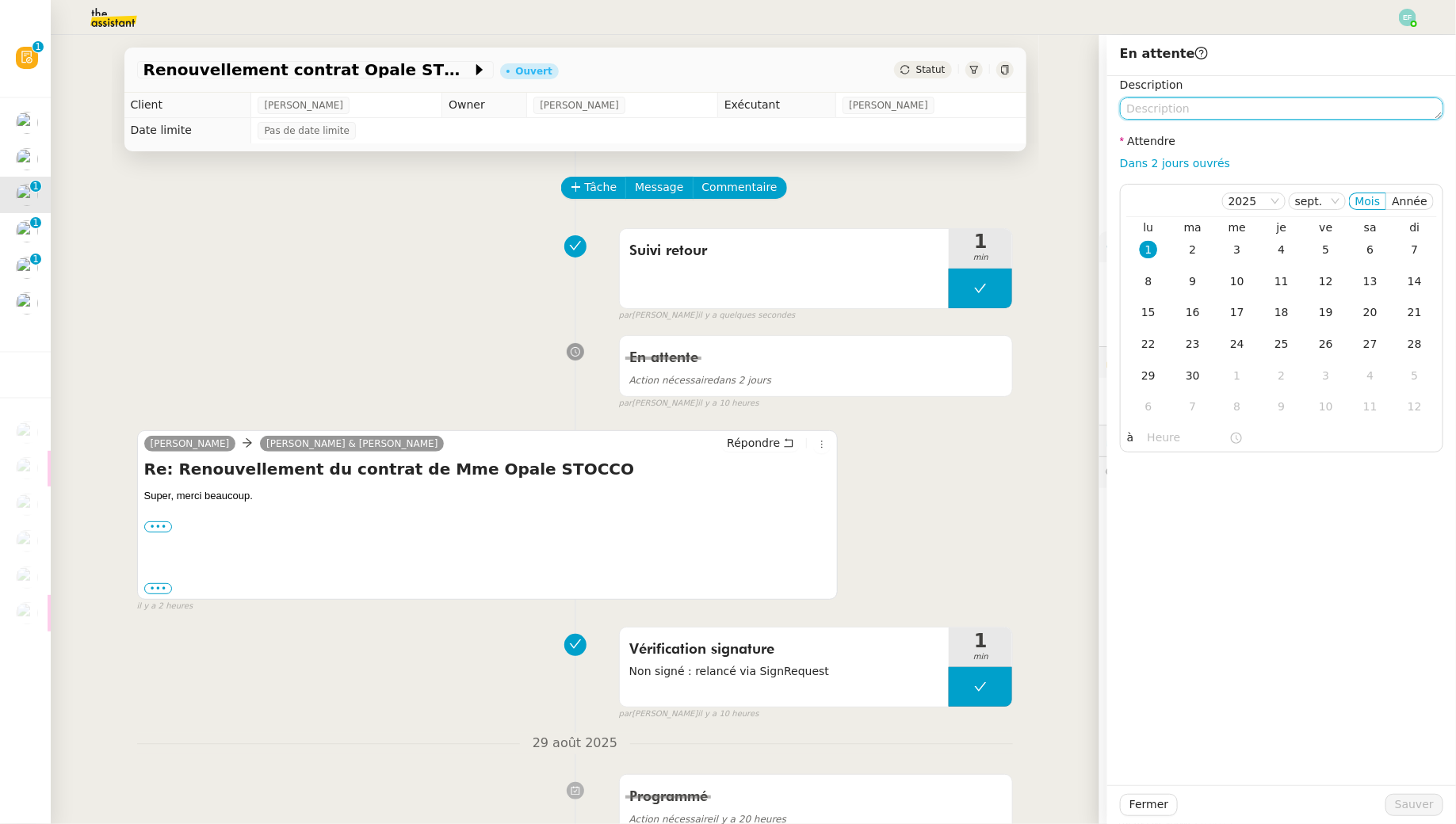
click at [1215, 112] on textarea at bounding box center [1282, 109] width 324 height 22
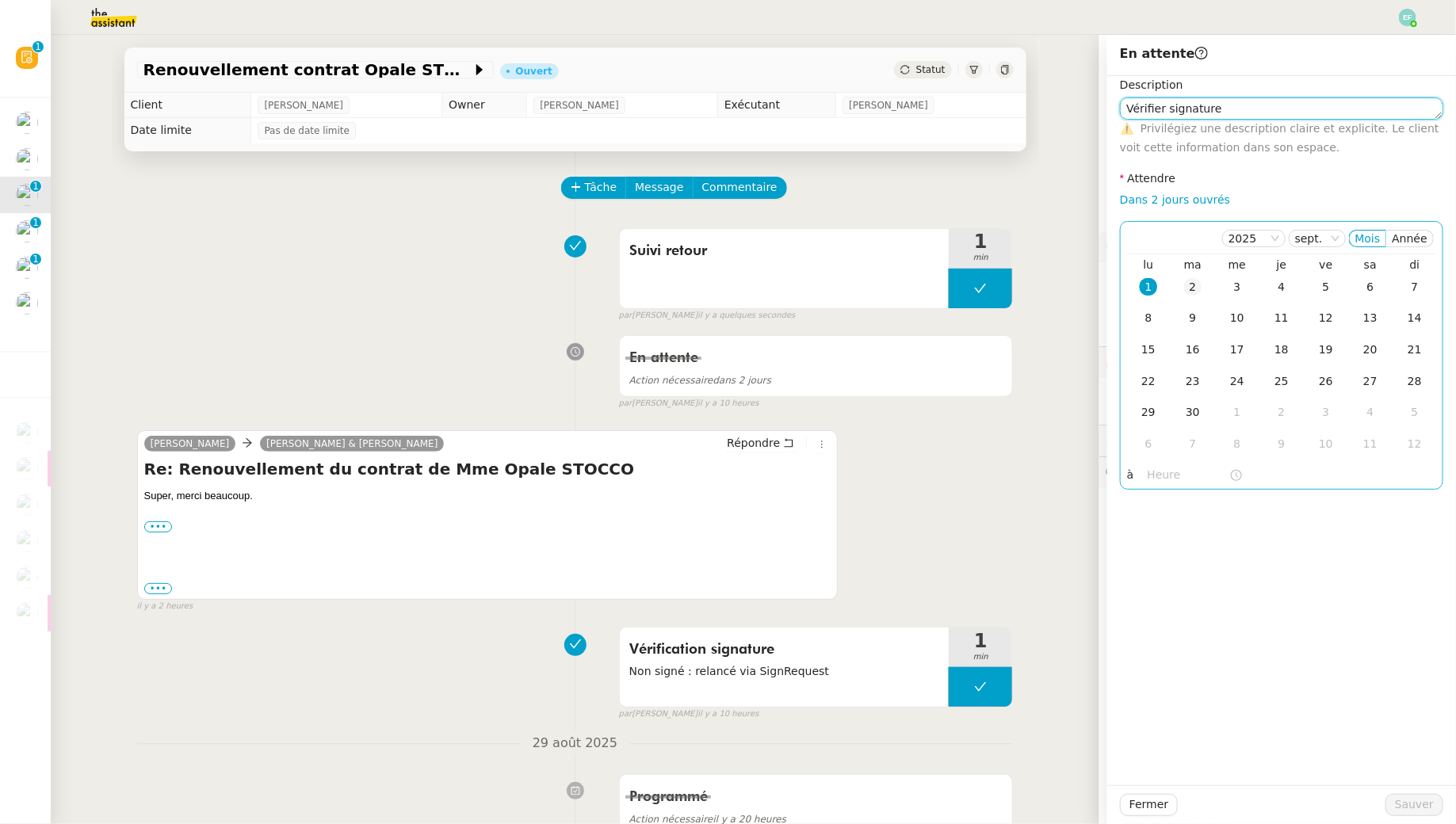
type textarea "Vérifier signature"
click at [1194, 283] on div "2" at bounding box center [1193, 286] width 17 height 17
click at [1412, 800] on span "Sauver" at bounding box center [1415, 805] width 38 height 18
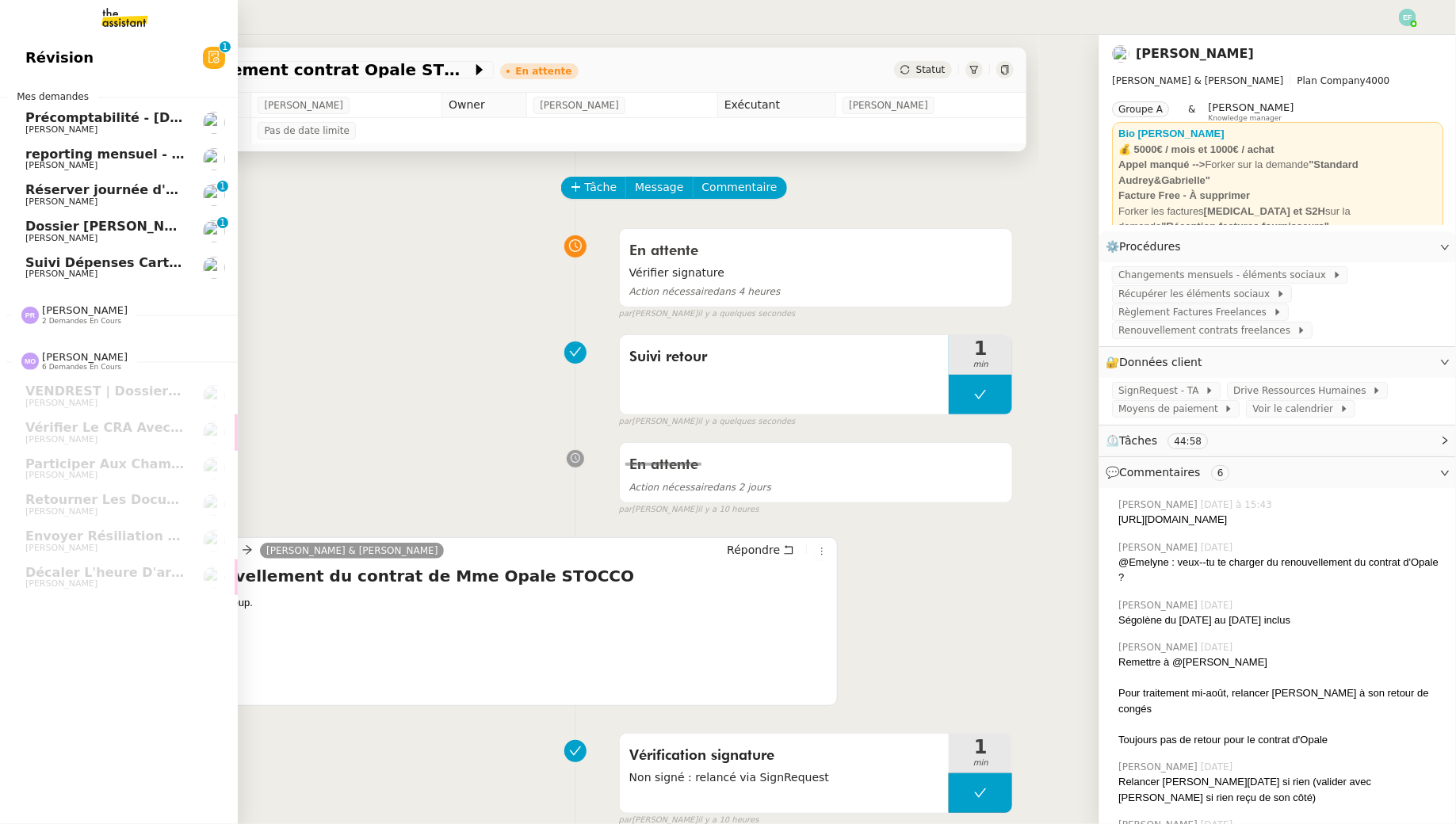
click at [35, 209] on link "Réserver journée d'équipe [PERSON_NAME] 0 1 2 3 4 5 6 7 8 9" at bounding box center [119, 195] width 238 height 37
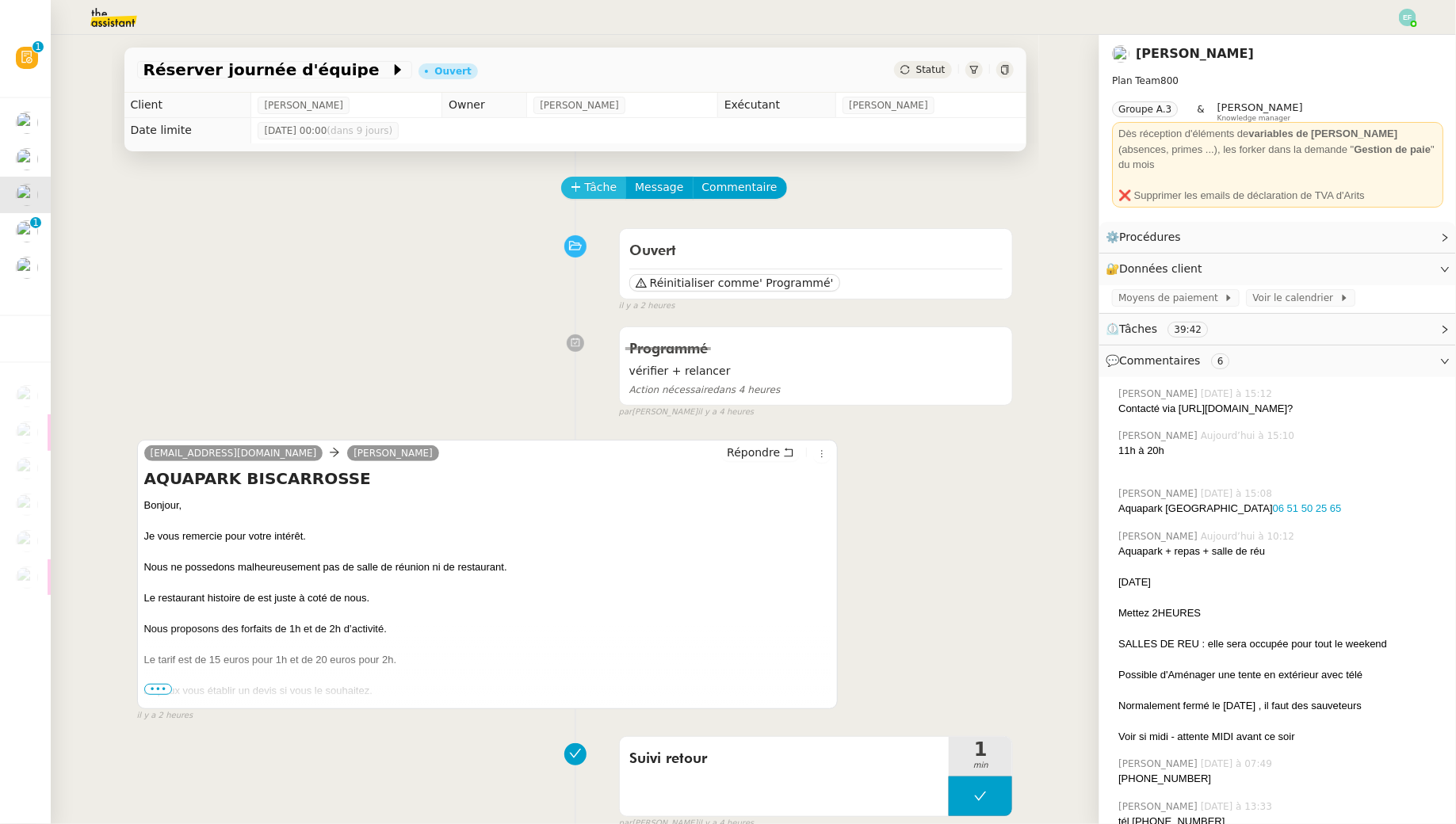
click at [609, 184] on span "Tâche" at bounding box center [602, 187] width 33 height 18
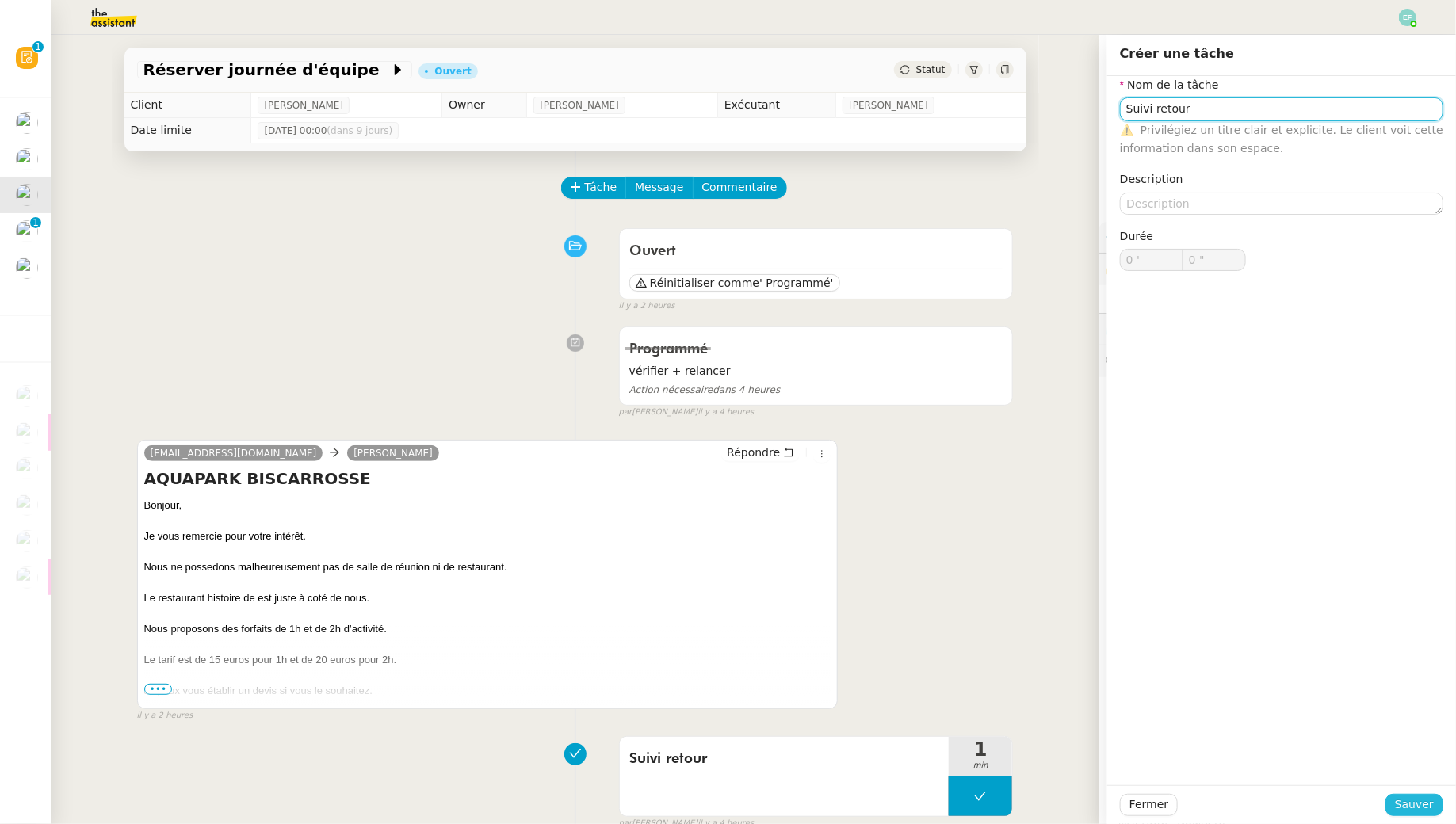
type input "Suivi retour"
click at [1408, 798] on span "Sauver" at bounding box center [1415, 805] width 38 height 18
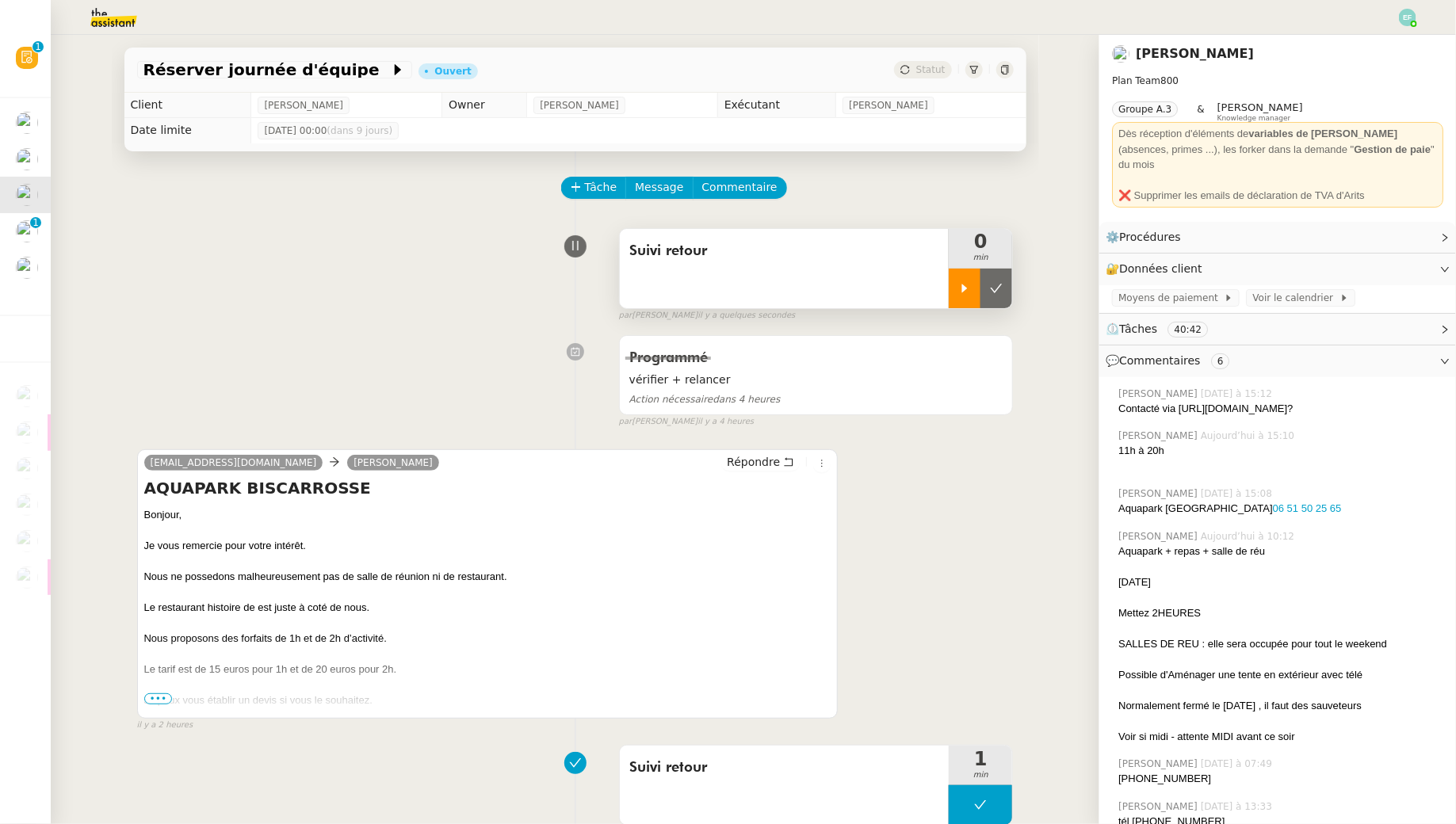
click at [955, 293] on div at bounding box center [965, 288] width 32 height 39
click at [152, 699] on span "•••" at bounding box center [158, 699] width 28 height 11
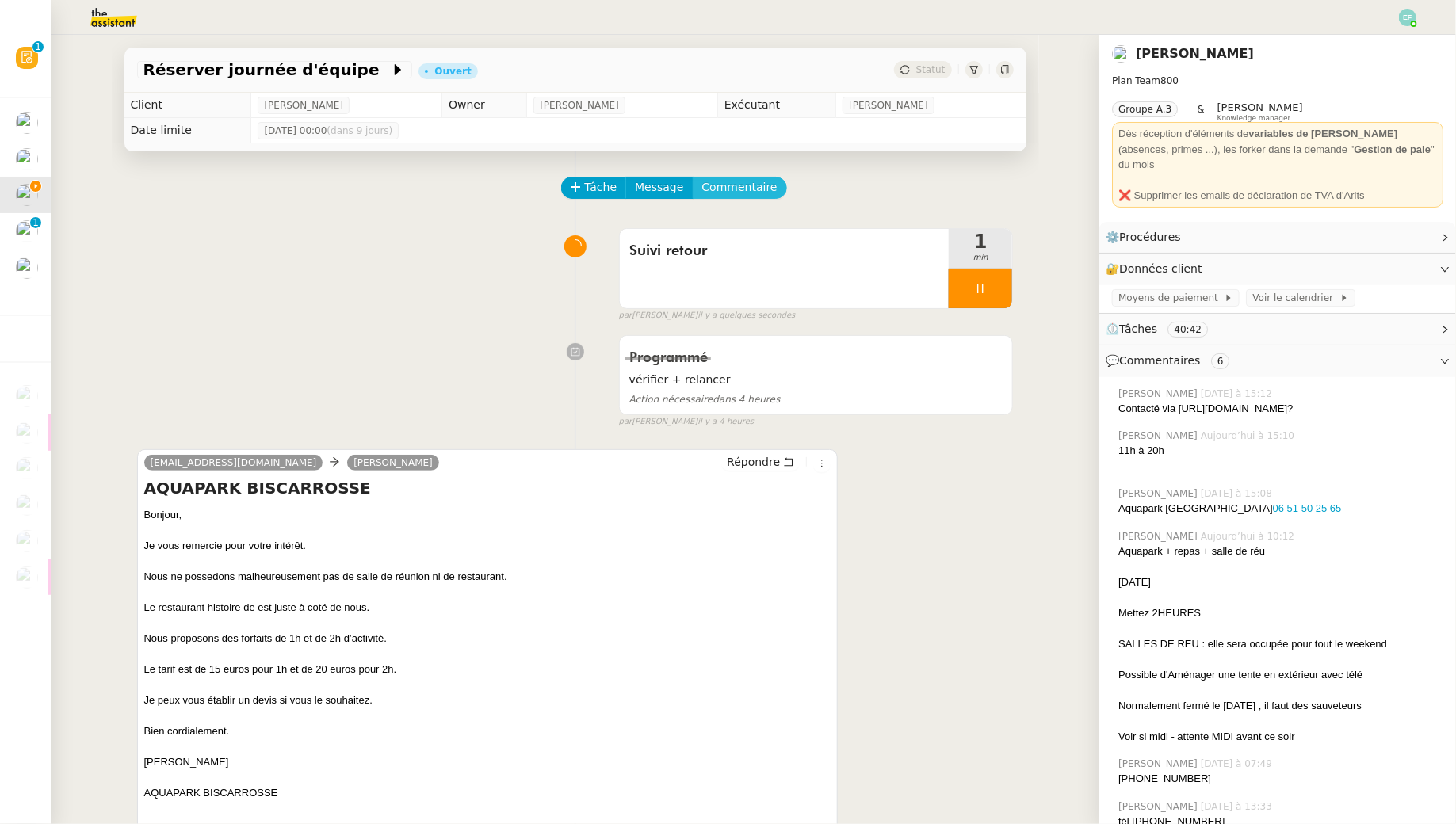
click at [744, 187] on span "Commentaire" at bounding box center [740, 187] width 75 height 18
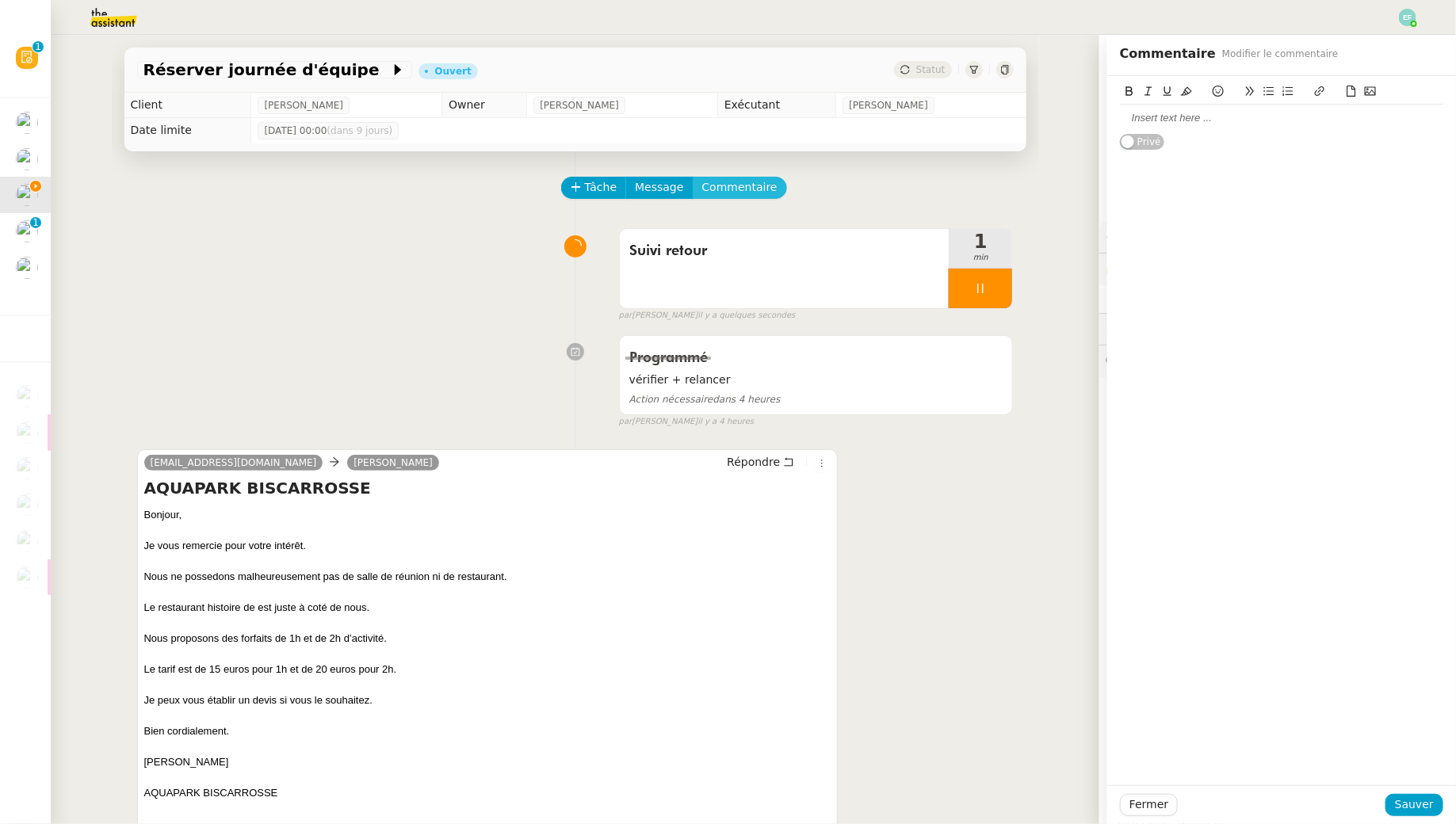
scroll to position [56, 0]
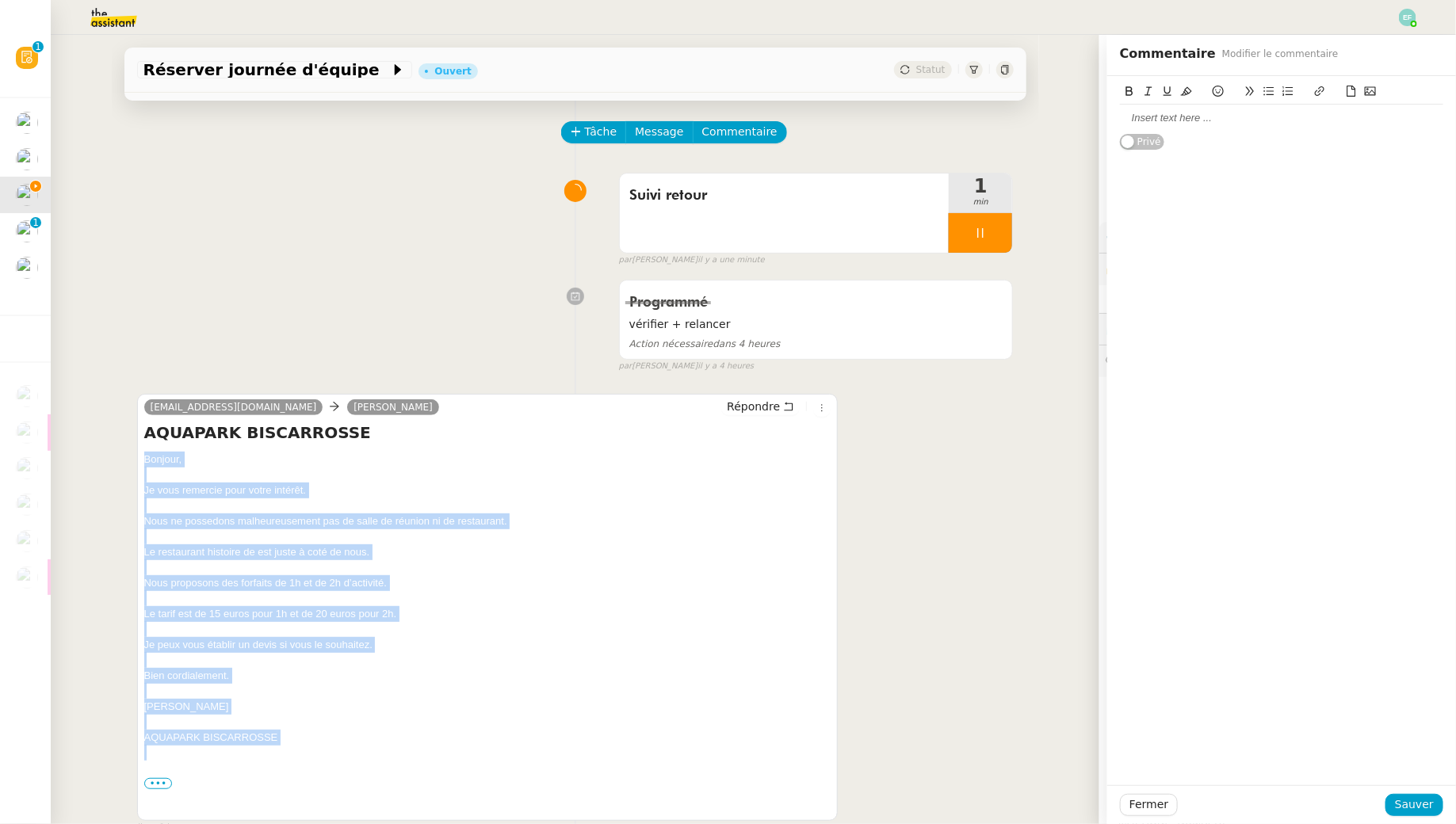
drag, startPoint x: 140, startPoint y: 454, endPoint x: 337, endPoint y: 758, distance: 362.2
click at [337, 758] on div "[EMAIL_ADDRESS][DOMAIN_NAME] [PERSON_NAME][GEOGRAPHIC_DATA] BISCARROSSE Bonjour…" at bounding box center [487, 607] width 701 height 427
copy div "Bonjour, Je vous remercie pour votre intérêt. Nous ne possedons malheureusement…"
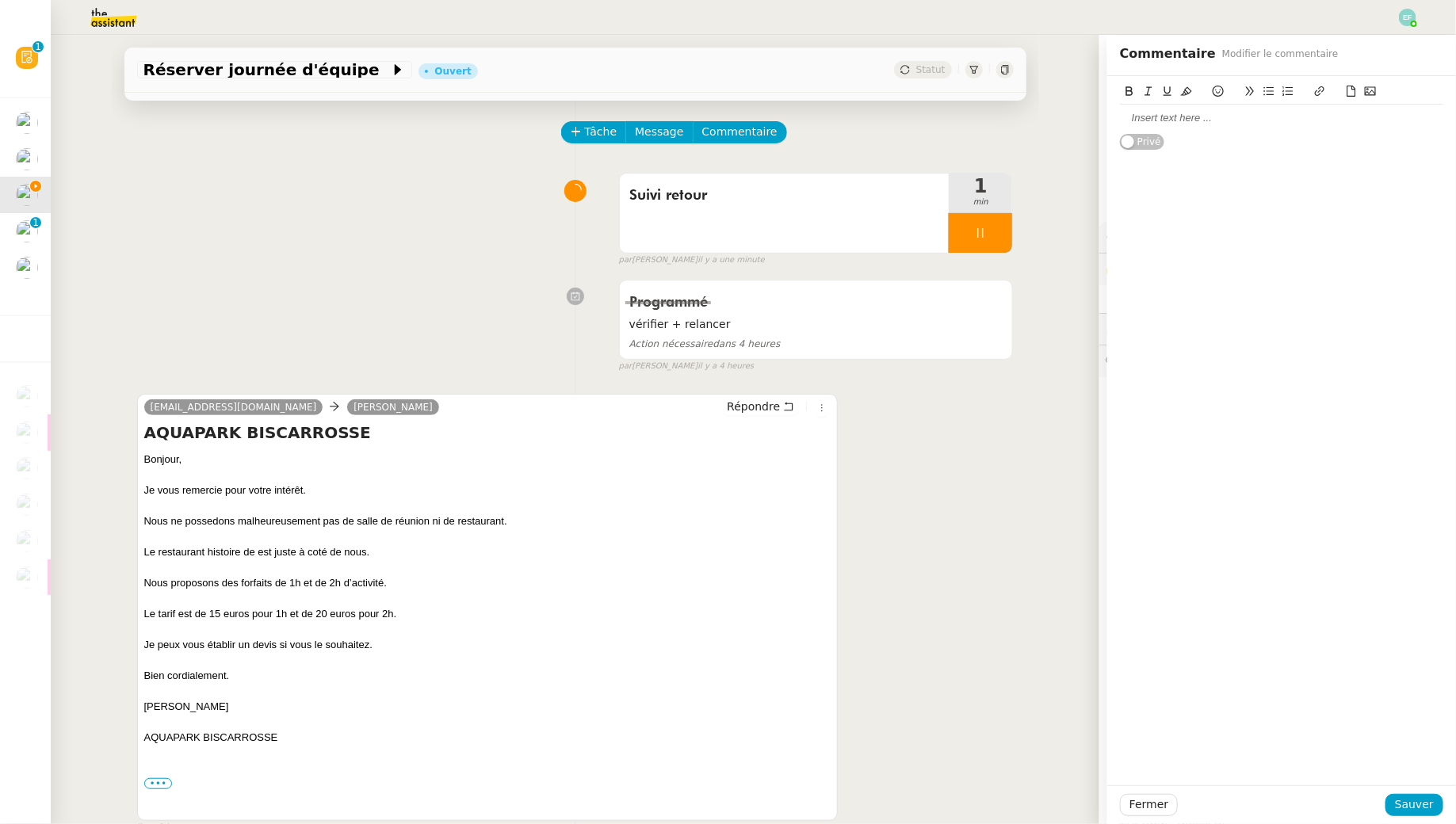
click at [384, 261] on div "Suivi retour 1 min false par [PERSON_NAME] il y a une minute" at bounding box center [575, 216] width 877 height 102
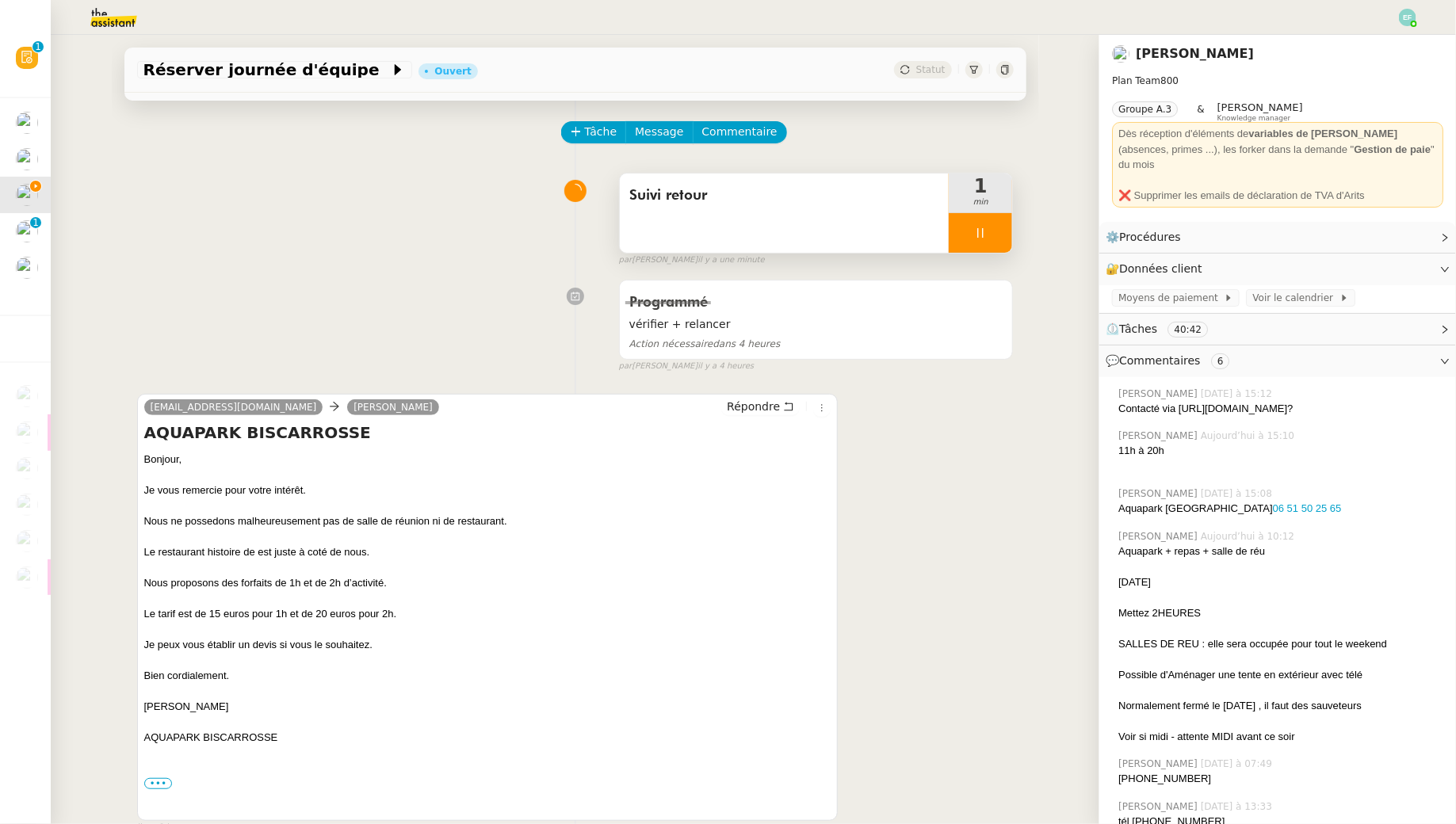
click at [992, 230] on div at bounding box center [980, 232] width 63 height 39
click at [1001, 230] on icon at bounding box center [996, 233] width 12 height 9
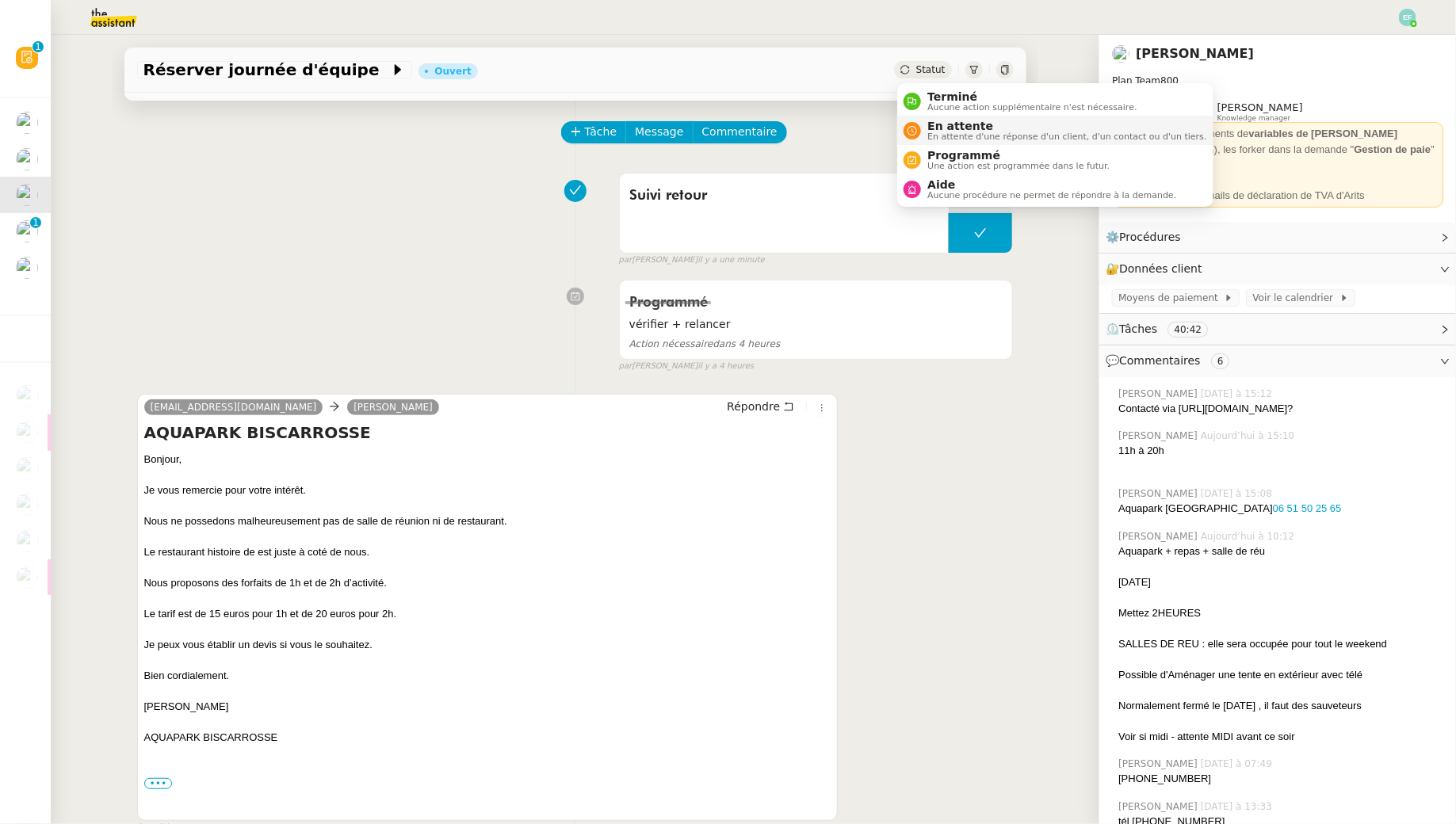
click at [960, 127] on span "En attente" at bounding box center [1066, 126] width 279 height 13
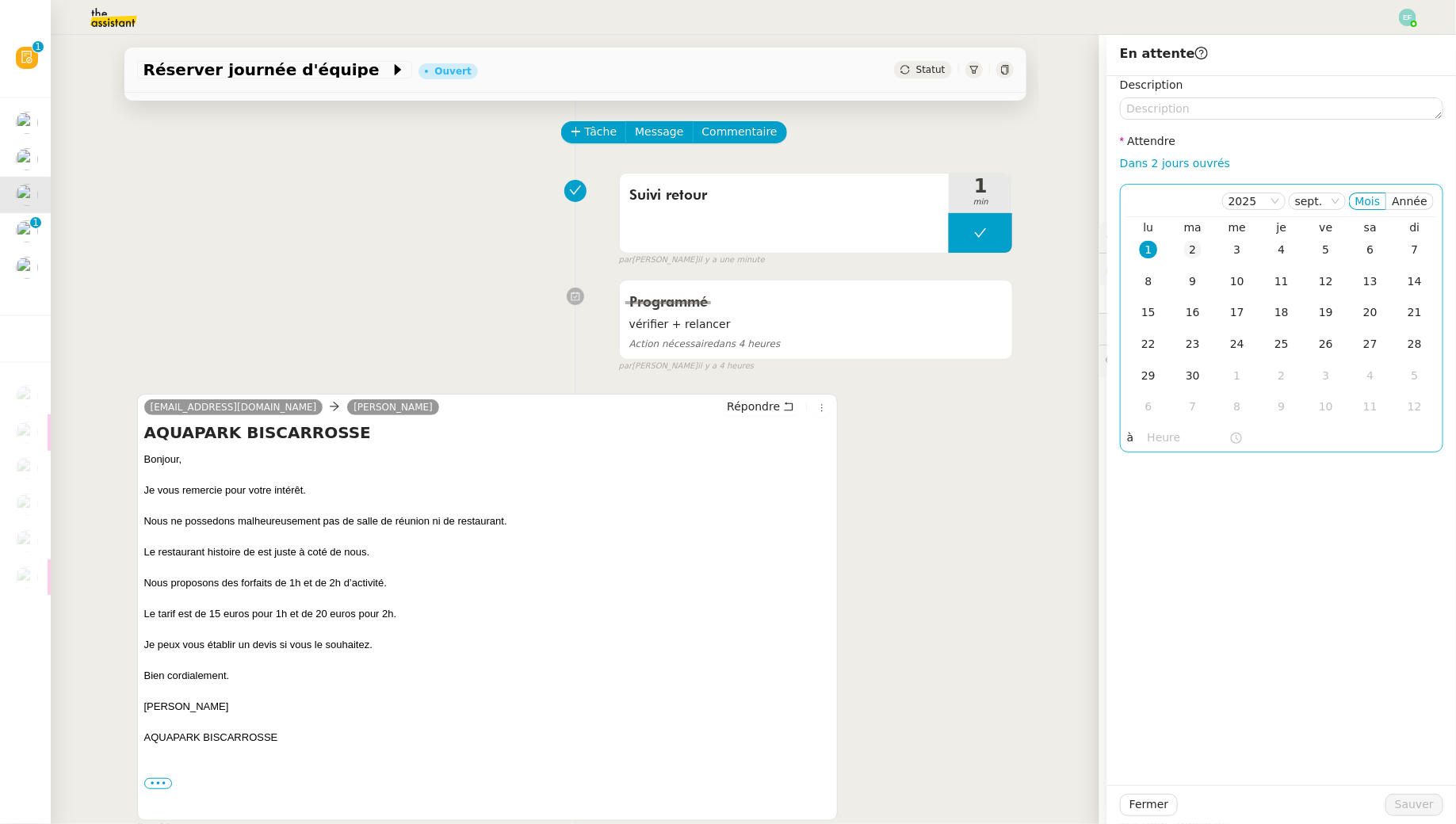
click at [1188, 253] on div "2" at bounding box center [1193, 250] width 17 height 17
click at [1418, 805] on span "Sauver" at bounding box center [1415, 805] width 38 height 18
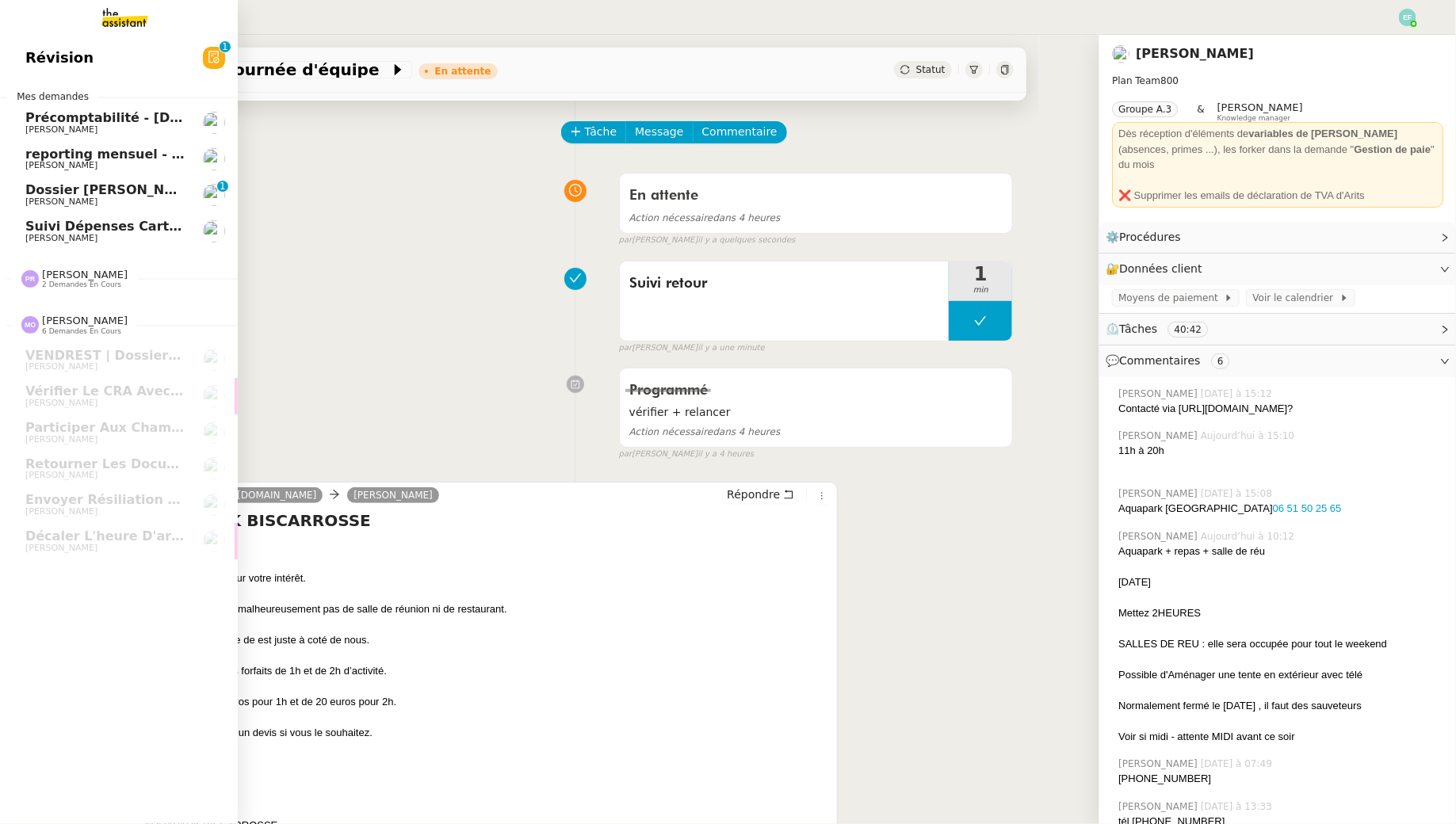
click at [55, 193] on span "Dossier [PERSON_NAME] : mutuelle / ordinateur" at bounding box center [197, 189] width 342 height 15
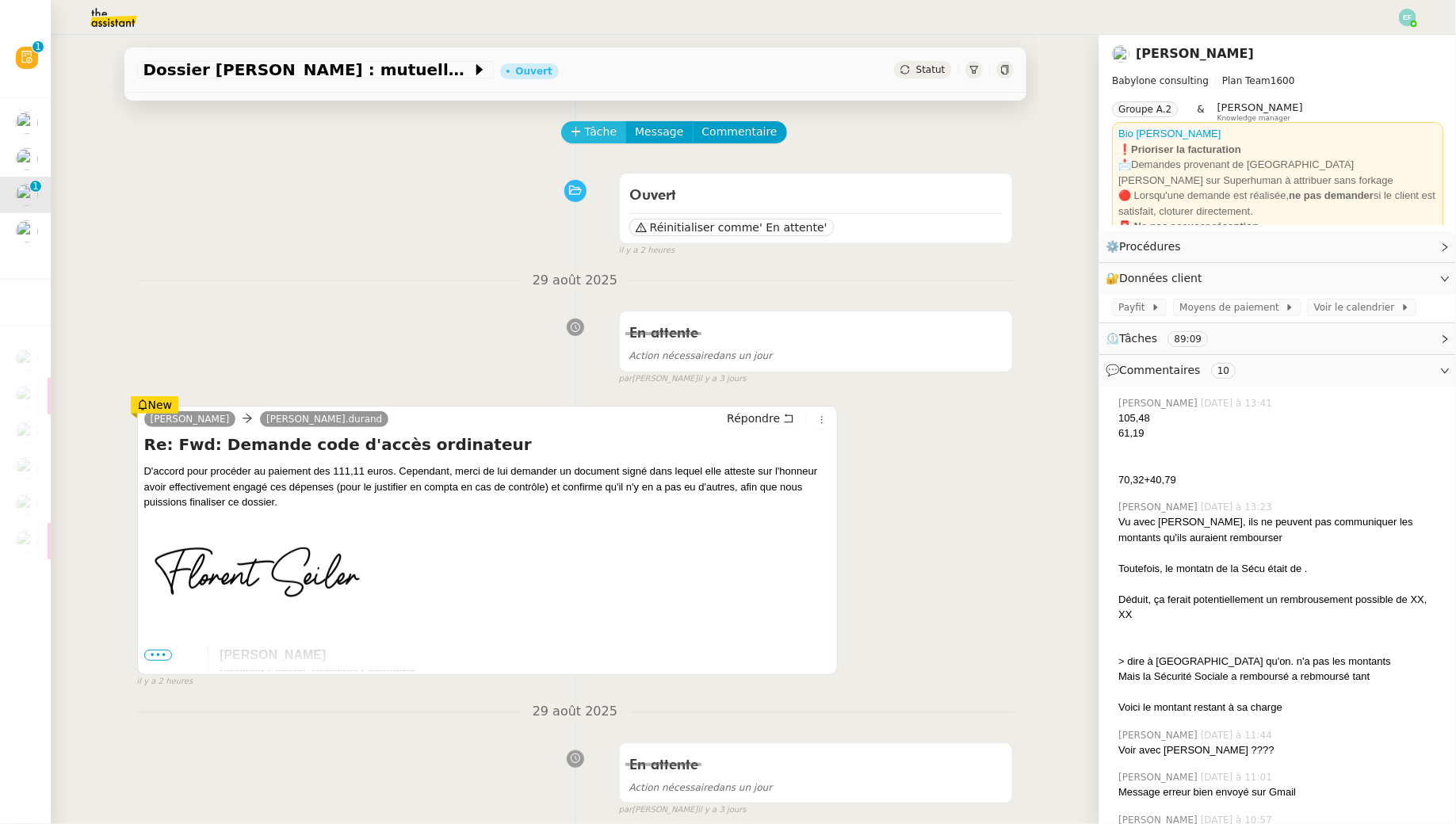
click at [580, 133] on icon at bounding box center [576, 132] width 11 height 11
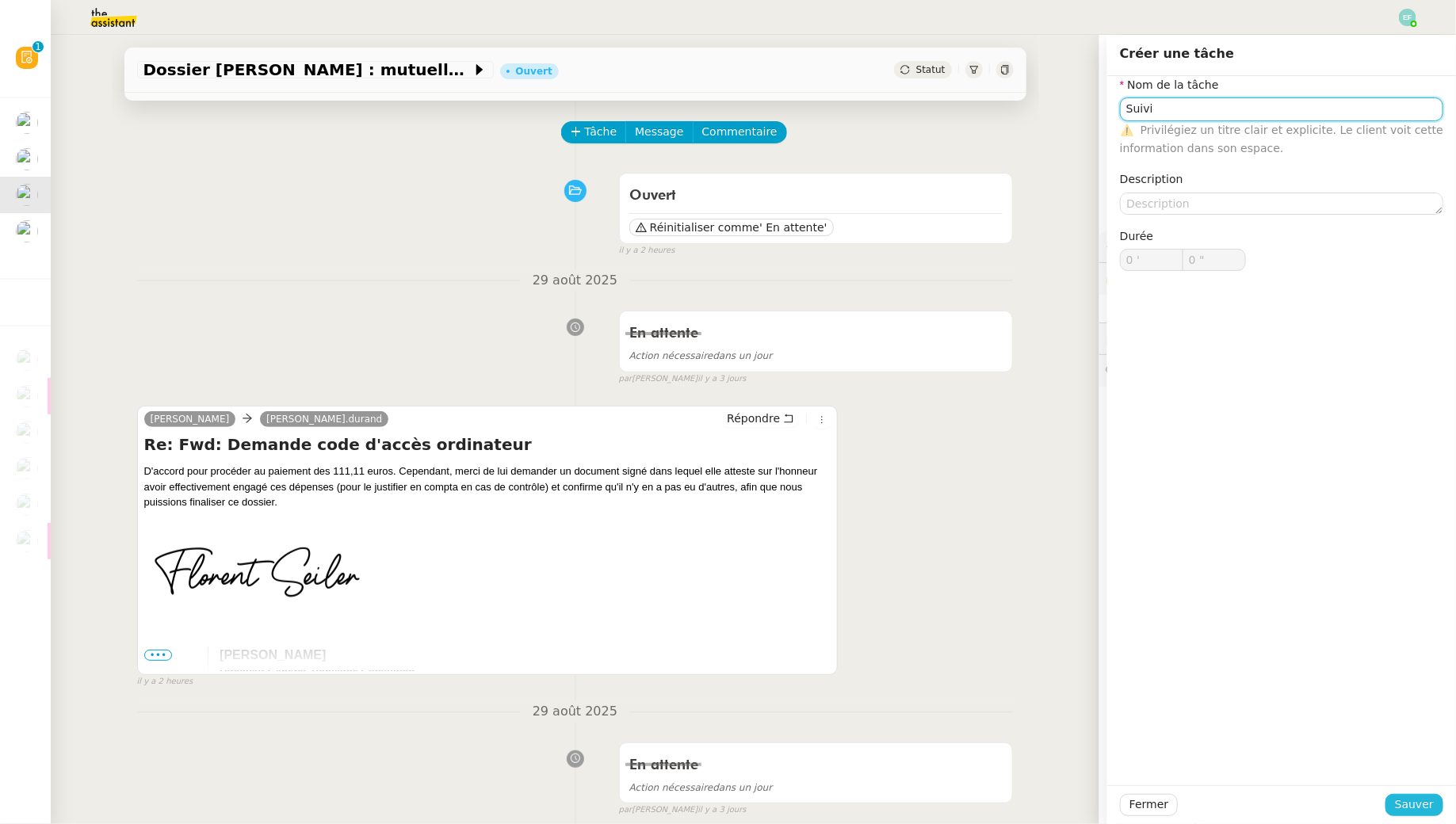
type input "Suivi"
click at [1423, 804] on span "Sauver" at bounding box center [1415, 805] width 38 height 18
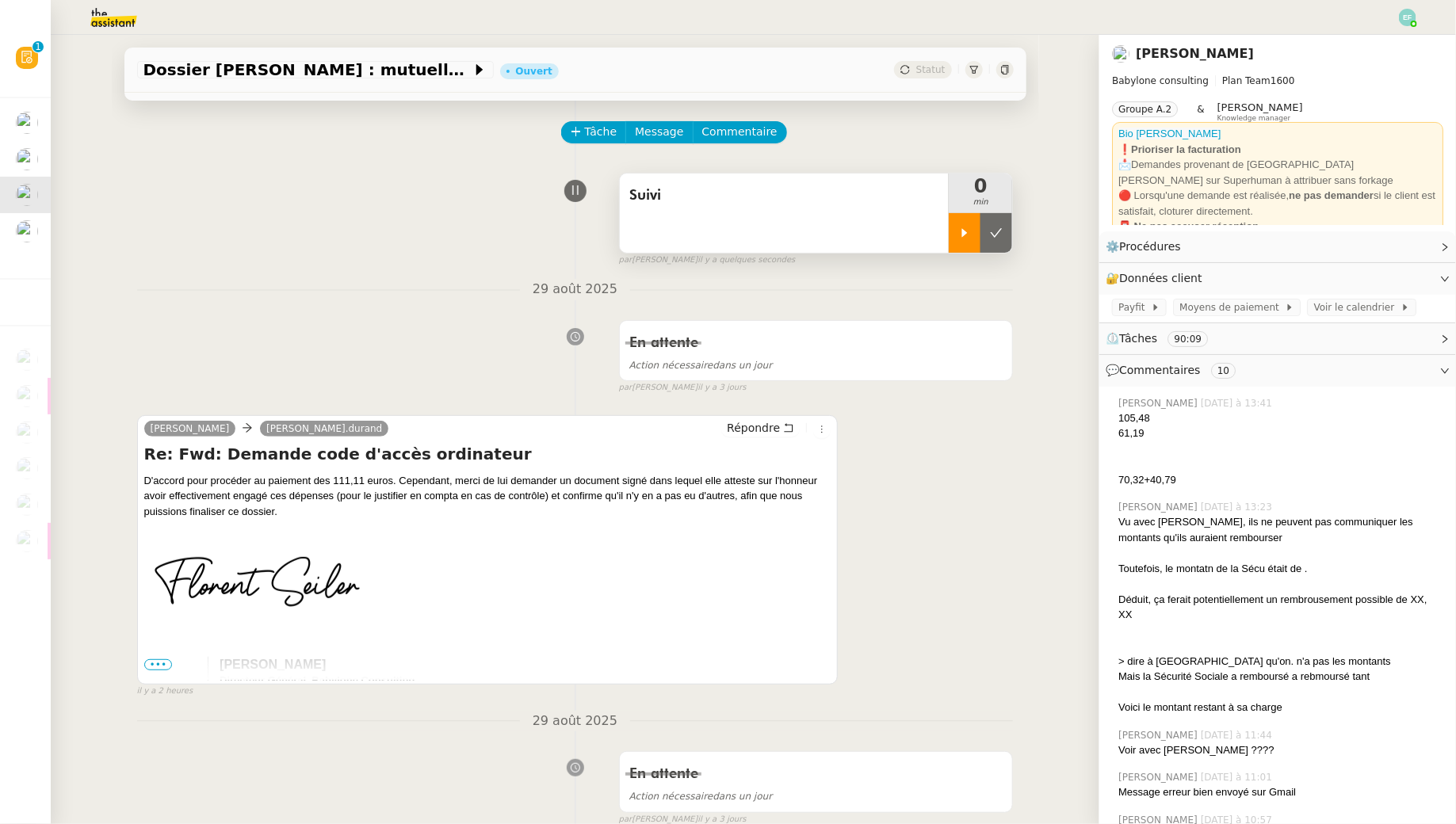
click at [961, 240] on div at bounding box center [965, 232] width 32 height 39
click at [763, 127] on span "Commentaire" at bounding box center [740, 132] width 75 height 18
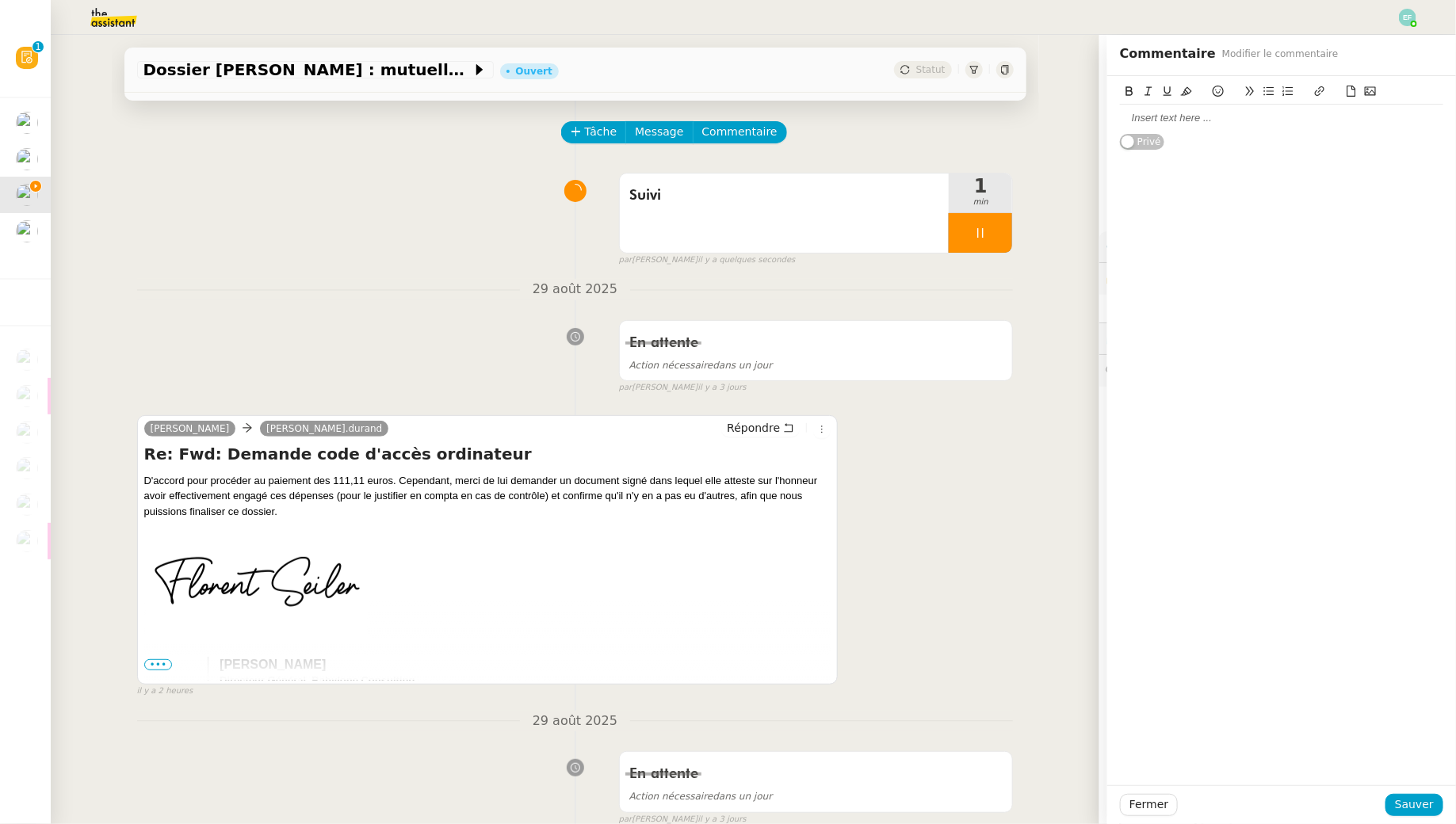
click at [1154, 115] on div at bounding box center [1282, 118] width 324 height 15
click at [1418, 809] on span "Sauver" at bounding box center [1415, 805] width 38 height 18
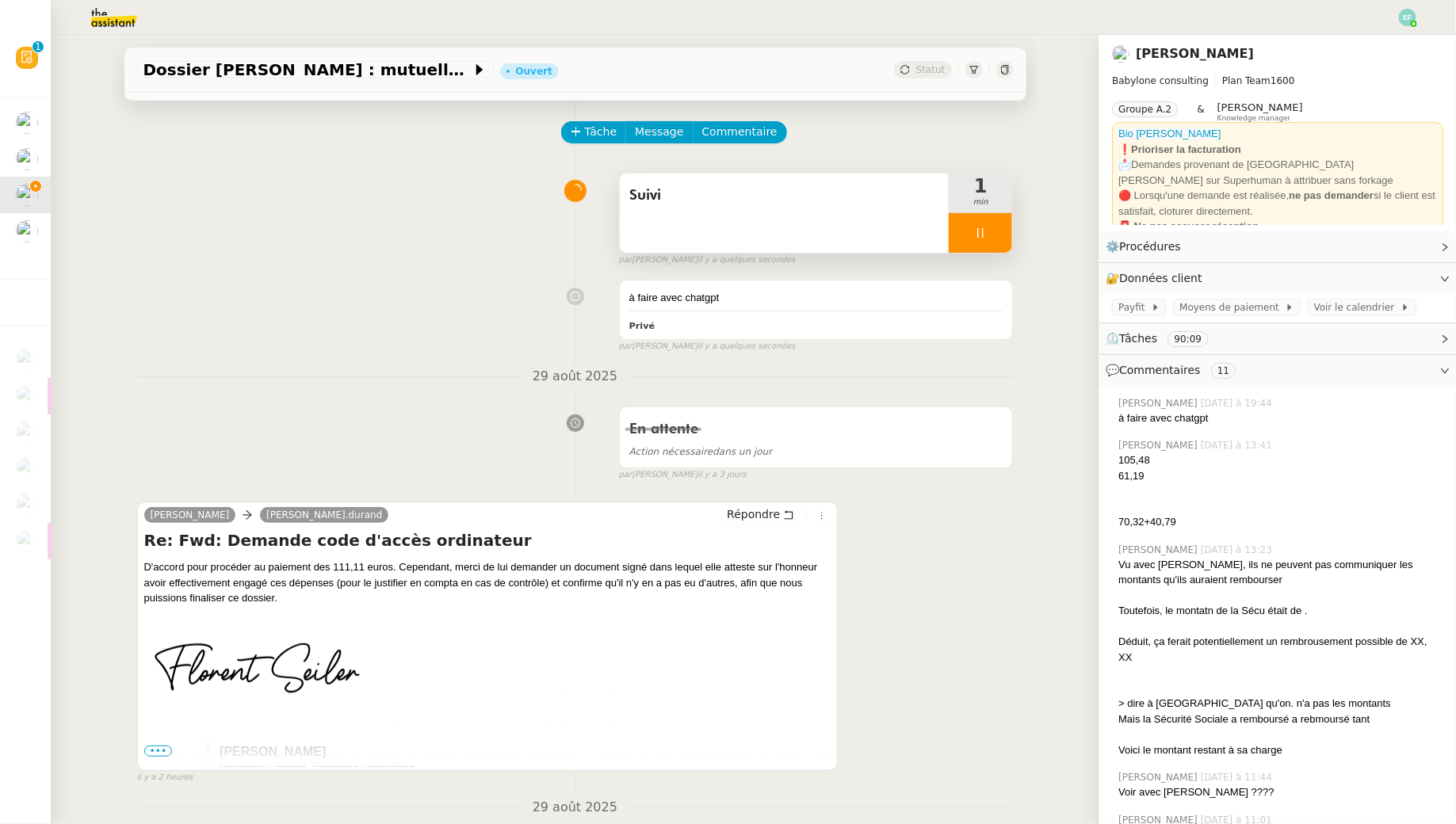
click at [991, 233] on div at bounding box center [980, 232] width 63 height 39
click at [991, 233] on icon at bounding box center [997, 233] width 13 height 13
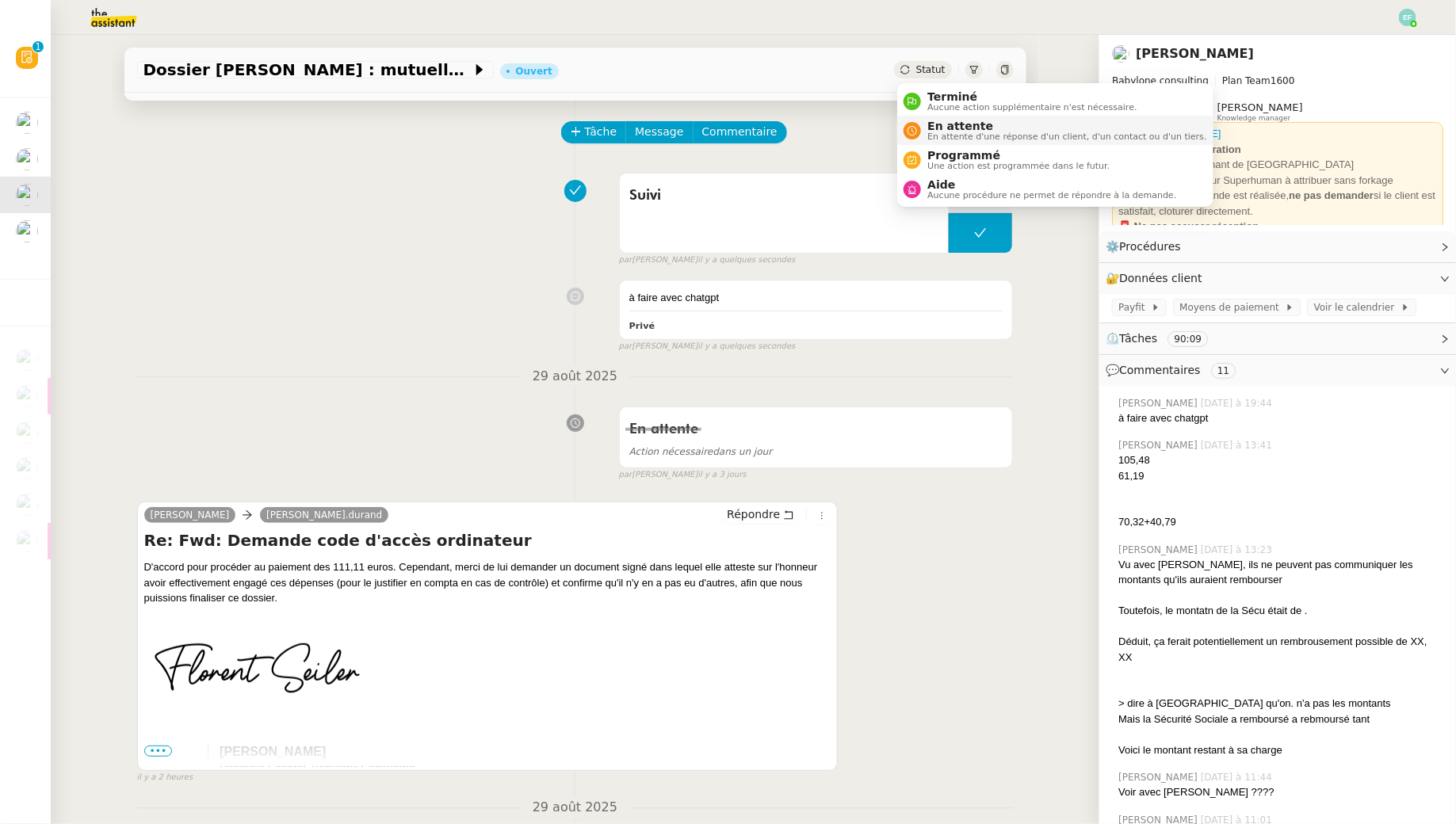
click at [941, 128] on span "En attente" at bounding box center [1066, 126] width 279 height 13
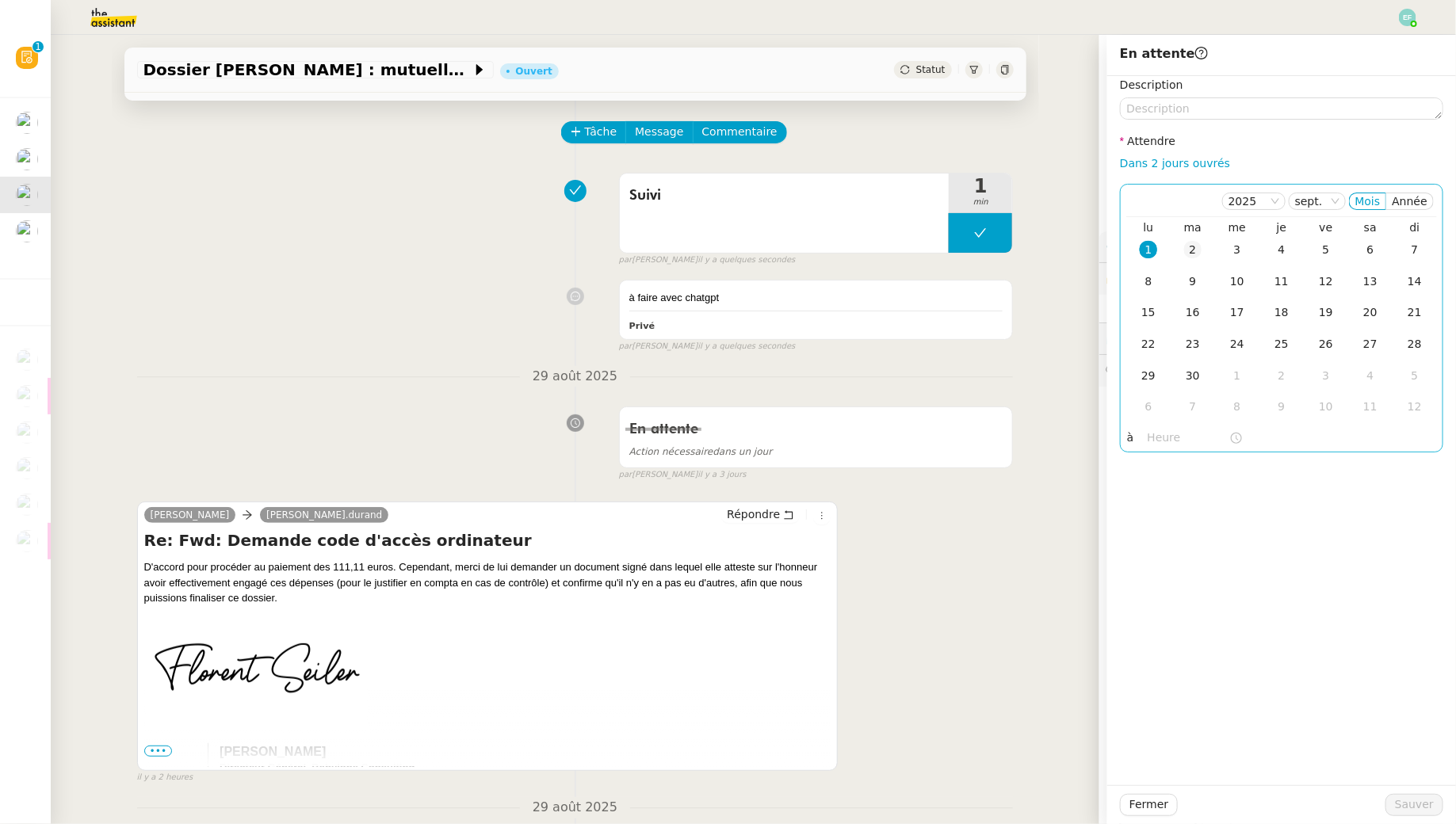
click at [1194, 254] on div "2" at bounding box center [1193, 250] width 17 height 17
click at [1408, 810] on span "Sauver" at bounding box center [1415, 805] width 38 height 18
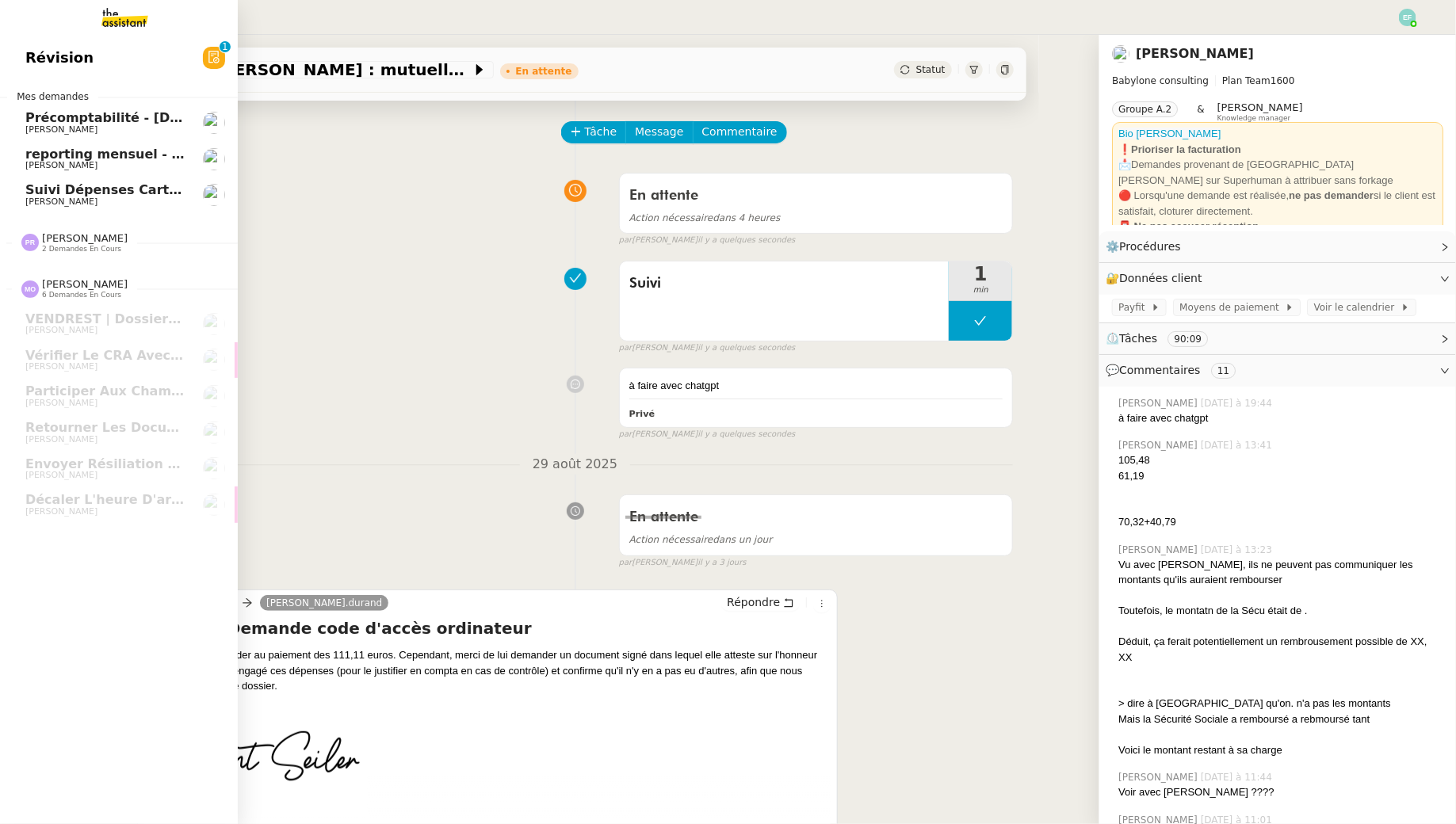
click at [9, 194] on link "Suivi Dépenses Cartes Salariées Qonto - [DATE] [PERSON_NAME]" at bounding box center [119, 195] width 238 height 37
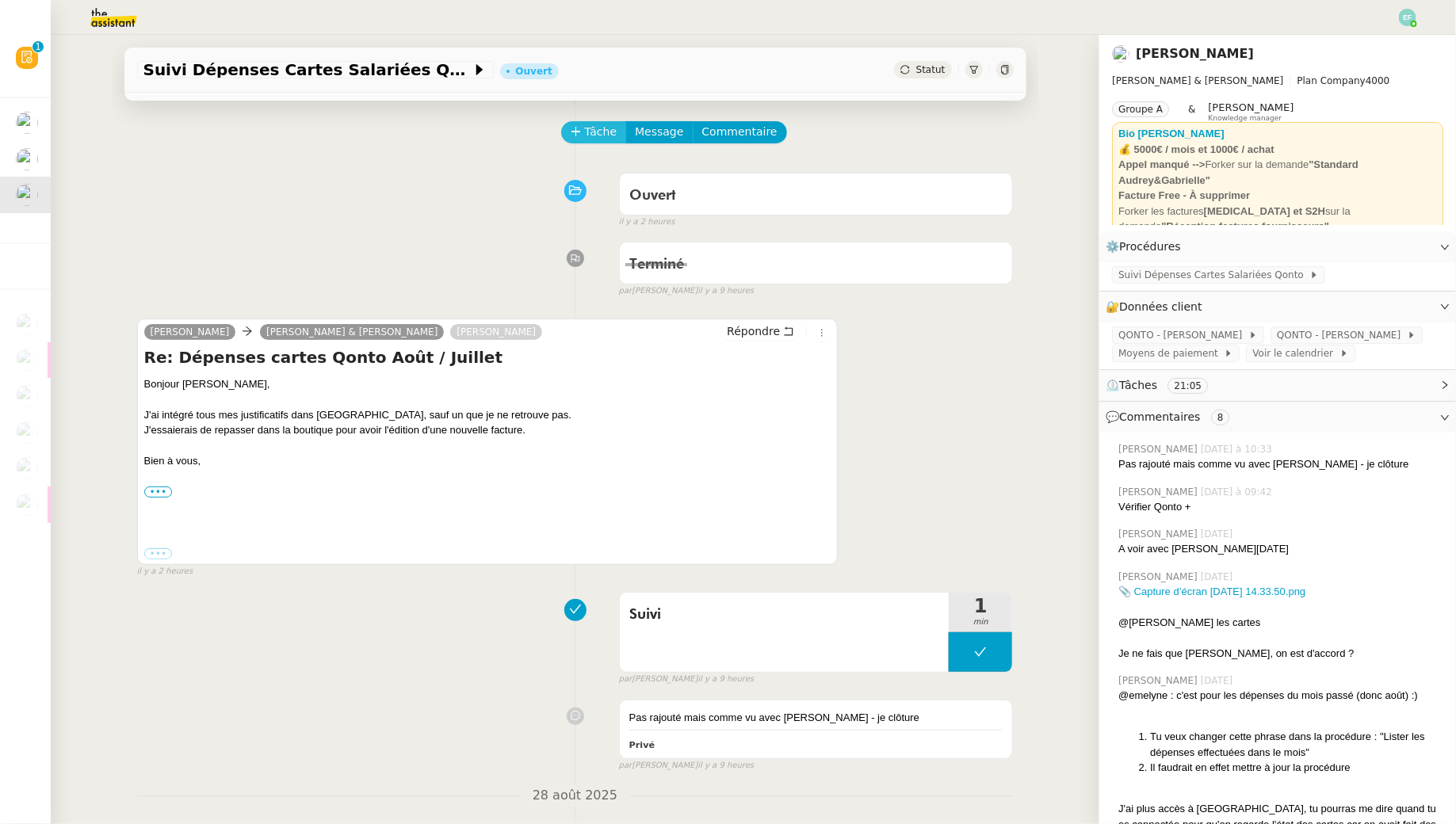
click at [585, 124] on span "Tâche" at bounding box center [602, 132] width 33 height 18
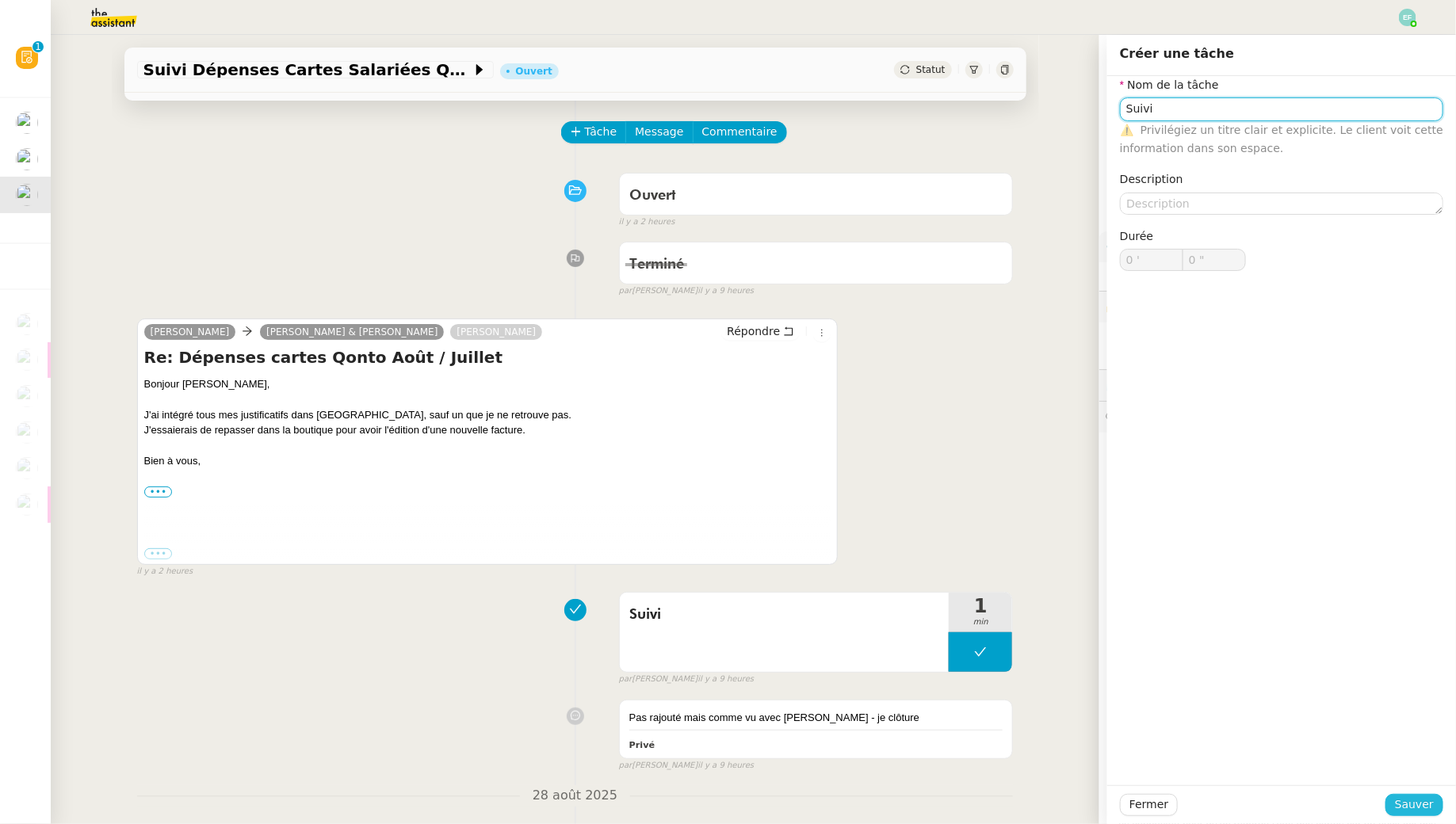
type input "Suivi"
click at [1414, 801] on span "Sauver" at bounding box center [1415, 805] width 38 height 18
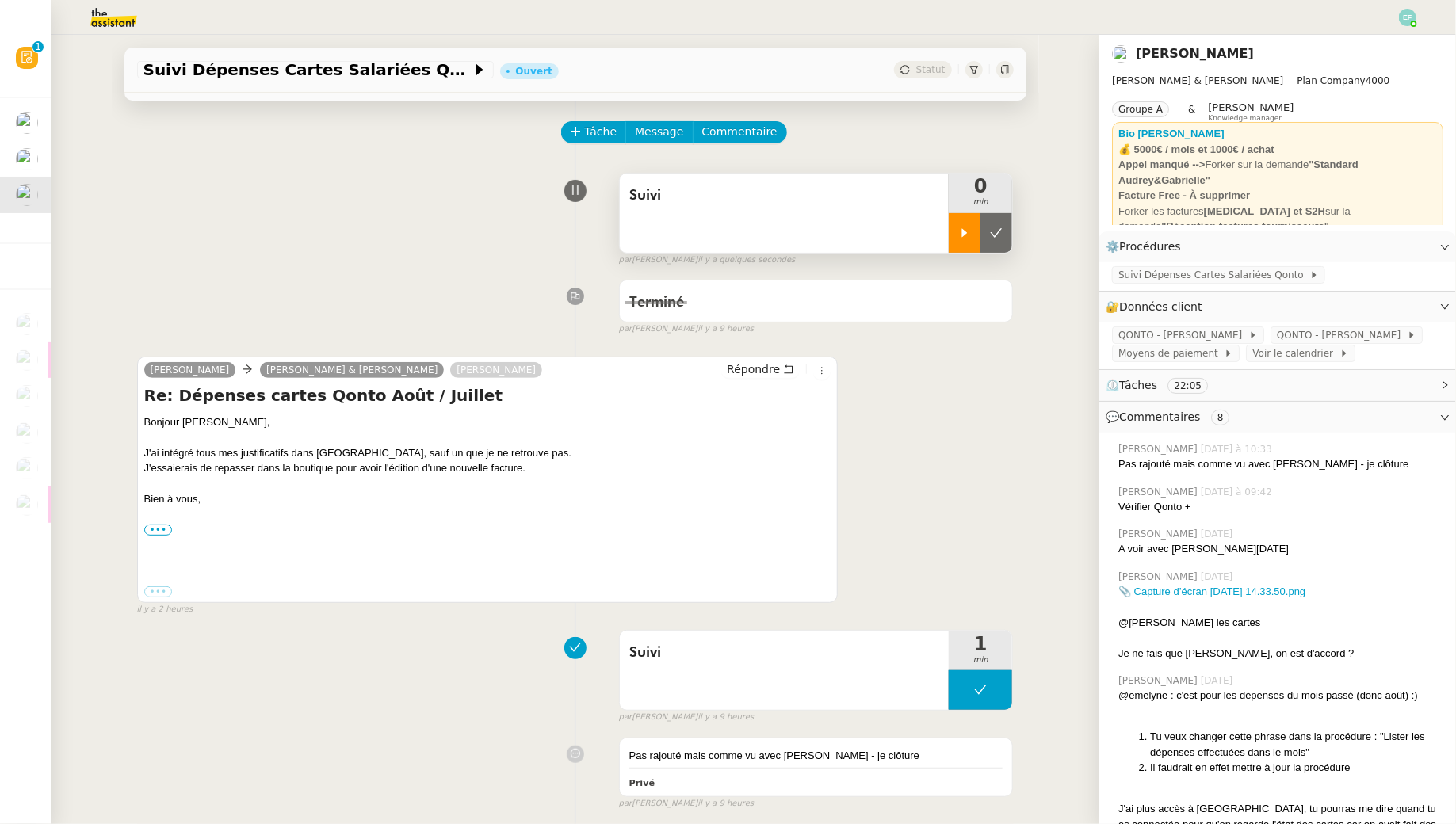
click at [980, 230] on div at bounding box center [965, 232] width 32 height 39
click at [155, 527] on label "•••" at bounding box center [158, 530] width 28 height 11
click at [0, 0] on input "•••" at bounding box center [0, 0] width 0 height 0
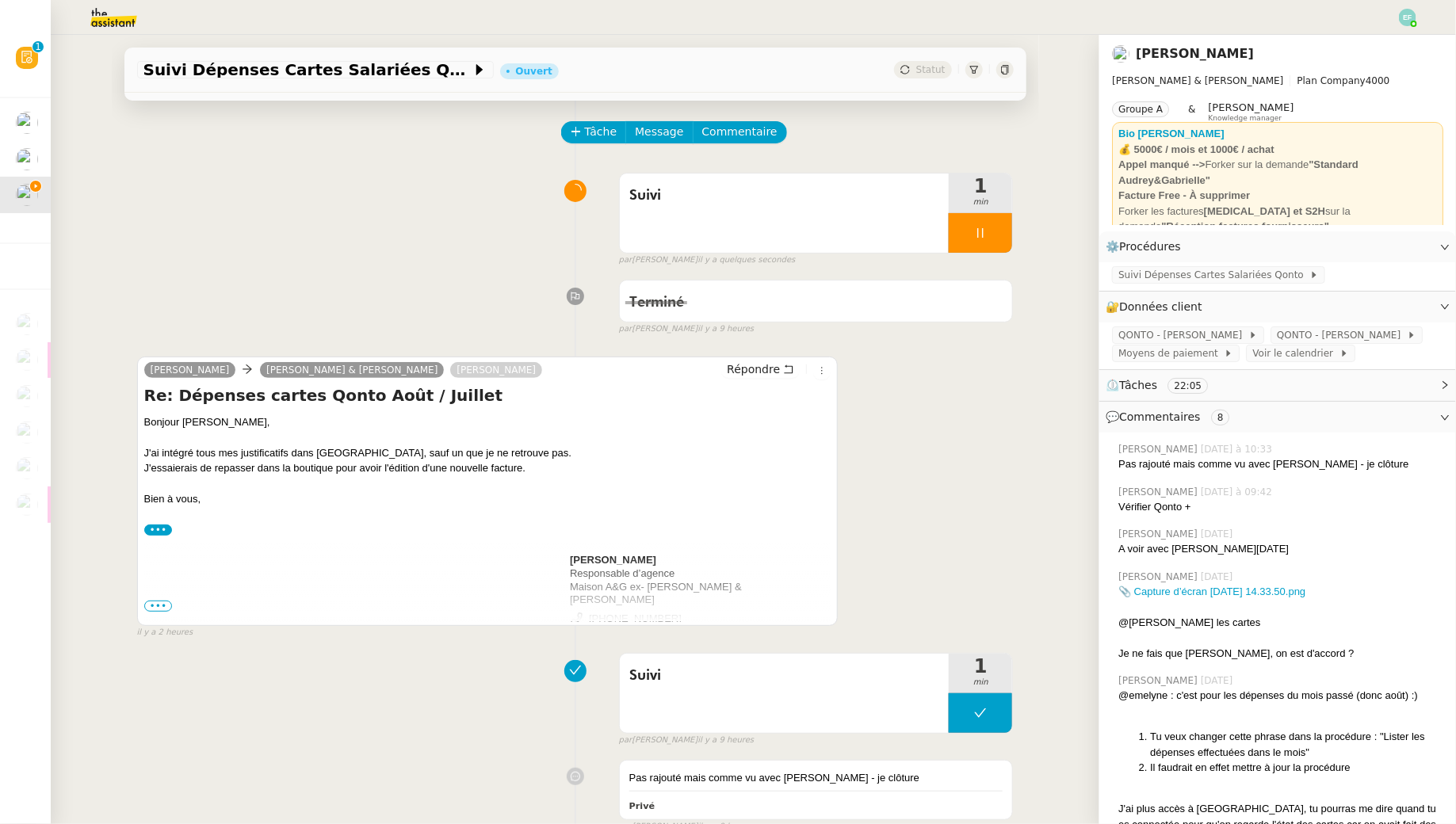
click at [154, 602] on span "•••" at bounding box center [158, 606] width 28 height 11
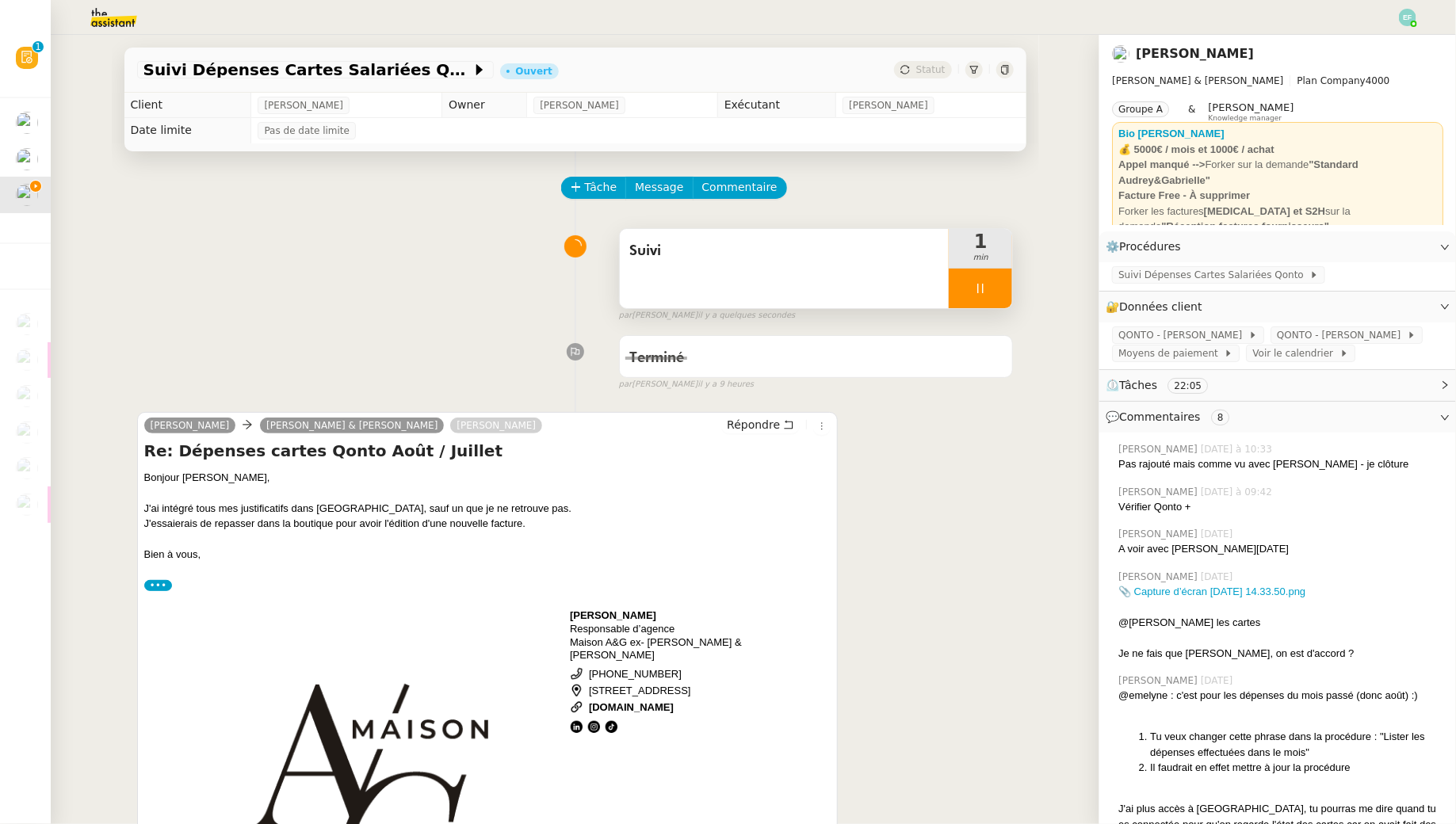
click at [980, 293] on icon at bounding box center [980, 289] width 13 height 13
click at [994, 287] on icon at bounding box center [997, 289] width 13 height 13
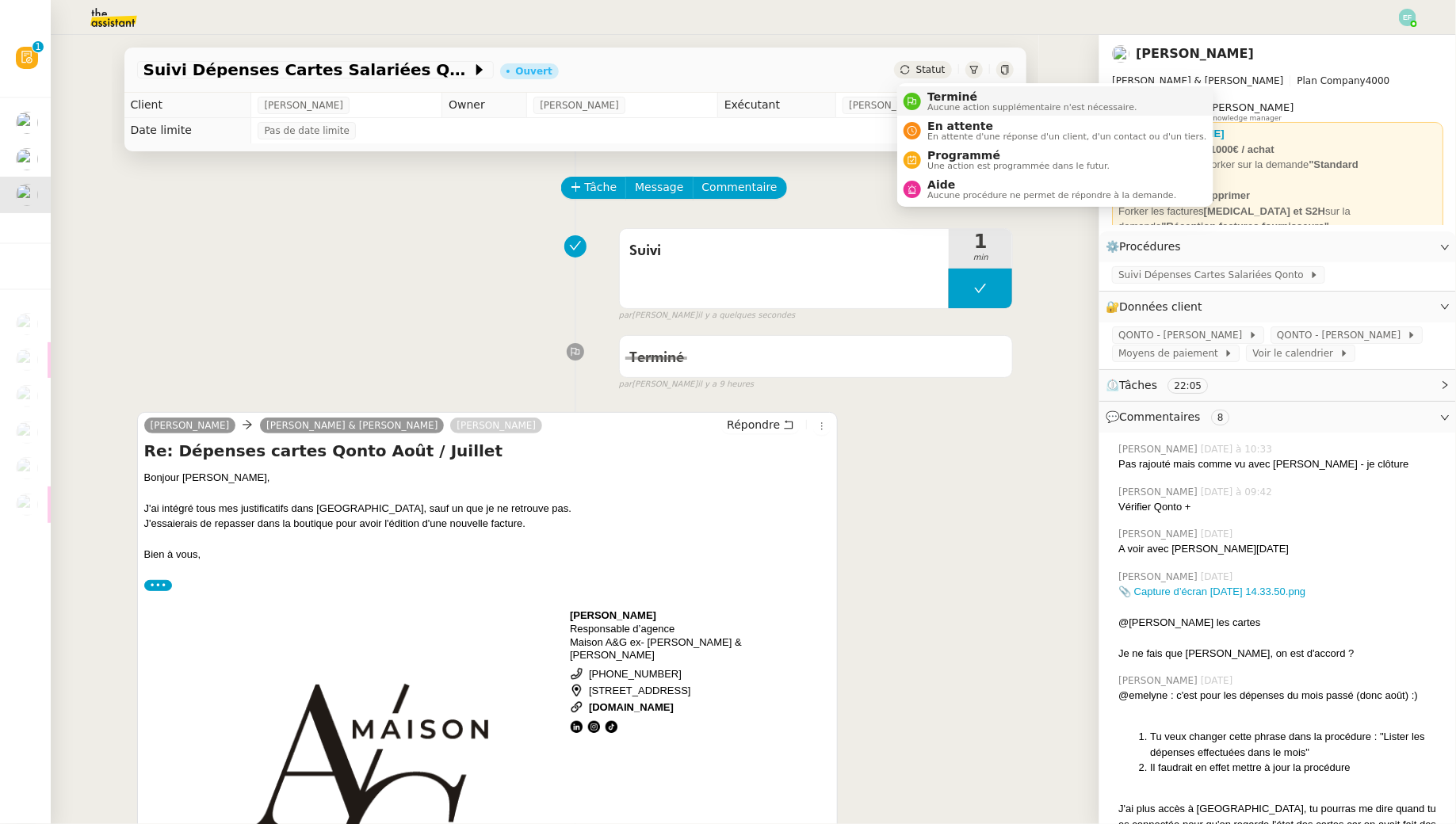
click at [930, 96] on span "Terminé" at bounding box center [1032, 97] width 209 height 13
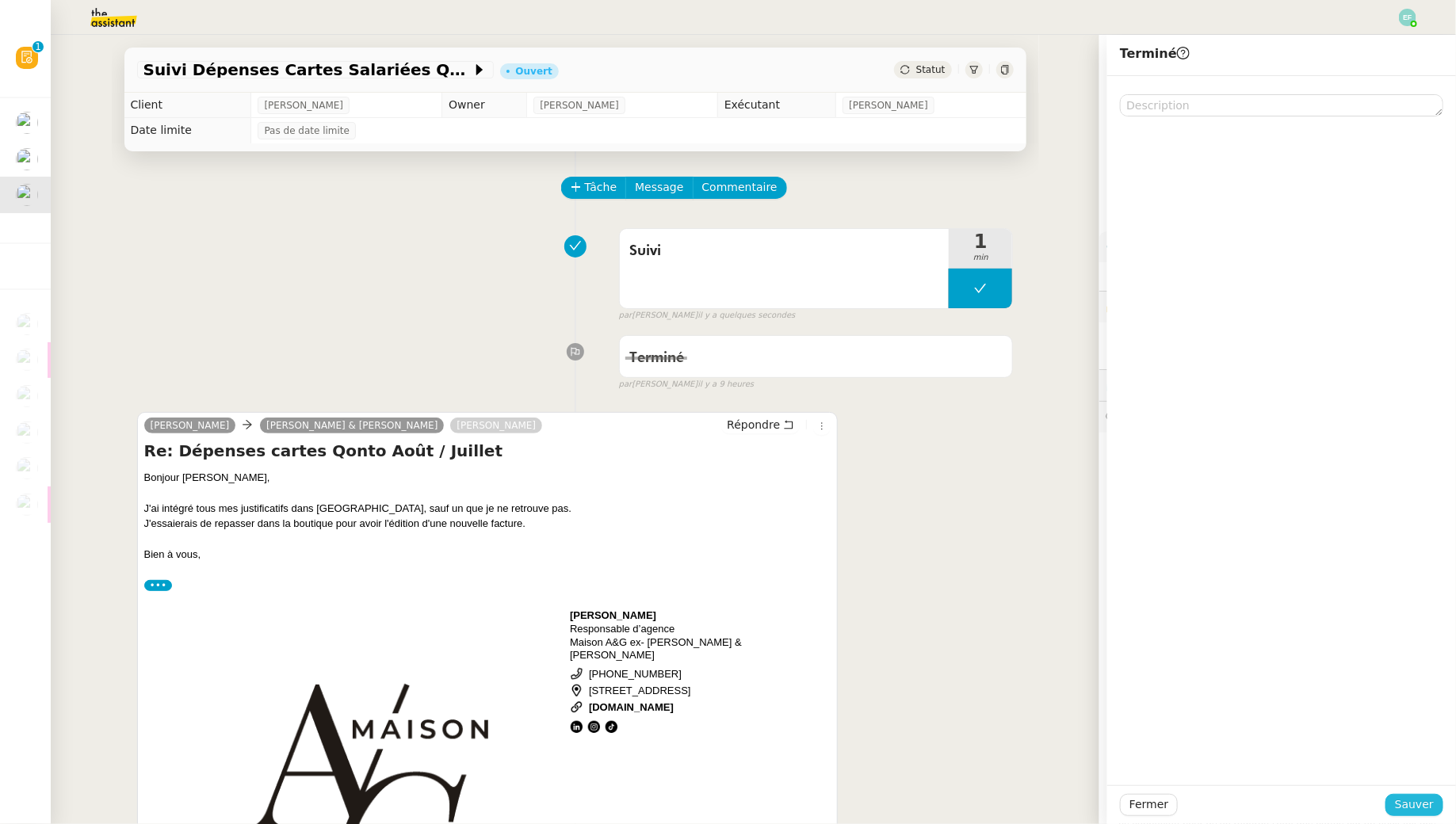
click at [1422, 803] on span "Sauver" at bounding box center [1415, 805] width 38 height 18
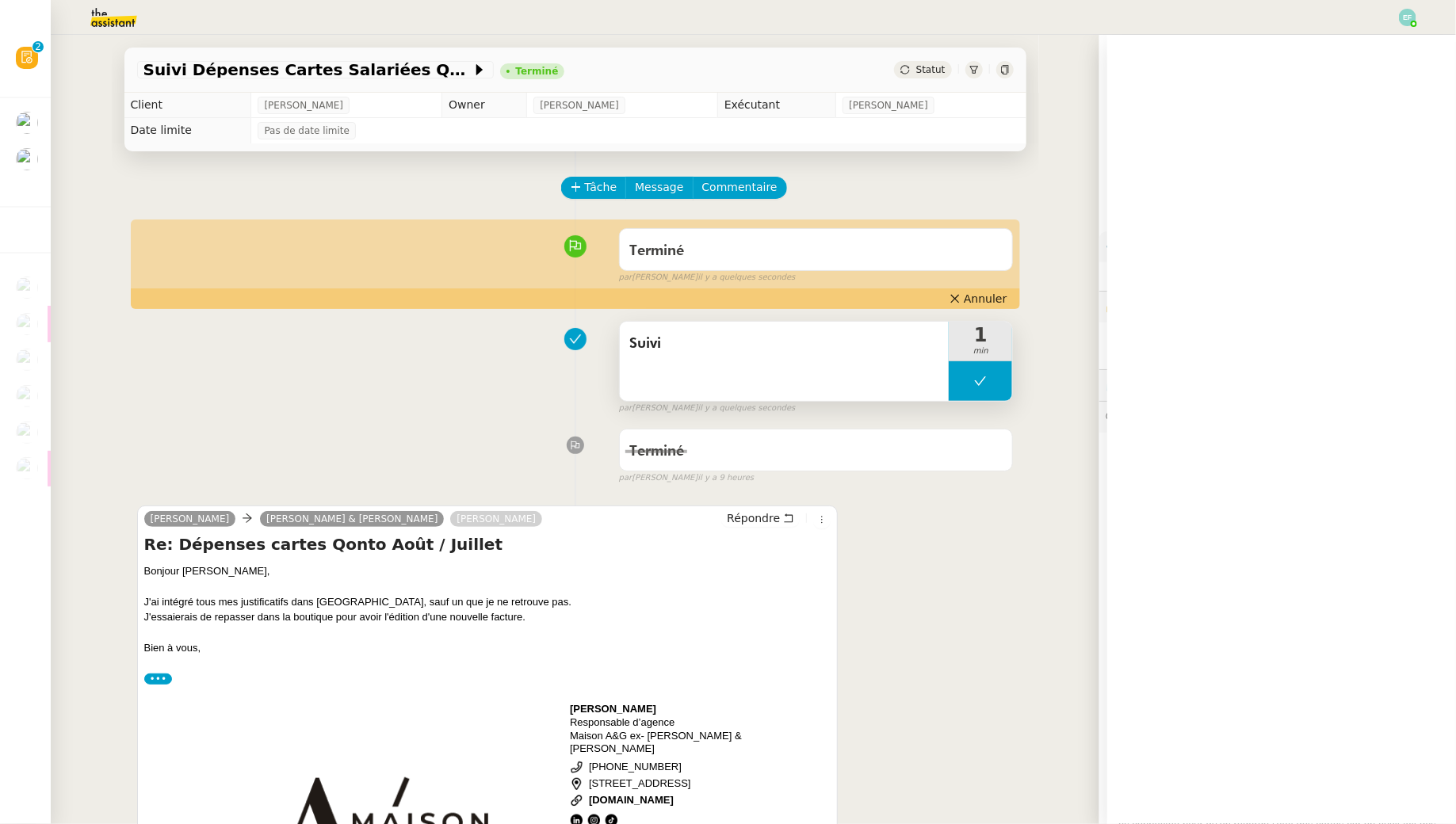
click at [799, 357] on div "Suivi" at bounding box center [785, 361] width 330 height 80
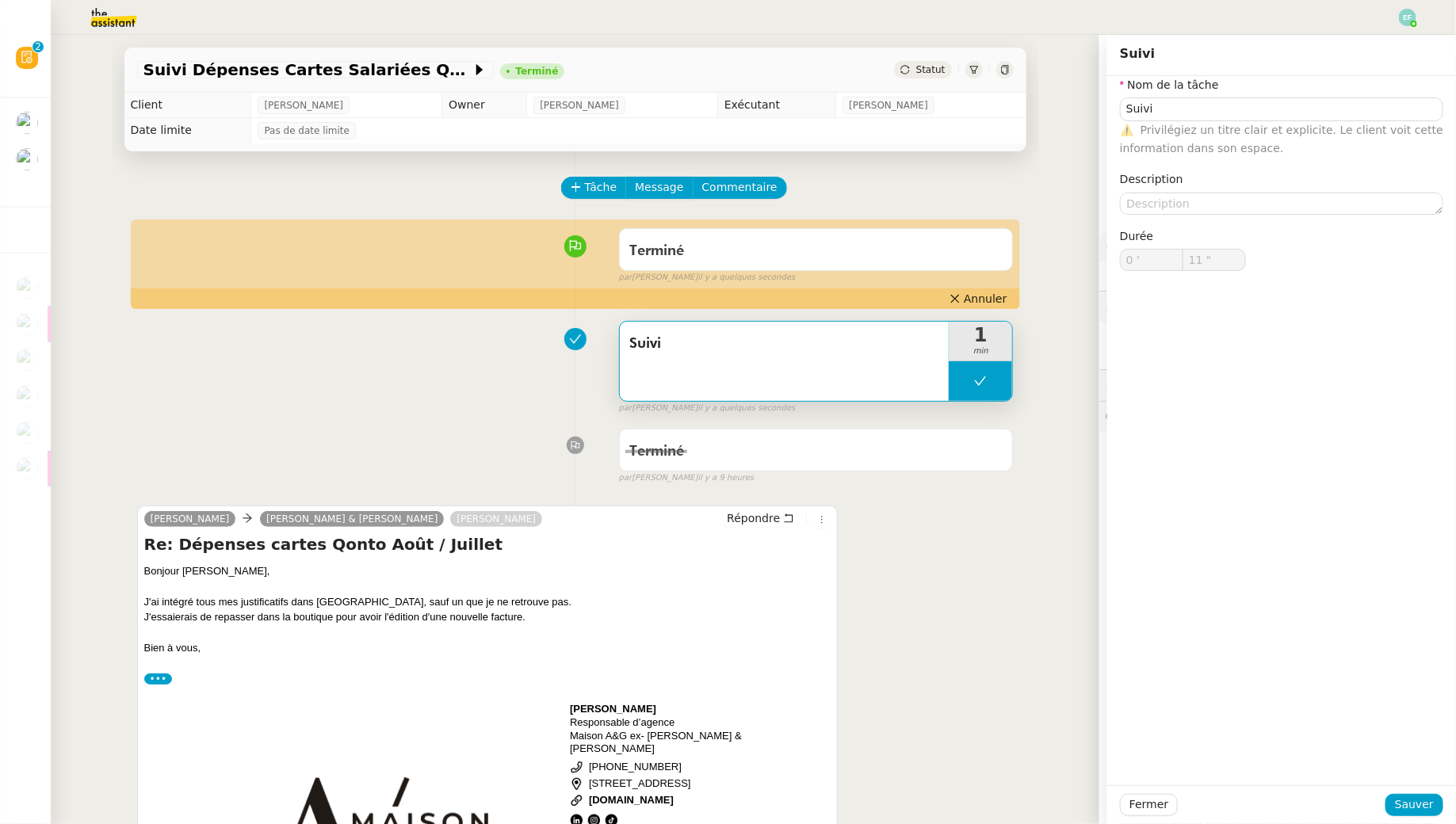
type input "Suivi"
type input "0 '"
type input "11 ""
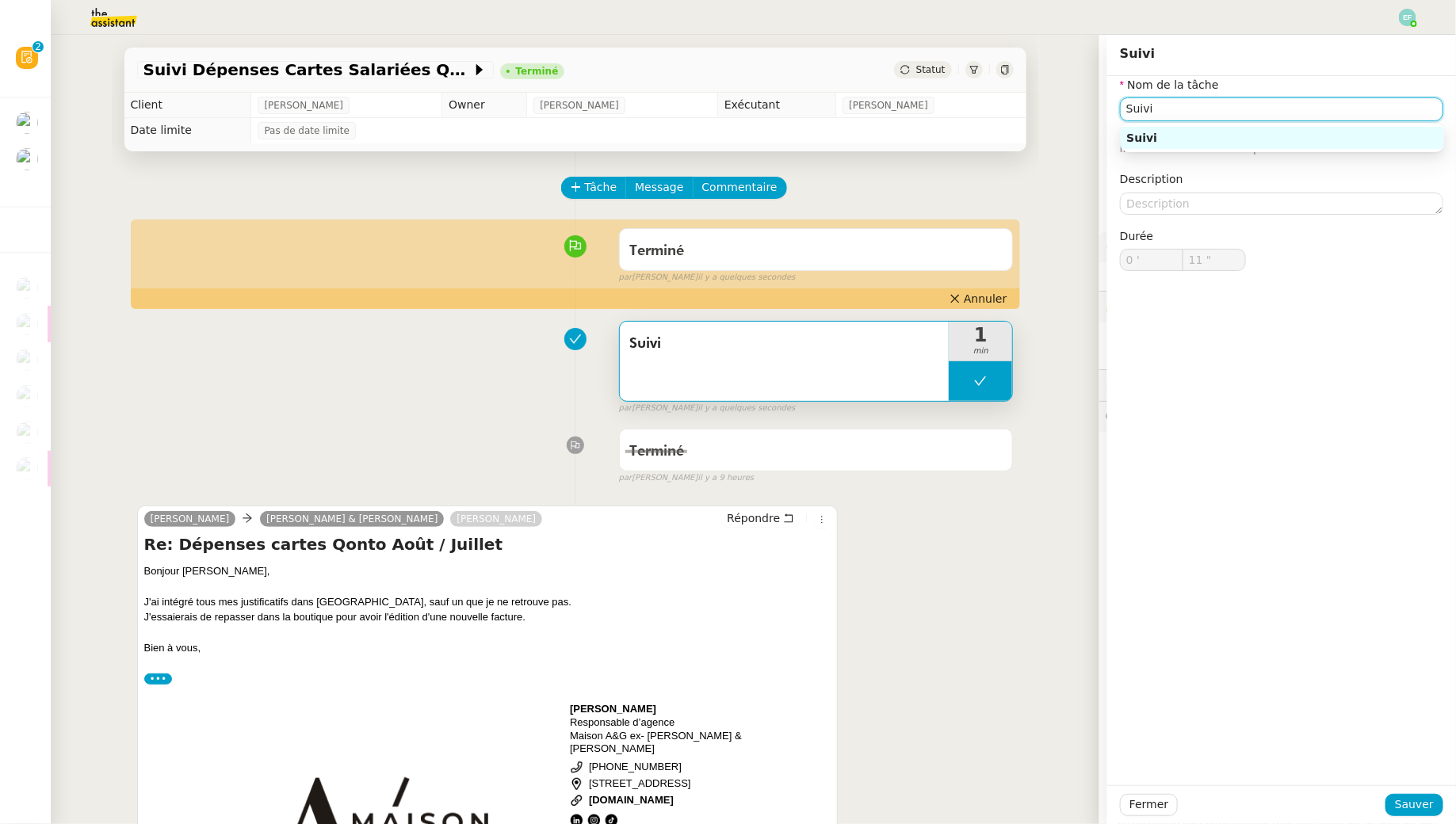
click at [1194, 100] on input "Suivi" at bounding box center [1282, 109] width 324 height 23
type input "Suivi retour"
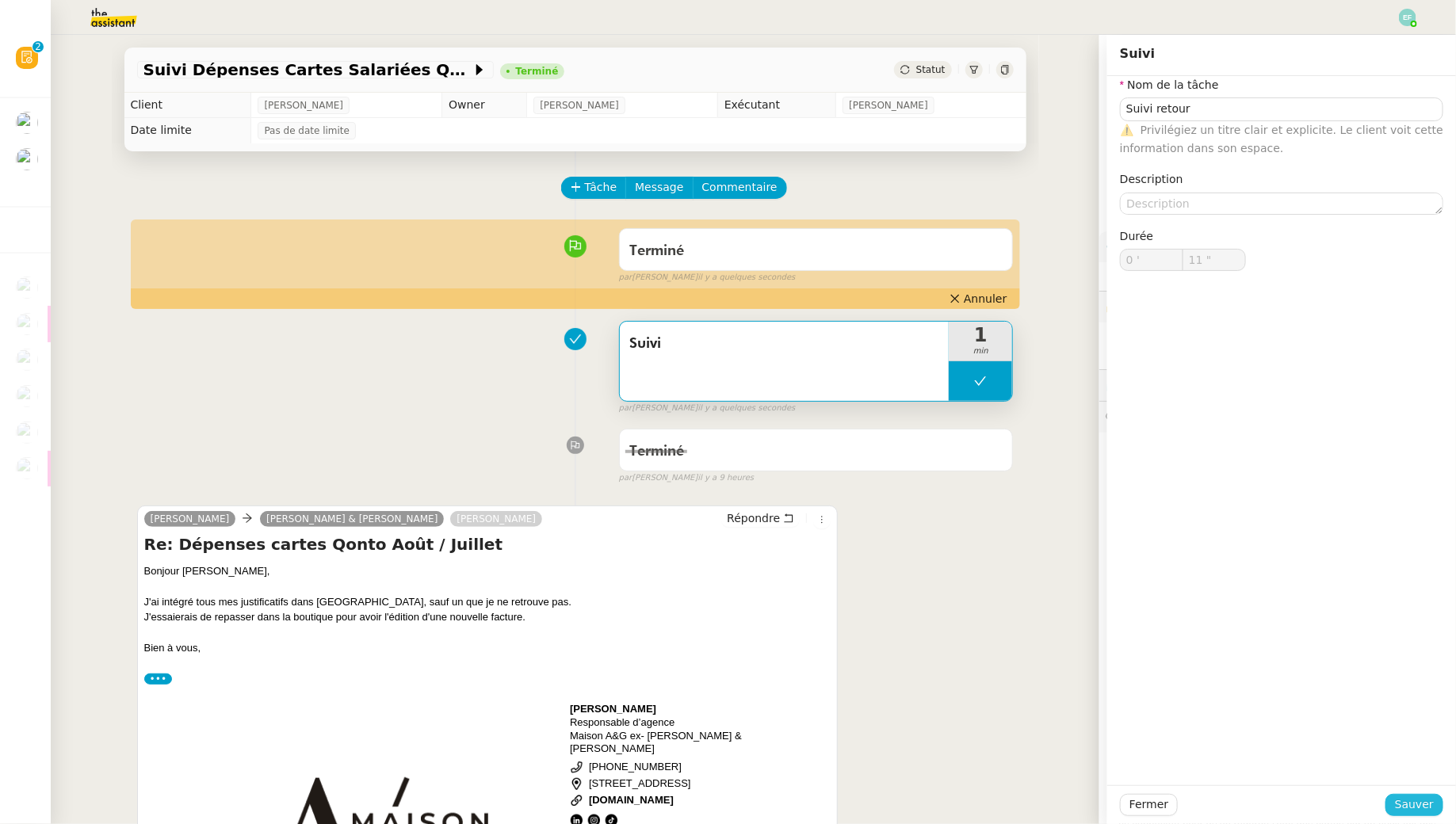
click at [1408, 809] on span "Sauver" at bounding box center [1415, 805] width 38 height 18
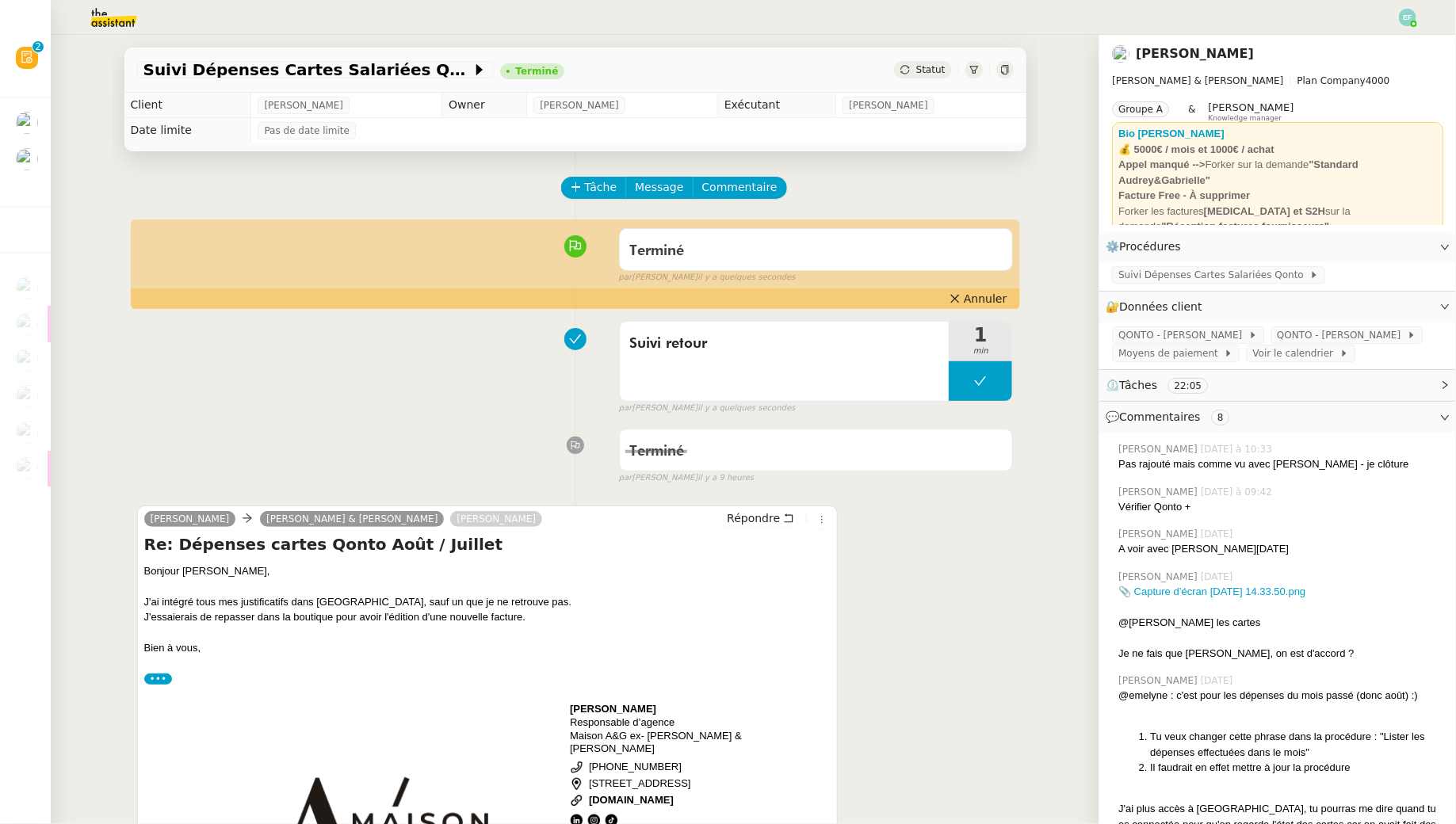
click at [1402, 17] on img at bounding box center [1408, 17] width 17 height 17
click at [1401, 40] on li "Suivi" at bounding box center [1365, 45] width 103 height 22
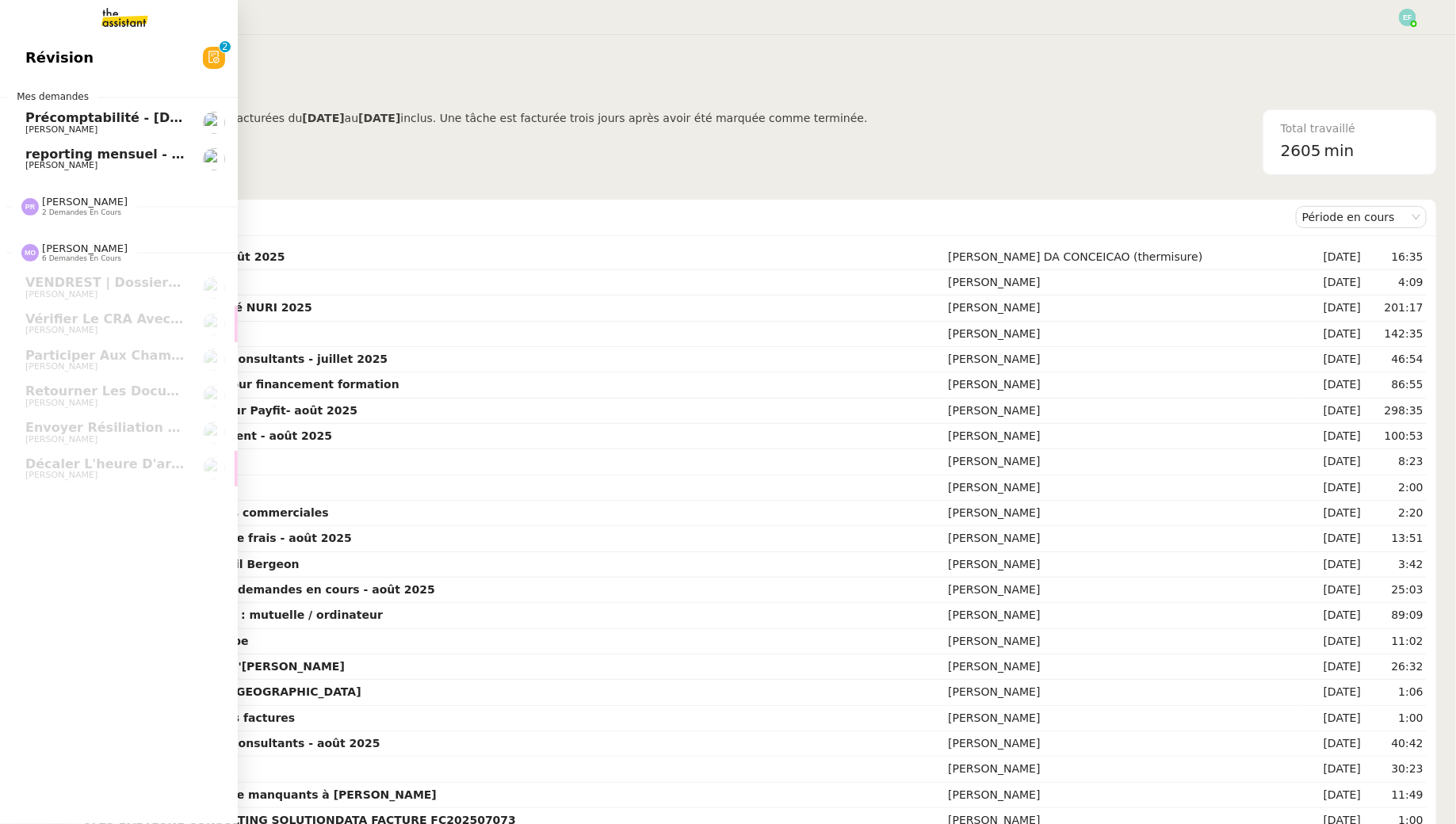
click at [47, 157] on span "reporting mensuel - [DATE]" at bounding box center [123, 154] width 194 height 15
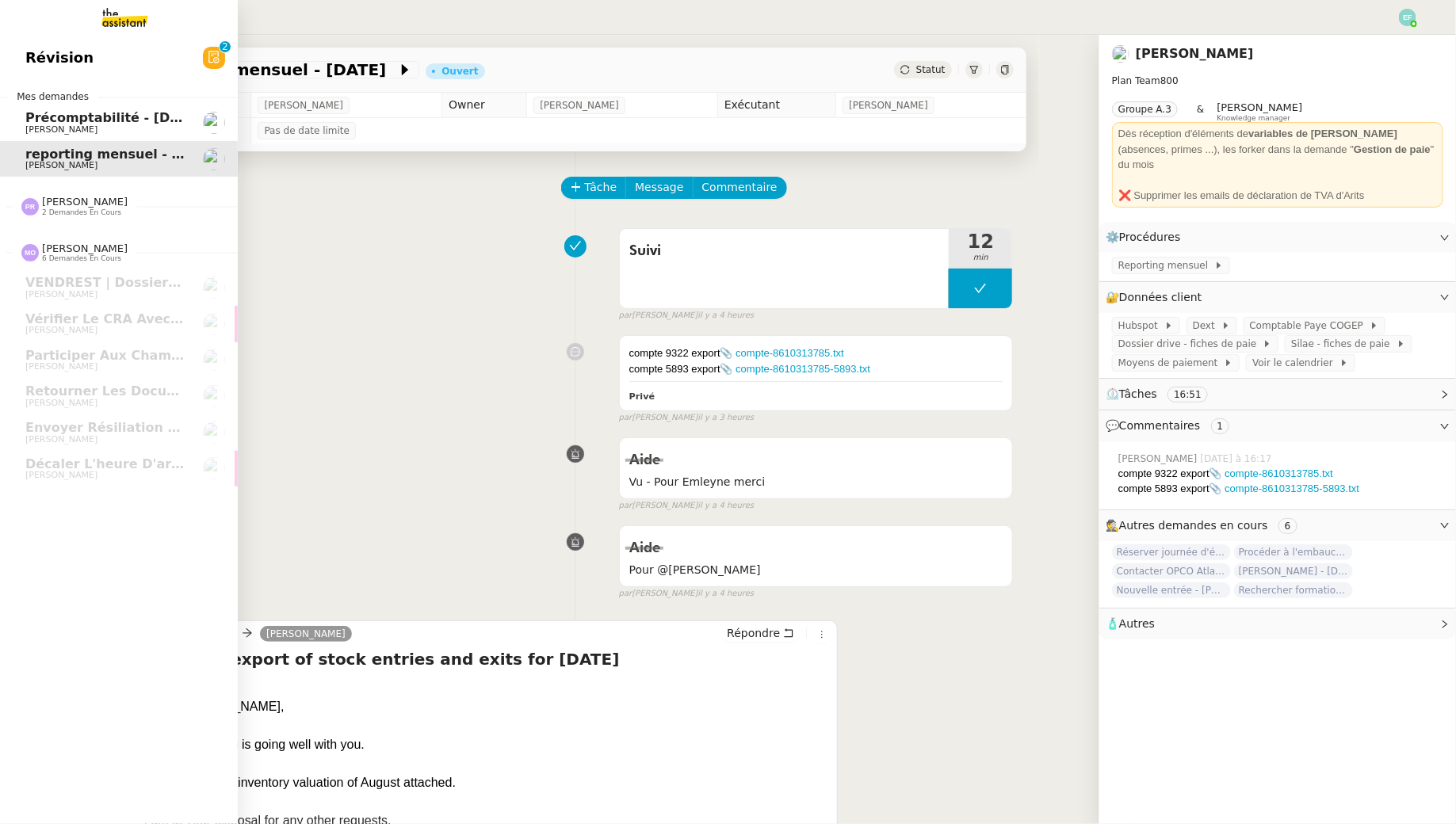
click at [80, 124] on span "[PERSON_NAME]" at bounding box center [61, 129] width 72 height 10
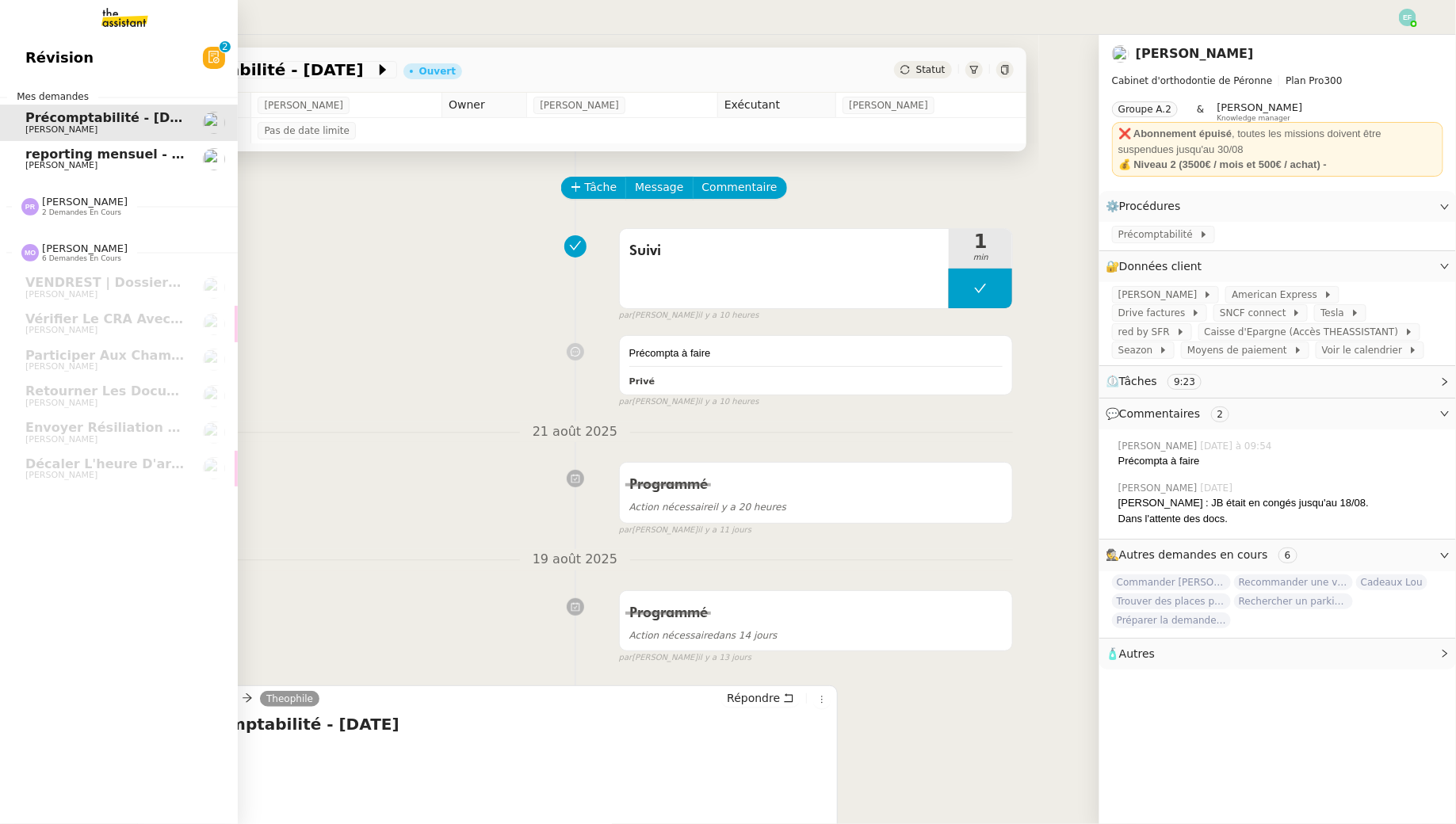
click at [33, 155] on span "reporting mensuel - [DATE]" at bounding box center [123, 154] width 194 height 15
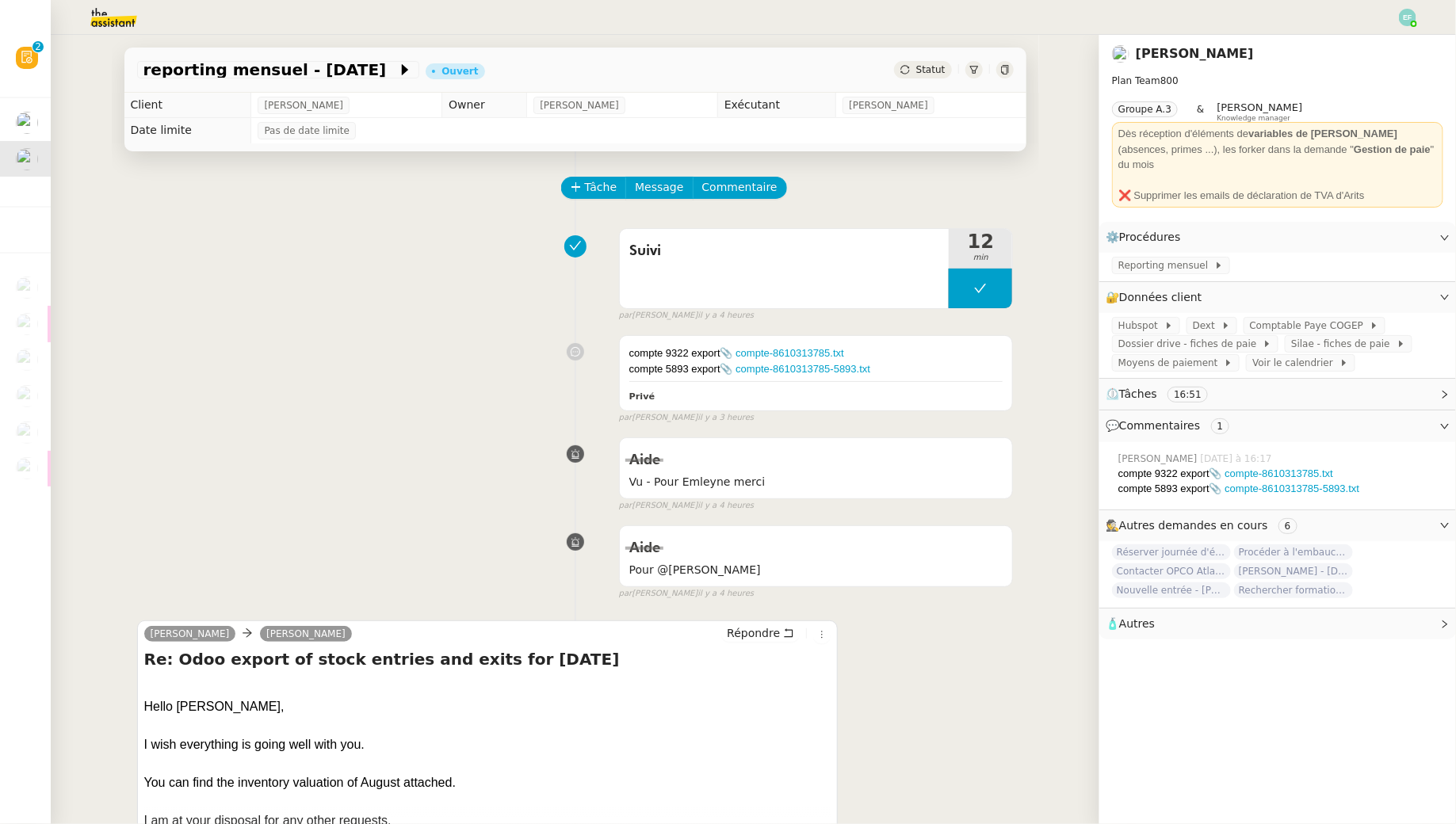
click at [461, 359] on div "compte 9322 export 📎 compte-8610313785.txt compte 5893 export 📎 compte-86103137…" at bounding box center [575, 376] width 877 height 96
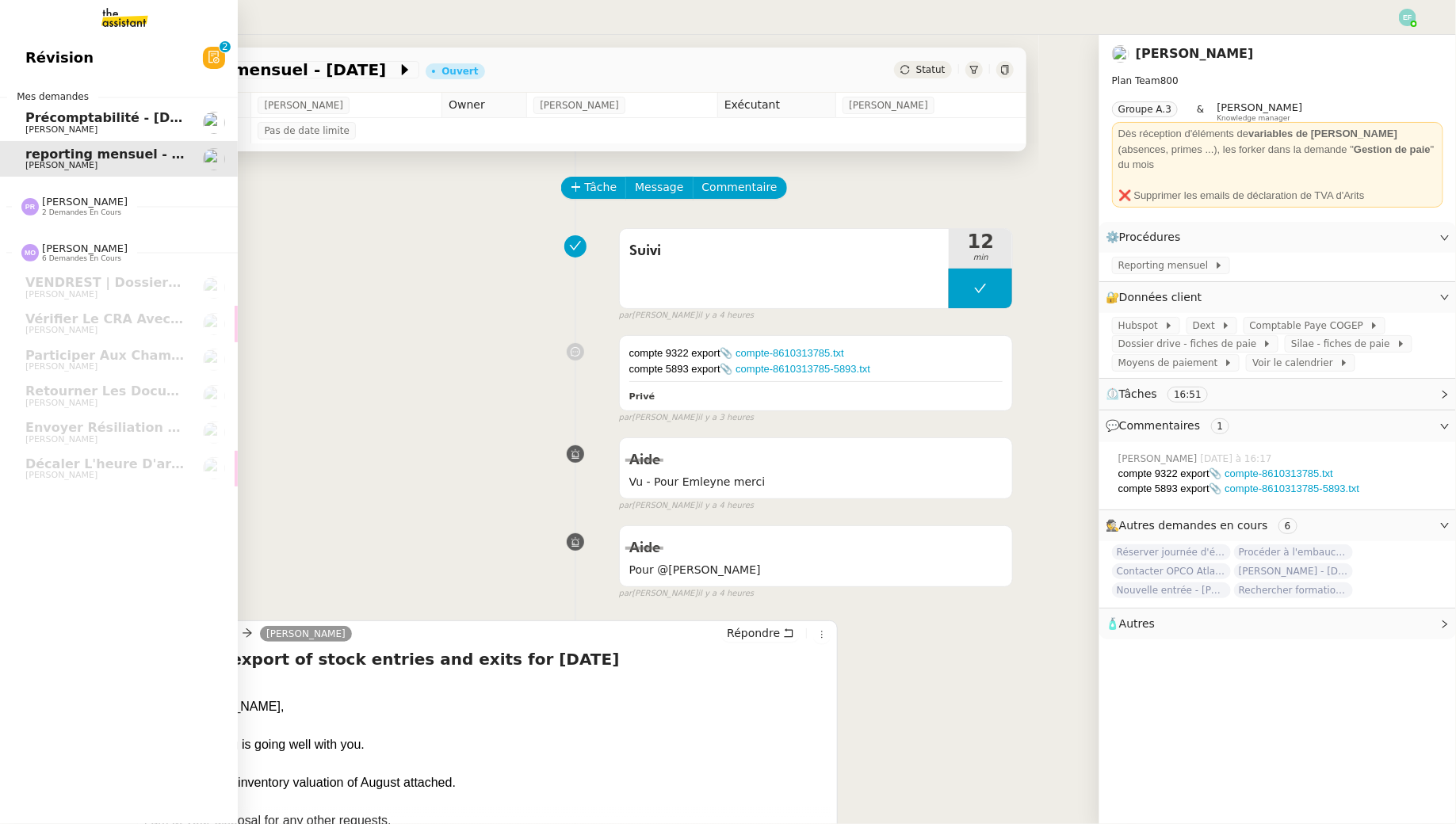
click at [104, 54] on link "Révision 0 1 2 3 4 5 6 7 8 9" at bounding box center [119, 58] width 238 height 37
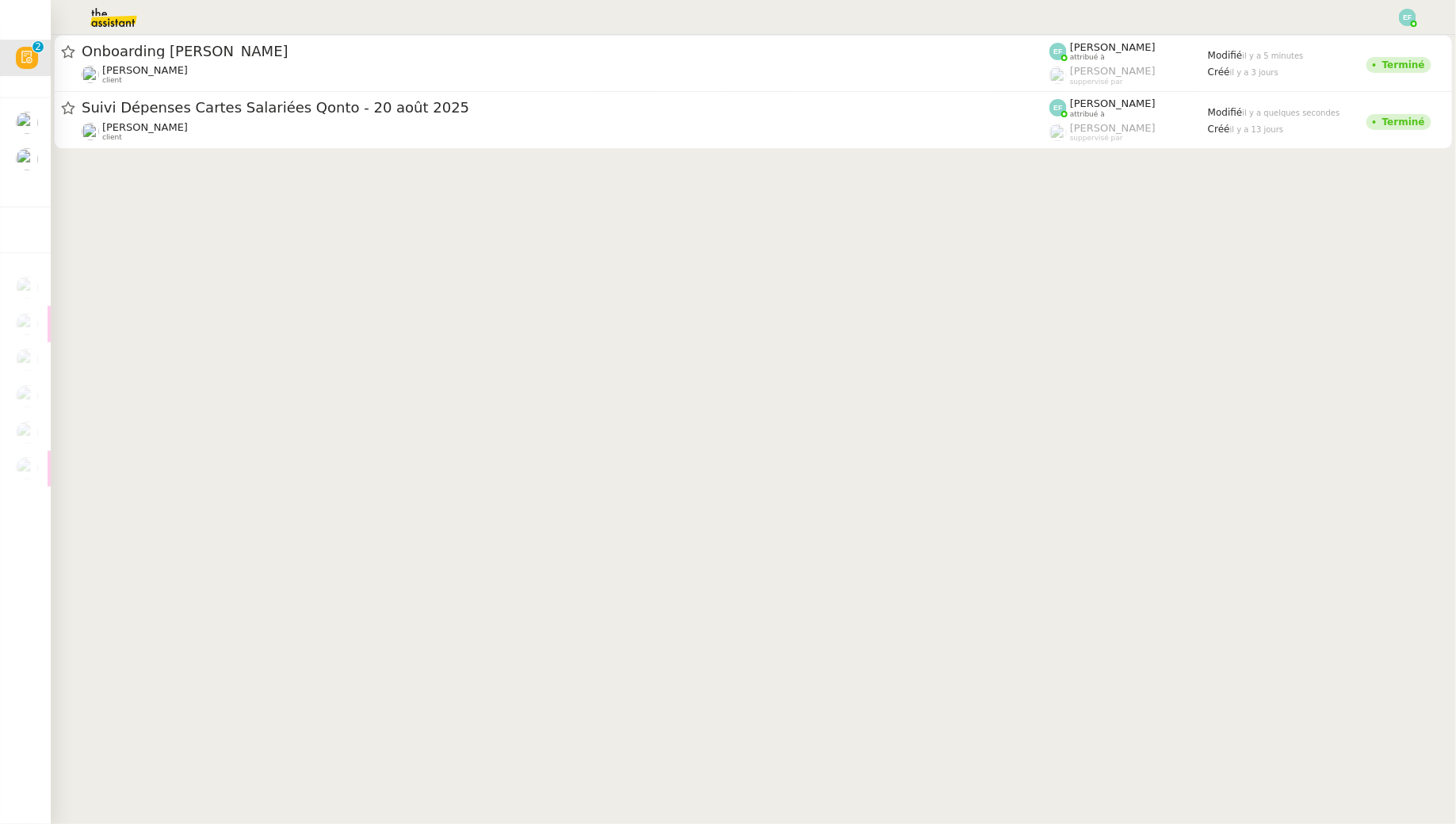
click at [1410, 16] on img at bounding box center [1408, 17] width 17 height 17
click at [1384, 38] on li "Suivi" at bounding box center [1365, 45] width 103 height 22
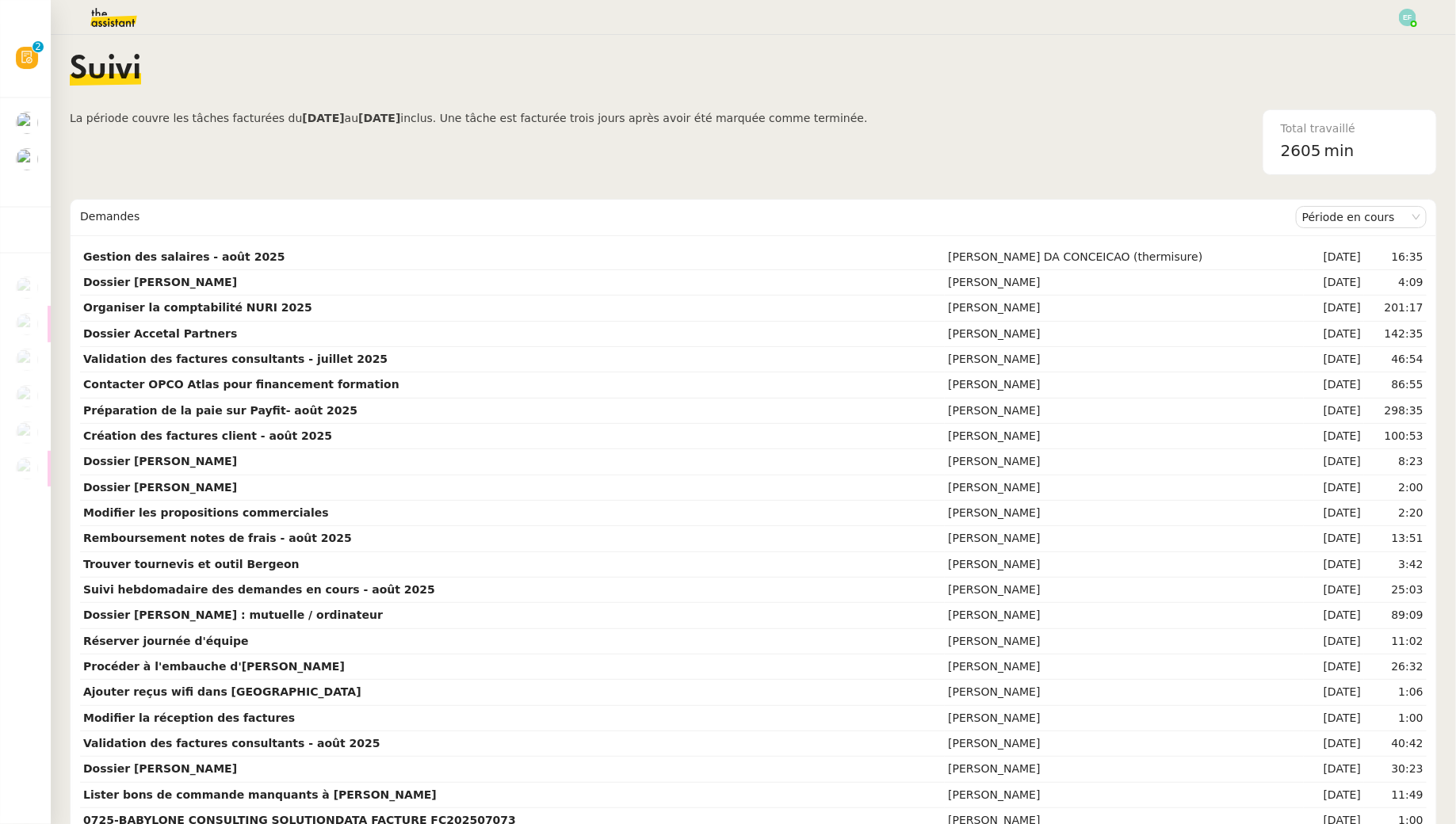
click at [1308, 134] on div "Total travaillé" at bounding box center [1350, 129] width 138 height 18
click at [1353, 214] on nz-select-item "Période en cours" at bounding box center [1361, 217] width 118 height 21
click at [1349, 263] on div "Période précédente" at bounding box center [1362, 267] width 118 height 15
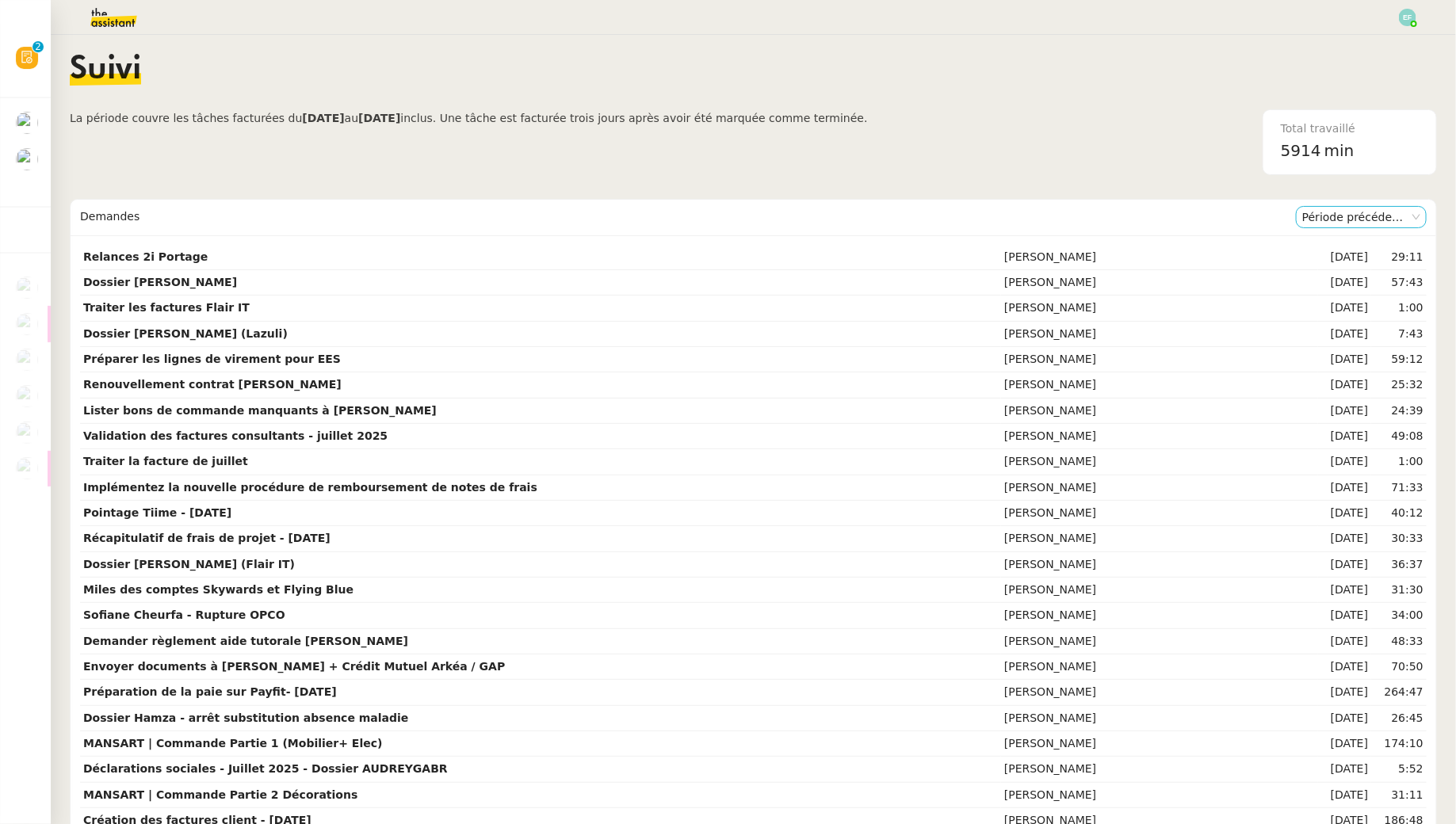
click at [1365, 216] on nz-select-item "Période précédente" at bounding box center [1361, 217] width 118 height 21
click at [1361, 239] on div "Période en cours" at bounding box center [1362, 245] width 118 height 15
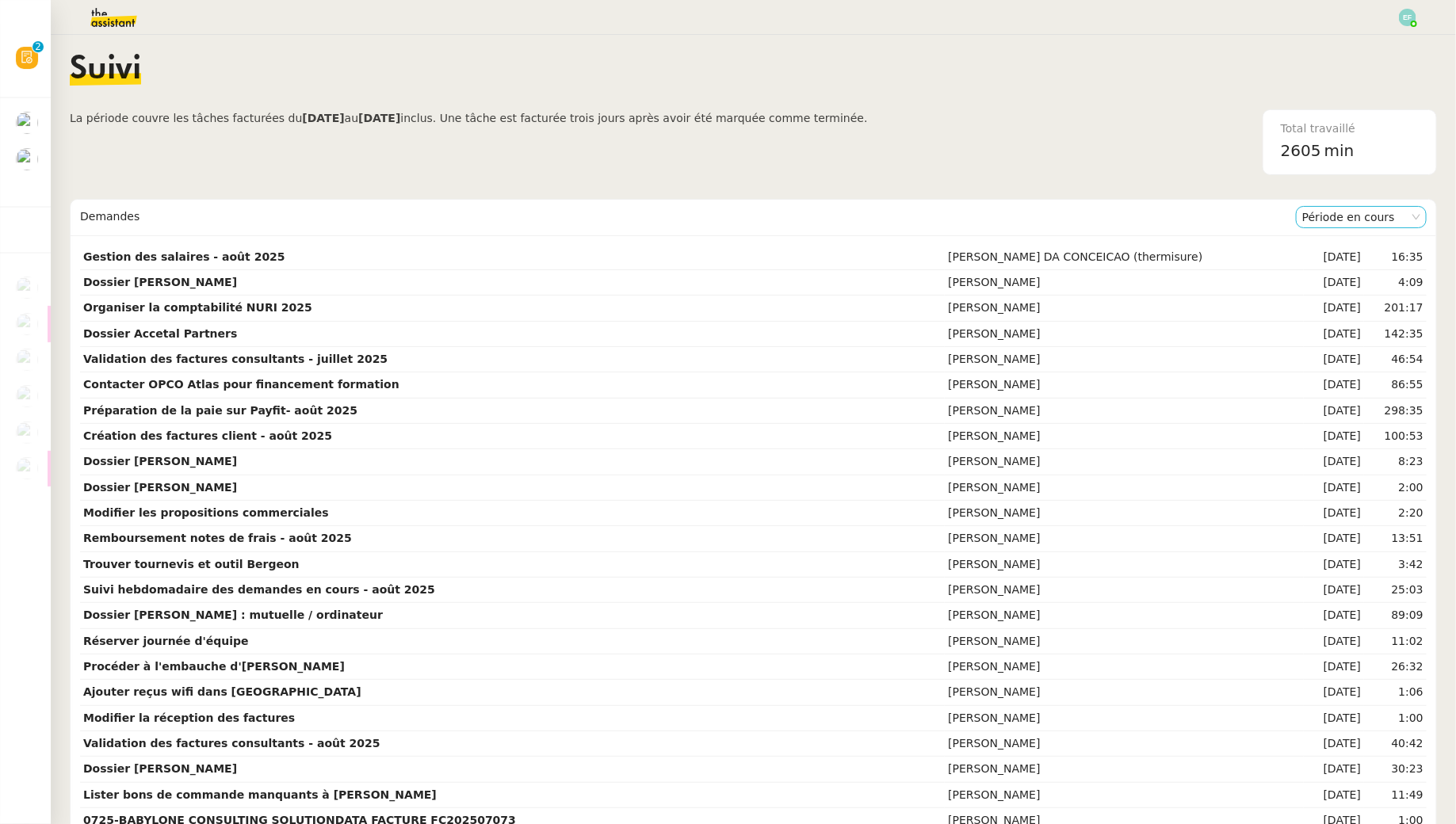
click at [1365, 217] on nz-select-item "Période en cours" at bounding box center [1361, 217] width 118 height 21
click at [1349, 261] on div "Période précédente" at bounding box center [1362, 267] width 118 height 15
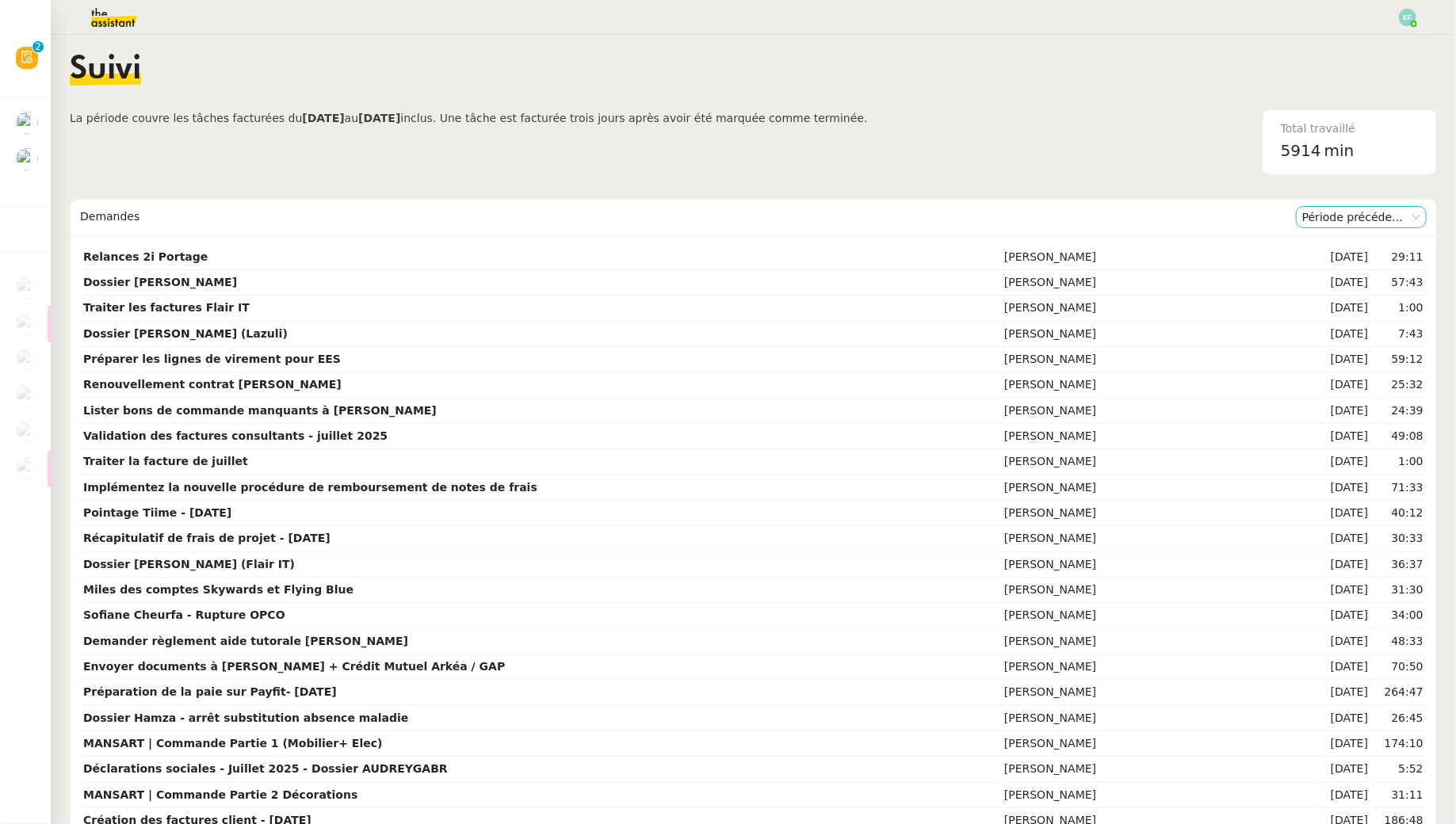
click at [1348, 212] on nz-select-item "Période précédente" at bounding box center [1361, 217] width 118 height 21
click at [1348, 243] on div "Période en cours" at bounding box center [1362, 245] width 118 height 15
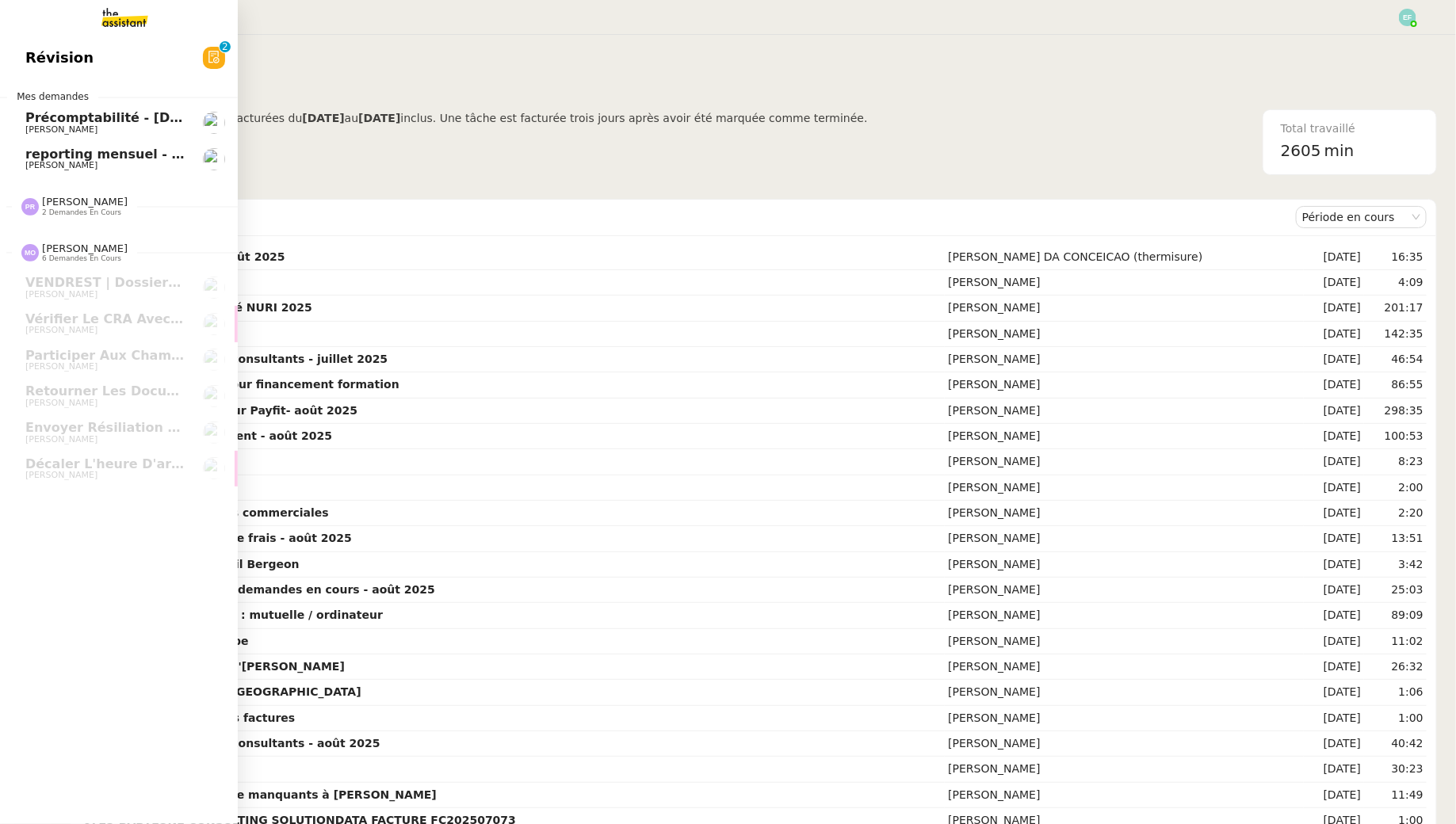
click at [39, 59] on span "Révision" at bounding box center [59, 58] width 69 height 24
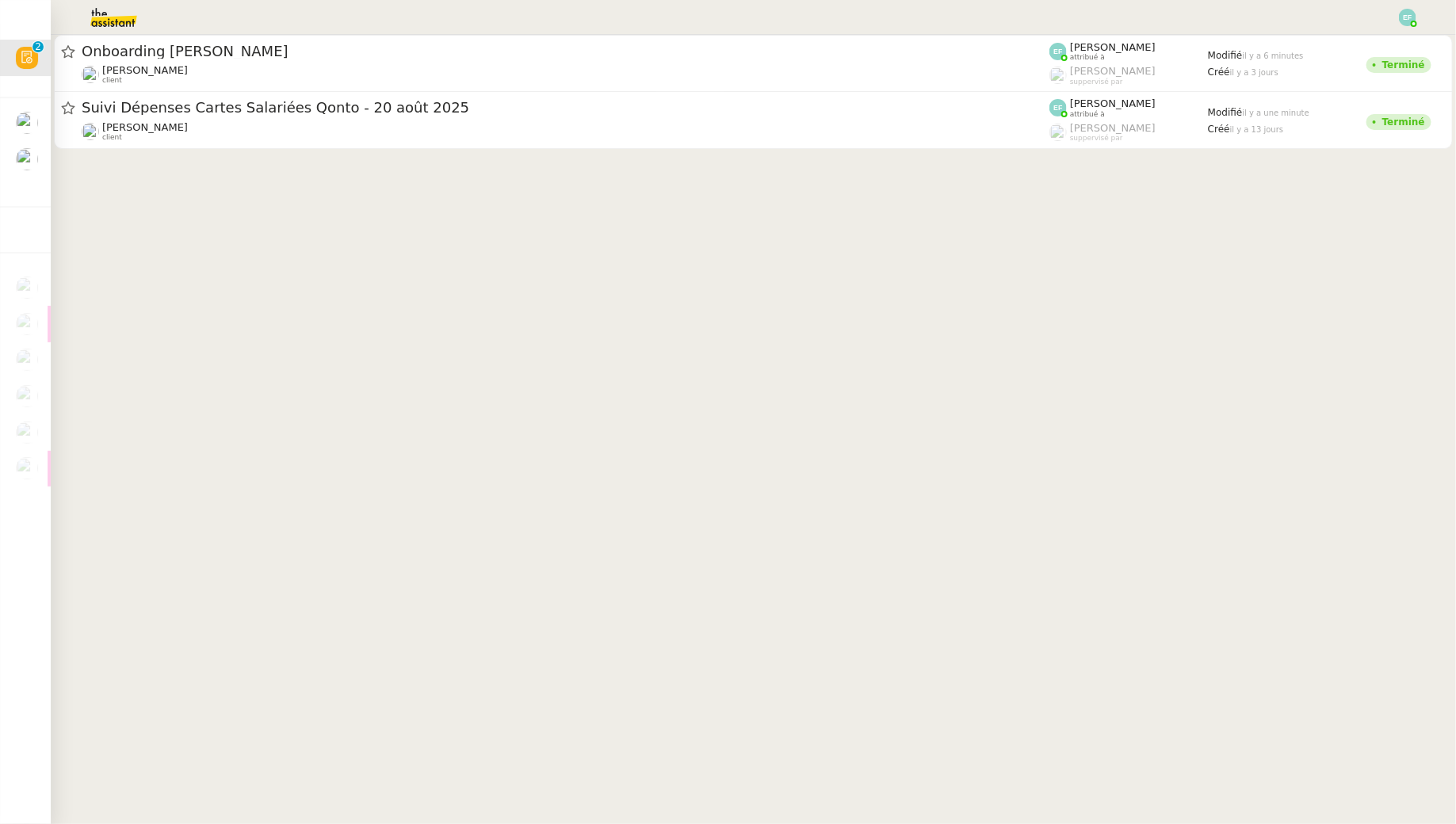
click at [282, 374] on cdk-virtual-scroll-viewport "Onboarding [PERSON_NAME] [PERSON_NAME] client [PERSON_NAME] attribué à [PERSON_…" at bounding box center [753, 429] width 1406 height 789
